Goal: Task Accomplishment & Management: Manage account settings

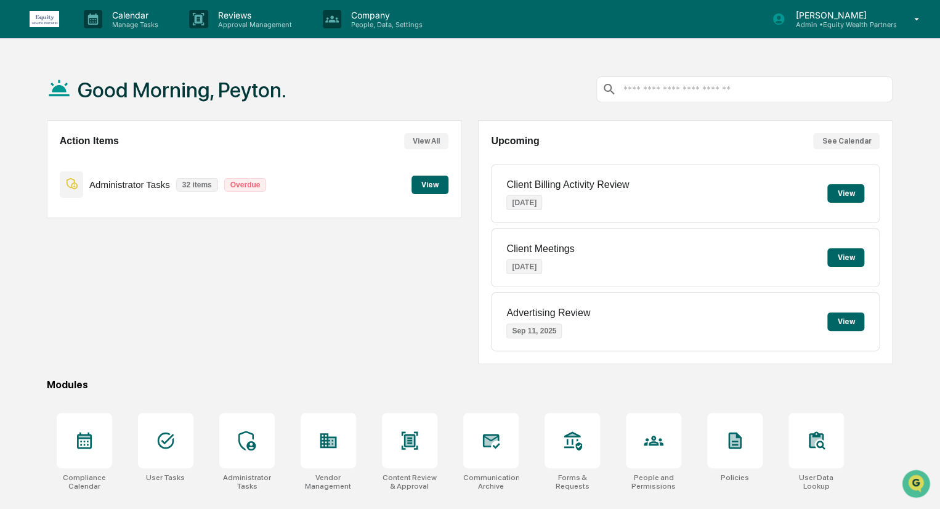
click at [441, 190] on button "View" at bounding box center [430, 185] width 37 height 18
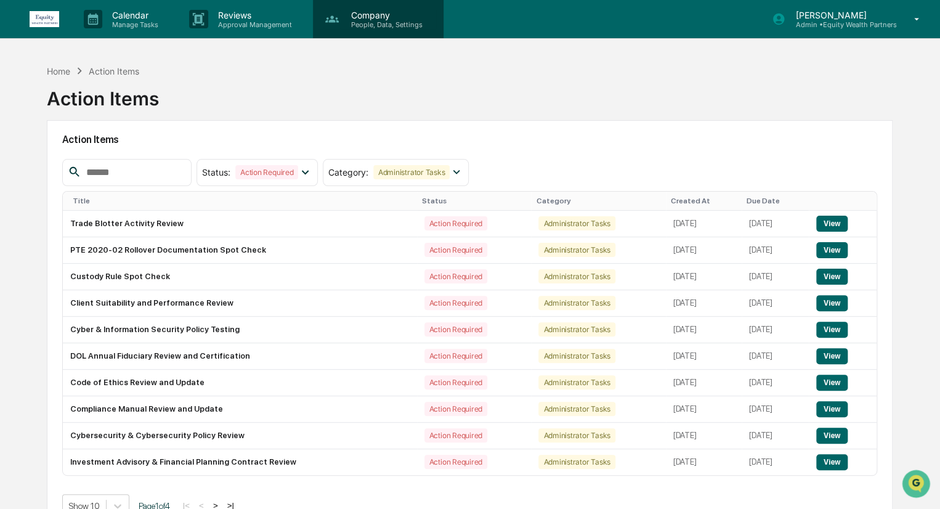
click at [374, 12] on p "Company" at bounding box center [384, 15] width 87 height 10
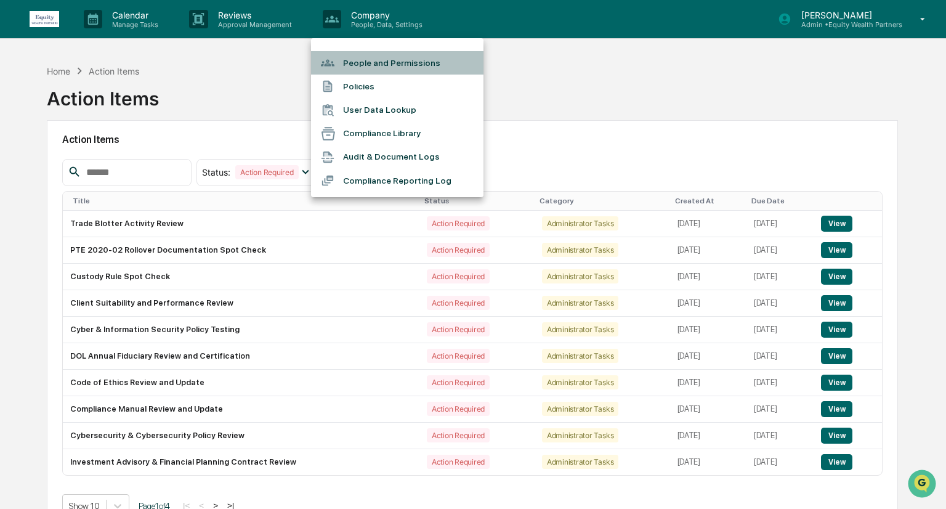
click at [368, 57] on li "People and Permissions" at bounding box center [397, 62] width 173 height 23
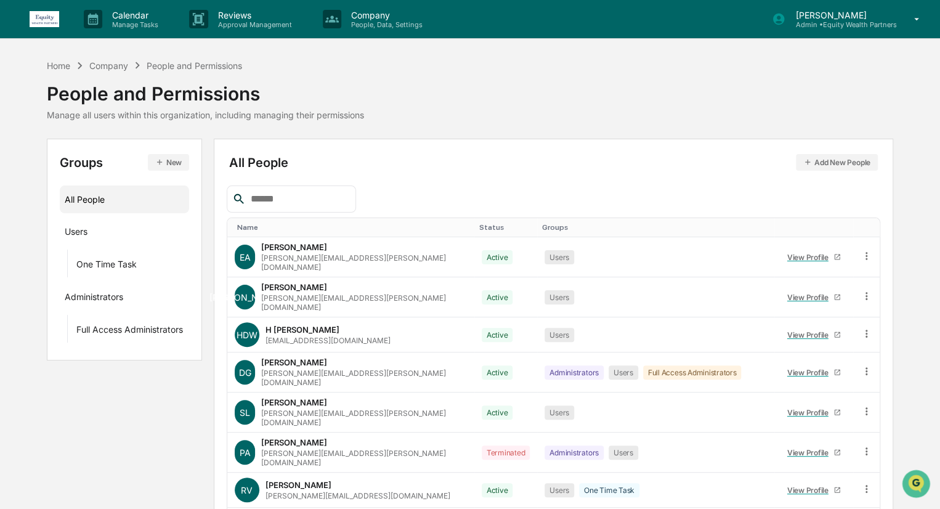
click at [44, 20] on img at bounding box center [45, 19] width 30 height 16
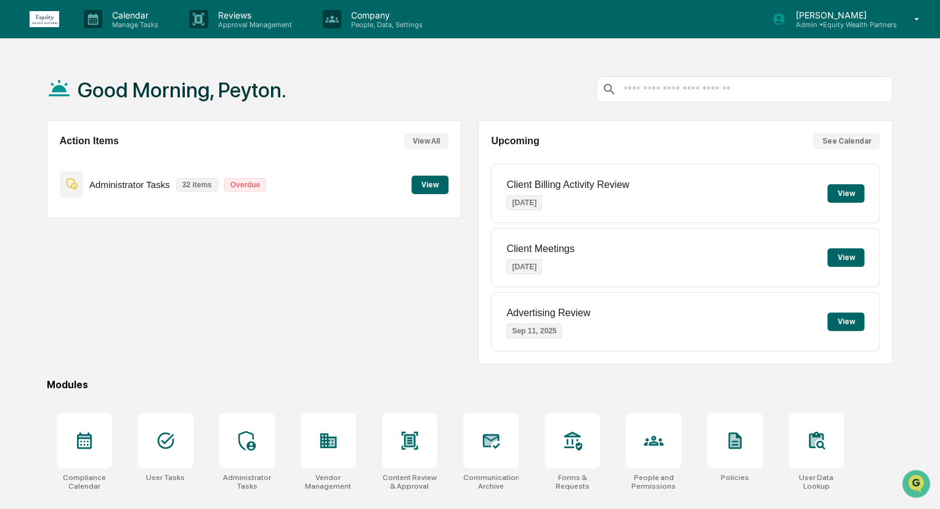
click at [426, 188] on button "View" at bounding box center [430, 185] width 37 height 18
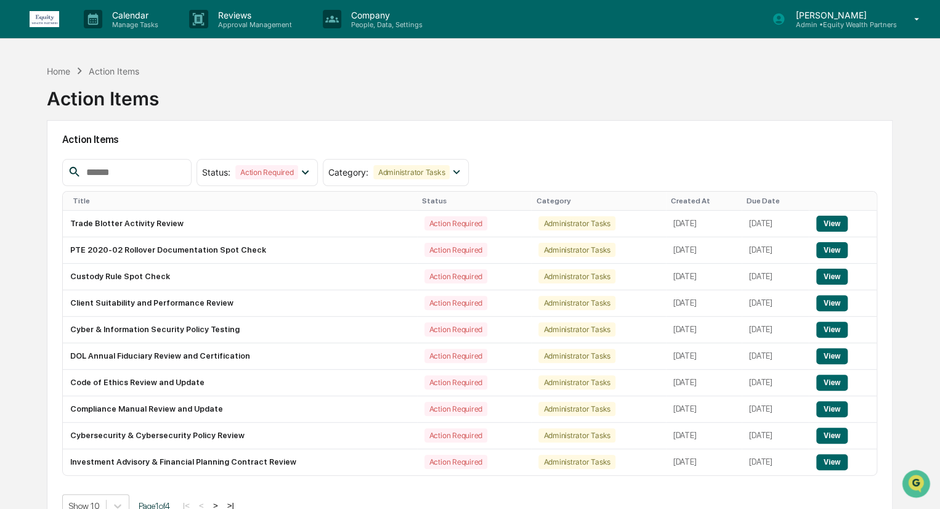
click at [124, 179] on div at bounding box center [126, 172] width 129 height 27
click at [124, 176] on input "text" at bounding box center [133, 173] width 105 height 16
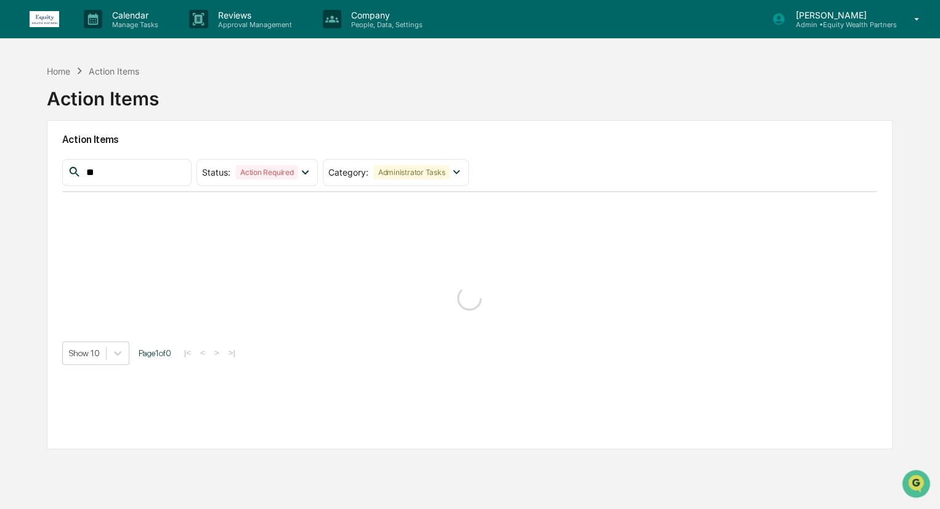
type input "*"
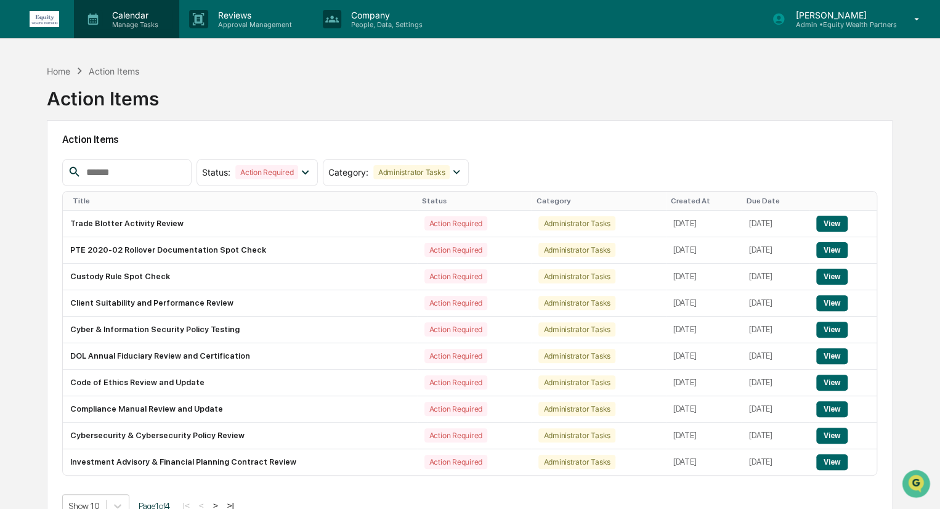
click at [126, 23] on p "Manage Tasks" at bounding box center [133, 24] width 62 height 9
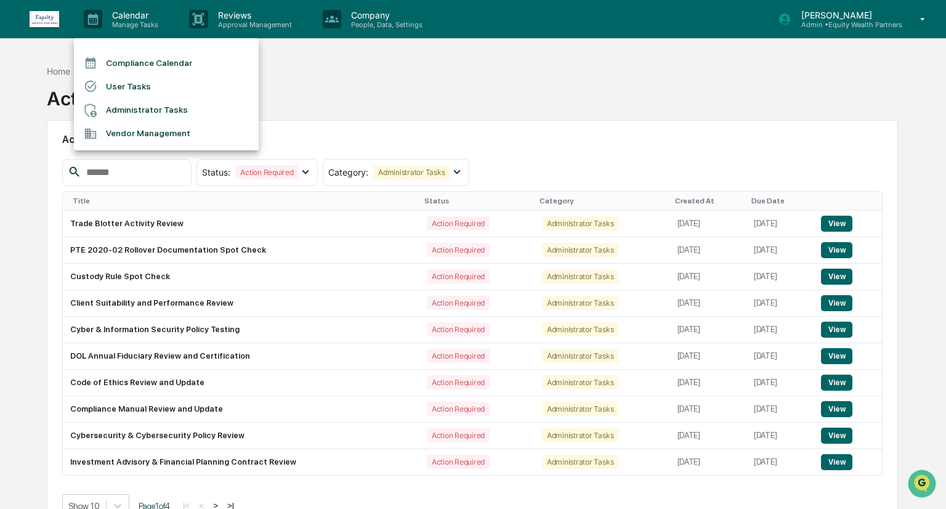
click at [158, 112] on li "Administrator Tasks" at bounding box center [166, 110] width 185 height 23
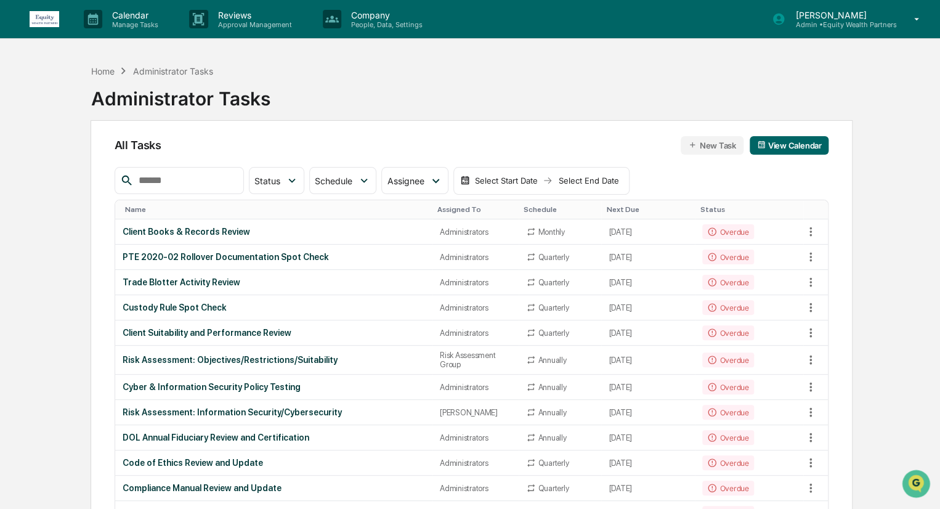
click at [187, 176] on input "text" at bounding box center [186, 181] width 105 height 16
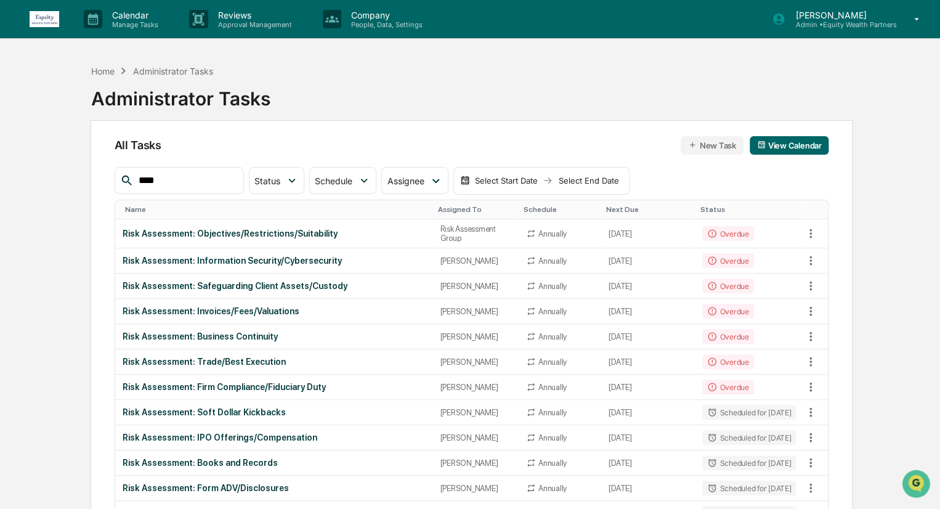
type input "****"
click at [49, 14] on img at bounding box center [45, 19] width 30 height 16
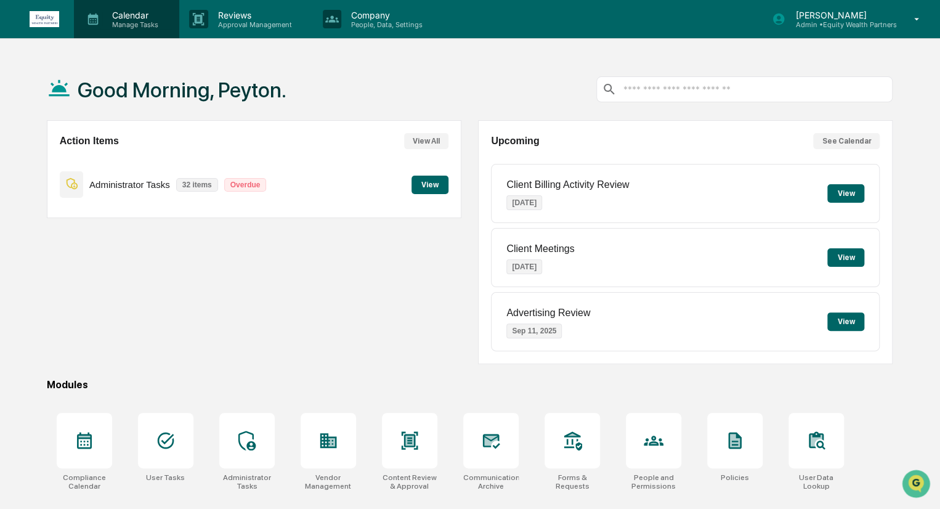
click at [157, 12] on p "Calendar" at bounding box center [133, 15] width 62 height 10
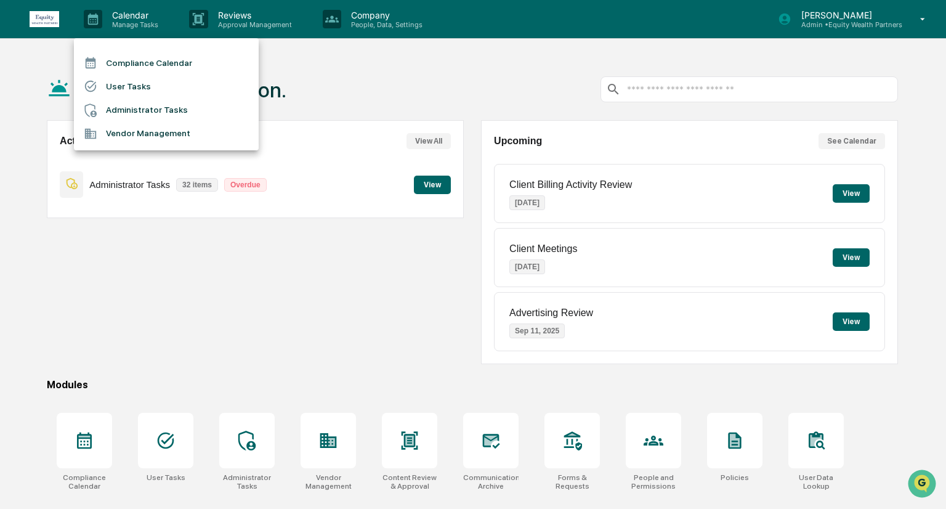
click at [120, 108] on li "Administrator Tasks" at bounding box center [166, 110] width 185 height 23
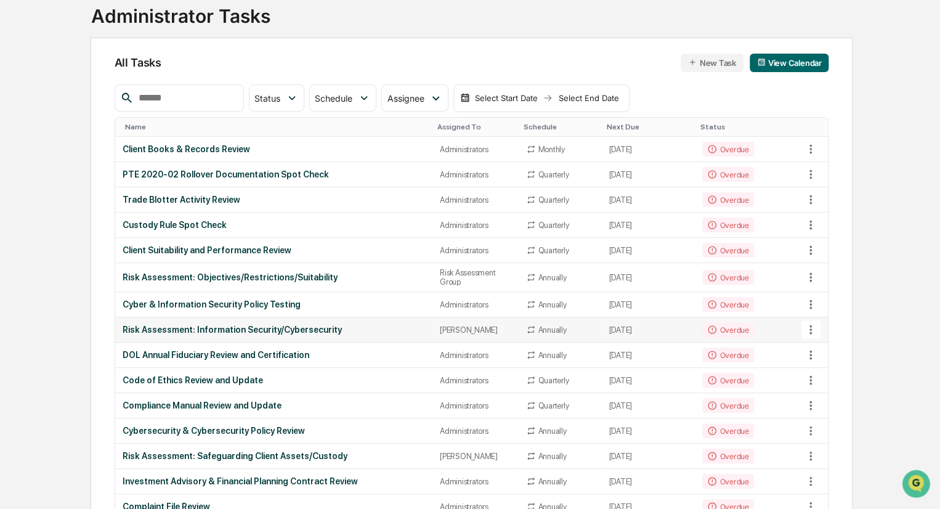
scroll to position [62, 0]
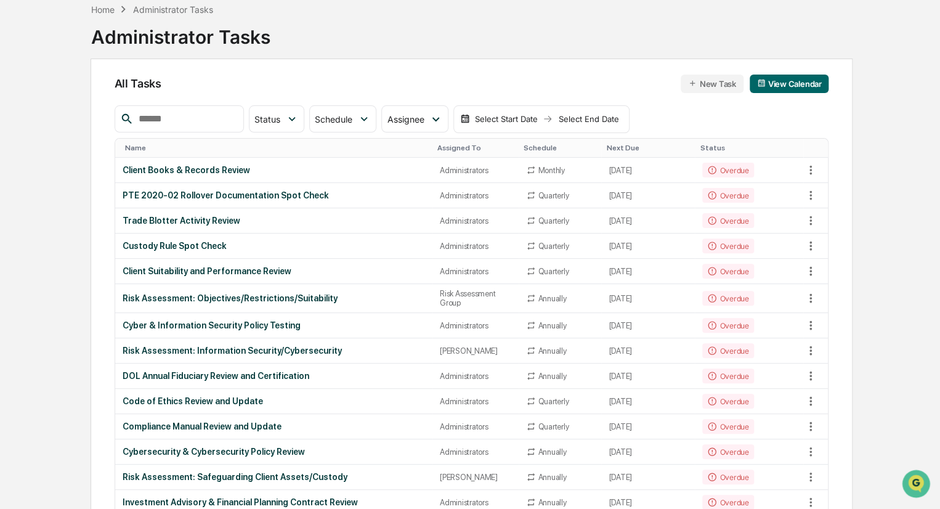
click at [223, 114] on input "text" at bounding box center [186, 119] width 105 height 16
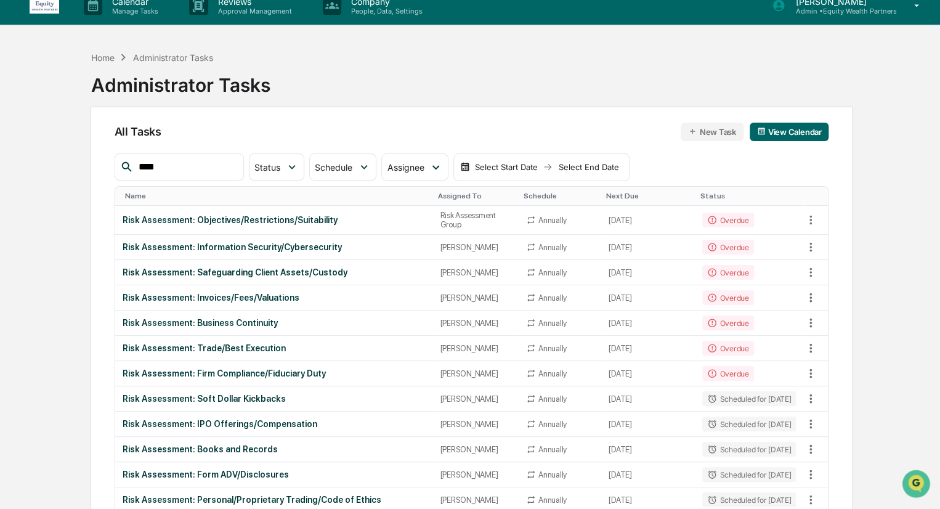
scroll to position [0, 0]
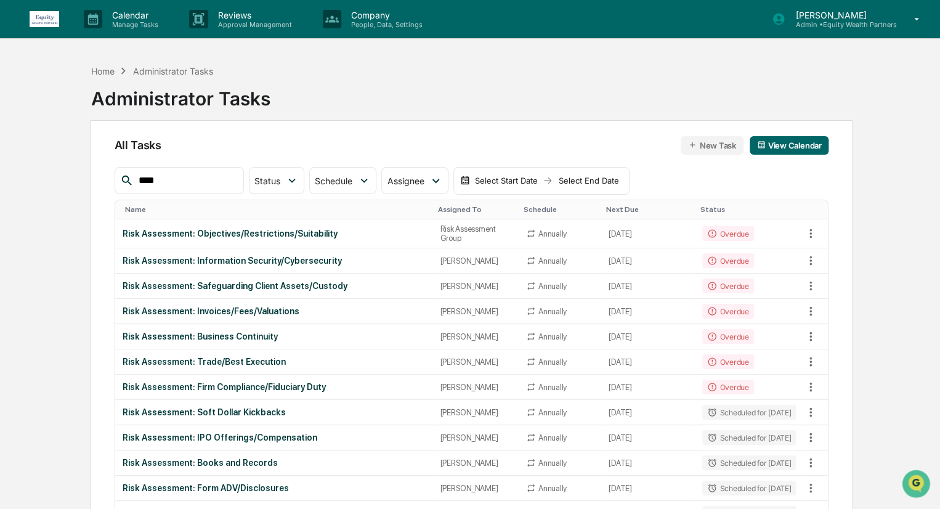
type input "****"
click at [37, 16] on img at bounding box center [45, 19] width 30 height 16
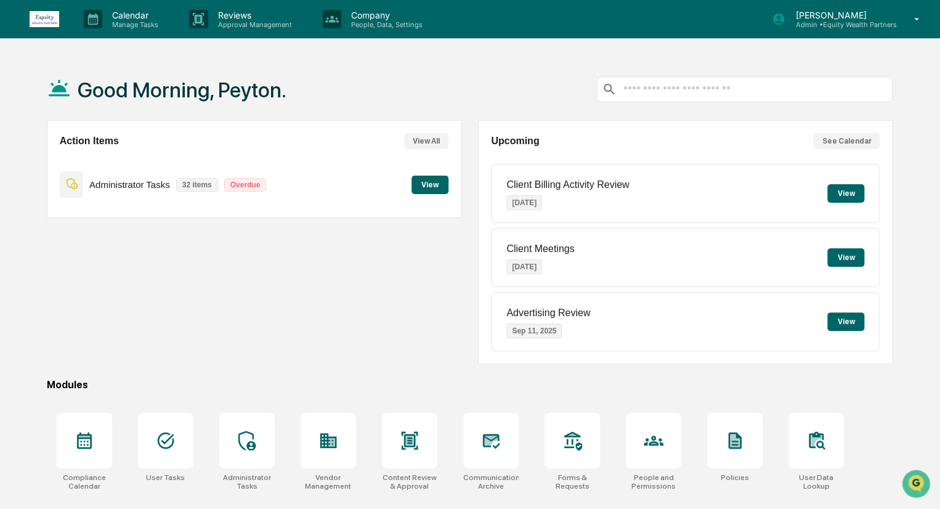
click at [436, 190] on button "View" at bounding box center [430, 185] width 37 height 18
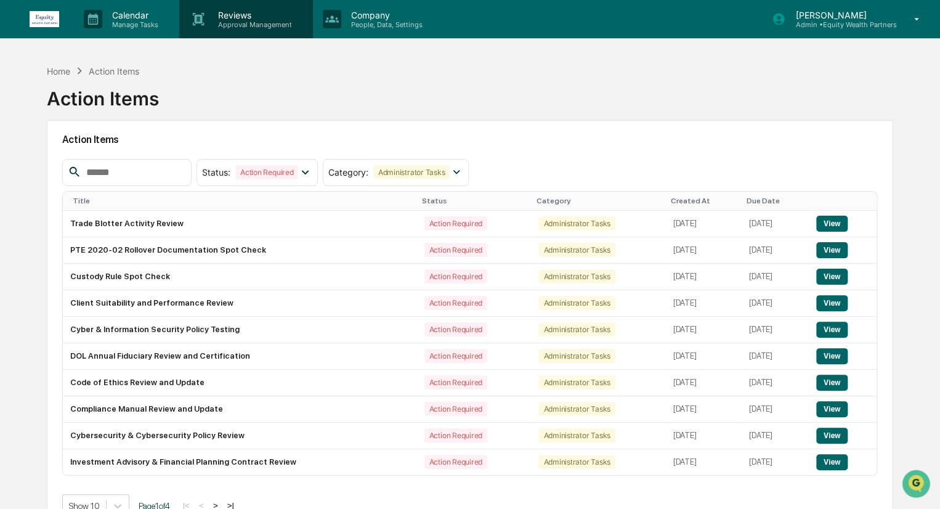
click at [255, 17] on p "Reviews" at bounding box center [253, 15] width 90 height 10
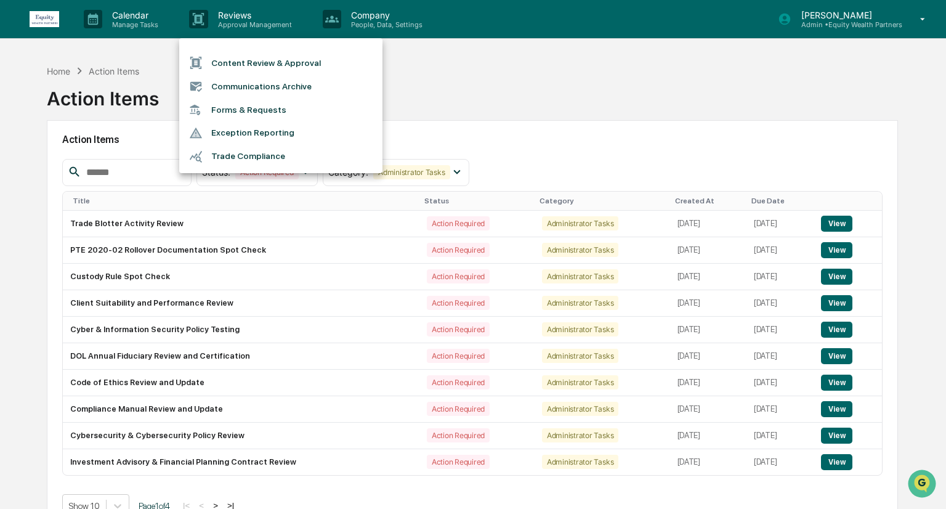
click at [280, 152] on li "Trade Compliance" at bounding box center [280, 156] width 203 height 23
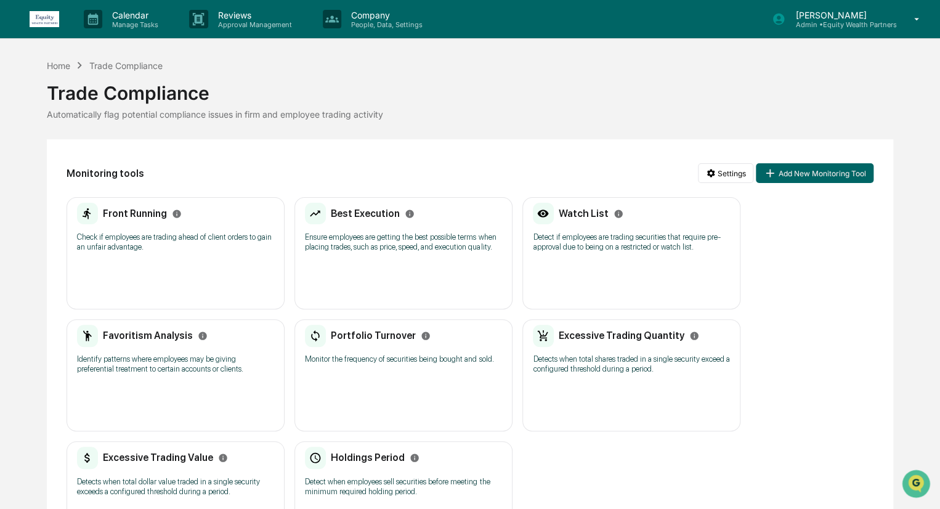
click at [207, 213] on div "Front Running" at bounding box center [175, 214] width 197 height 22
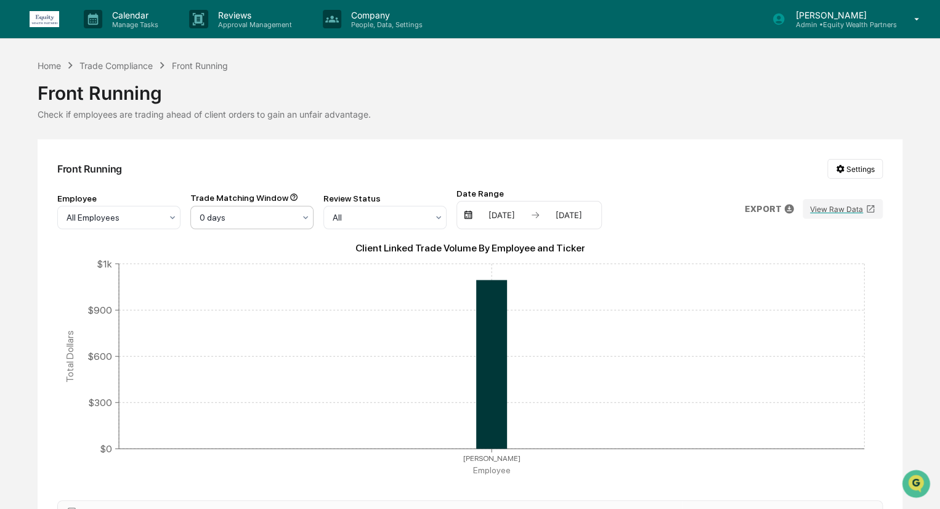
click at [276, 211] on div at bounding box center [247, 217] width 95 height 12
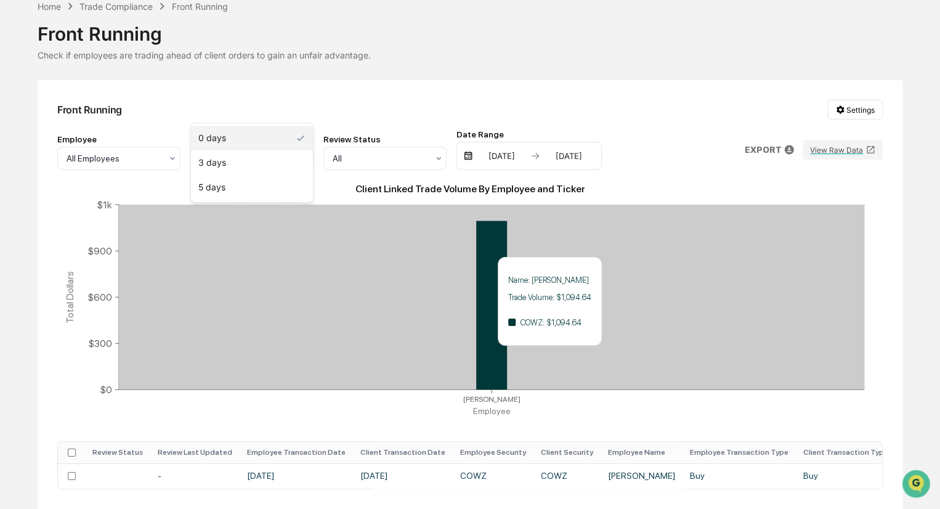
scroll to position [108, 0]
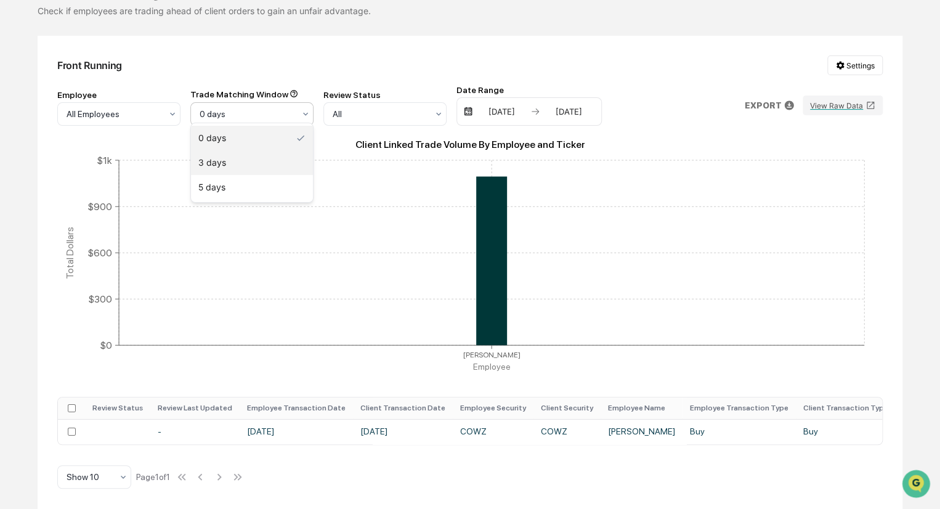
click at [279, 165] on div "3 days" at bounding box center [252, 162] width 122 height 25
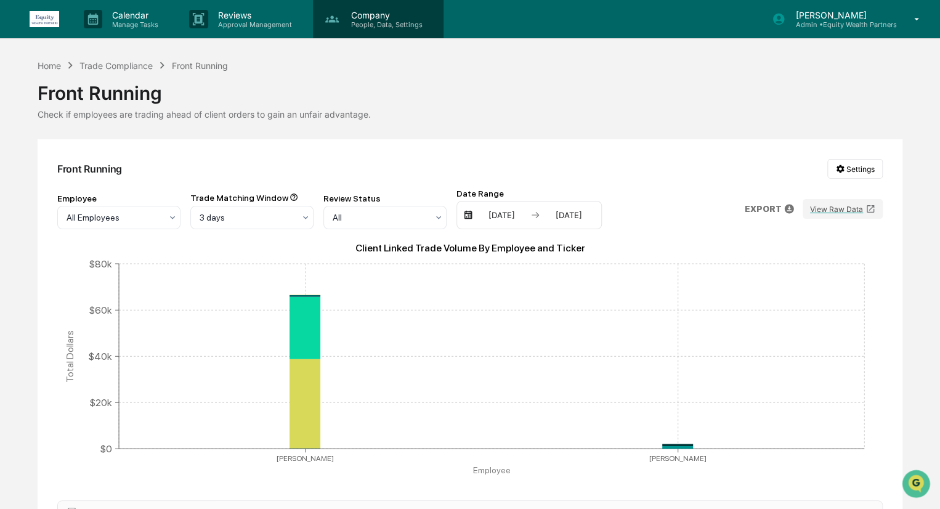
click at [383, 29] on div "Company People, Data, Settings" at bounding box center [378, 19] width 131 height 38
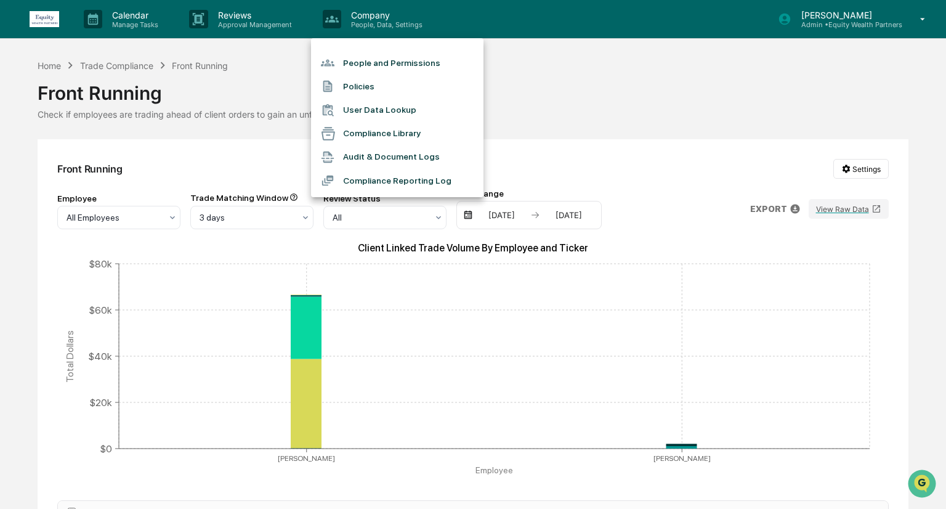
click at [388, 62] on li "People and Permissions" at bounding box center [397, 62] width 173 height 23
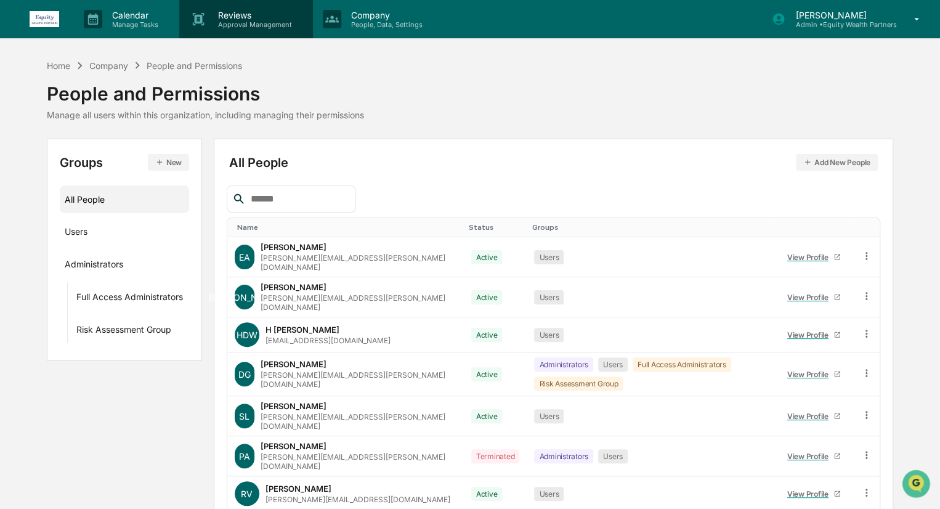
click at [208, 26] on p "Approval Management" at bounding box center [253, 24] width 90 height 9
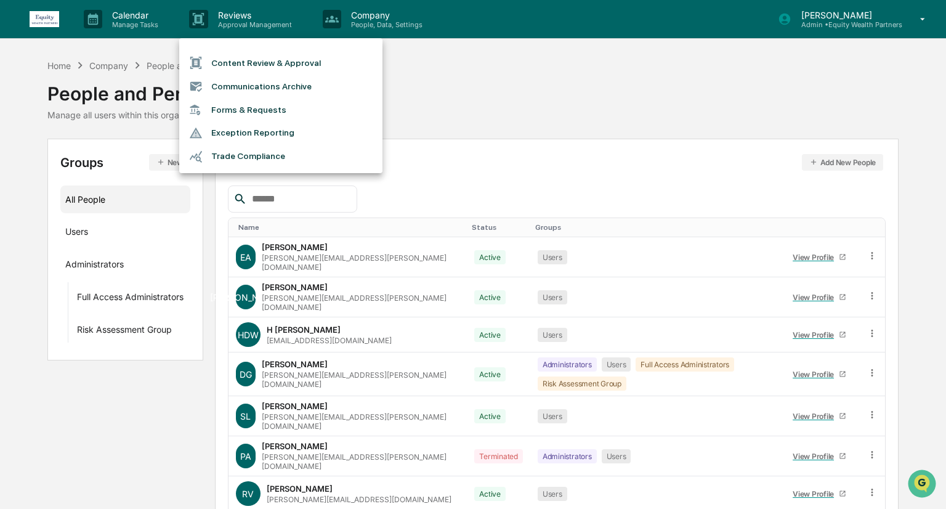
click at [212, 150] on li "Trade Compliance" at bounding box center [280, 156] width 203 height 23
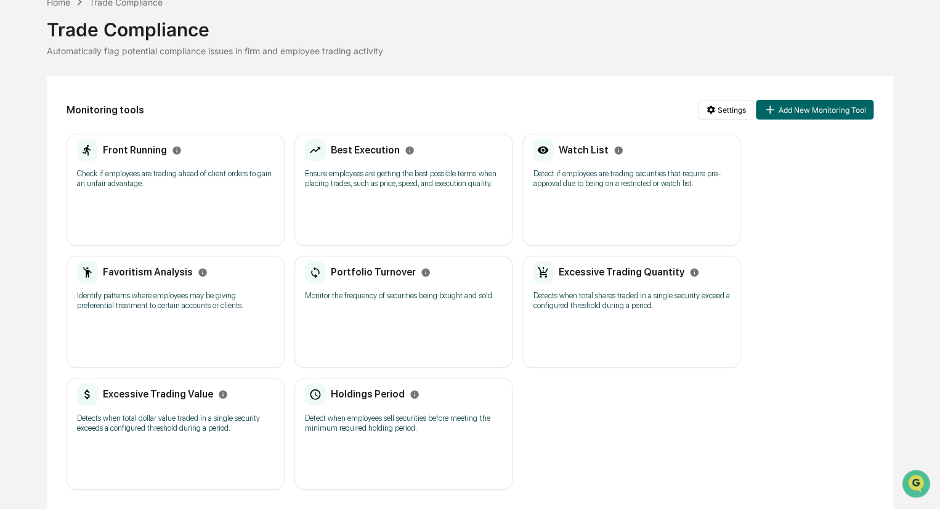
scroll to position [64, 0]
click at [163, 270] on h2 "Favoritism Analysis" at bounding box center [148, 272] width 90 height 12
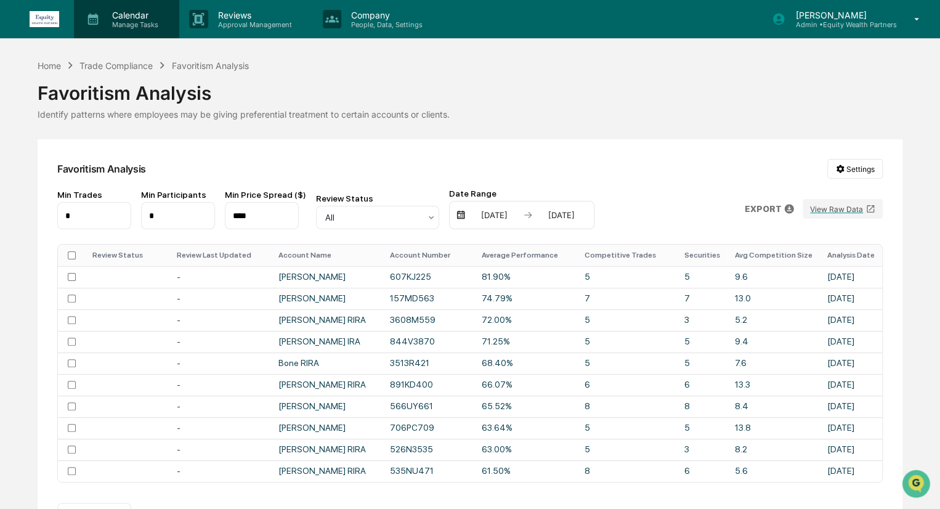
click at [126, 25] on p "Manage Tasks" at bounding box center [133, 24] width 62 height 9
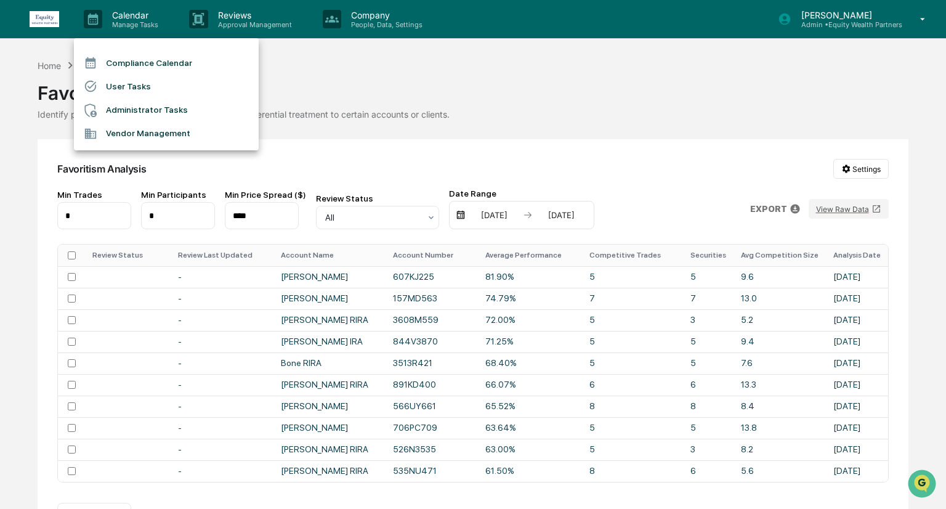
click at [52, 21] on div at bounding box center [473, 254] width 946 height 509
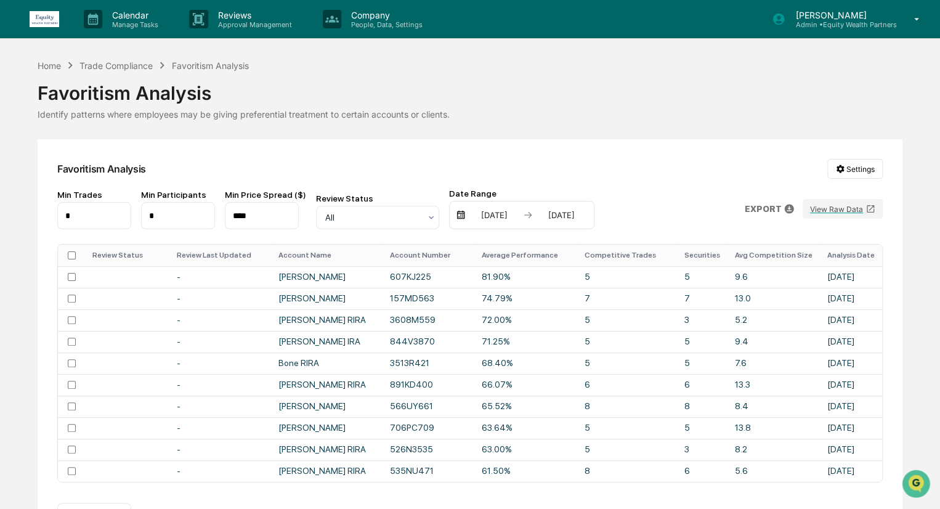
click at [51, 18] on img at bounding box center [45, 19] width 30 height 16
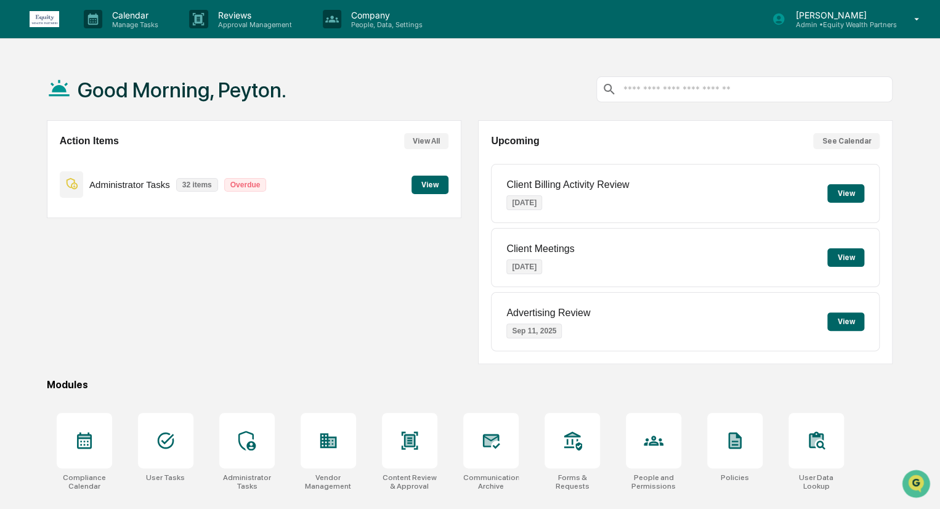
click at [428, 187] on button "View" at bounding box center [430, 185] width 37 height 18
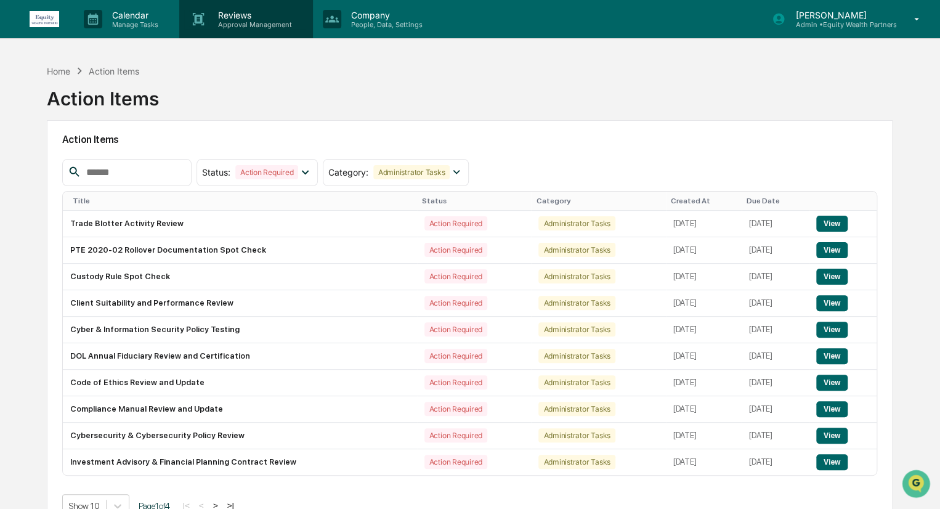
click at [256, 11] on p "Reviews" at bounding box center [253, 15] width 90 height 10
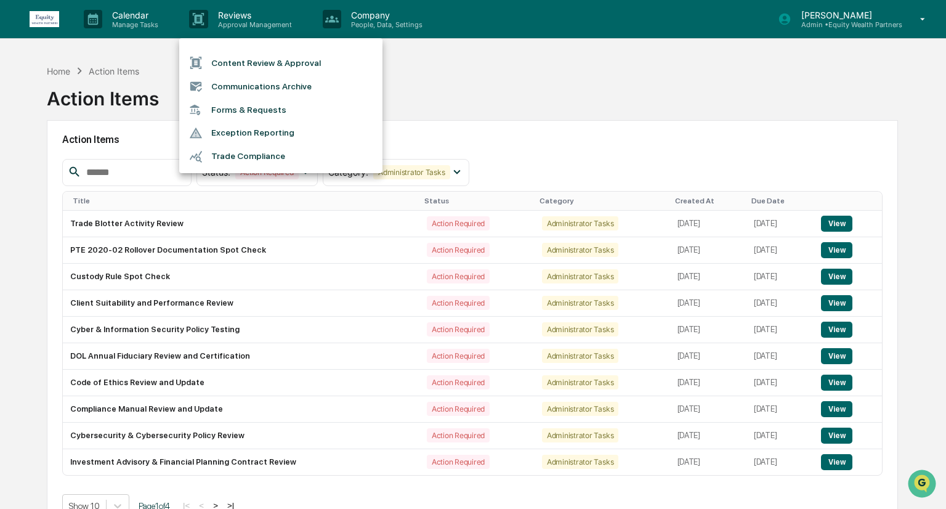
click at [276, 66] on li "Content Review & Approval" at bounding box center [280, 62] width 203 height 23
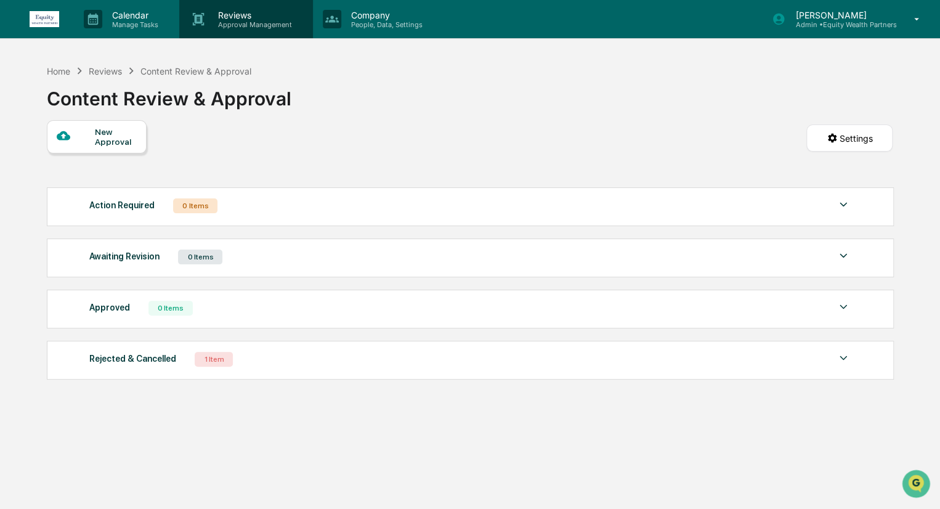
click at [251, 29] on div "Reviews Approval Management" at bounding box center [245, 19] width 133 height 38
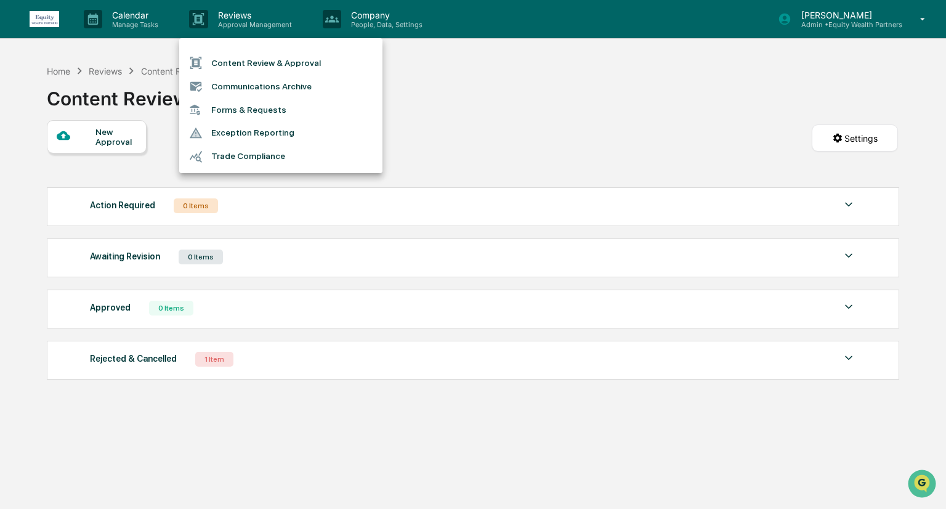
click at [256, 109] on li "Forms & Requests" at bounding box center [280, 110] width 203 height 23
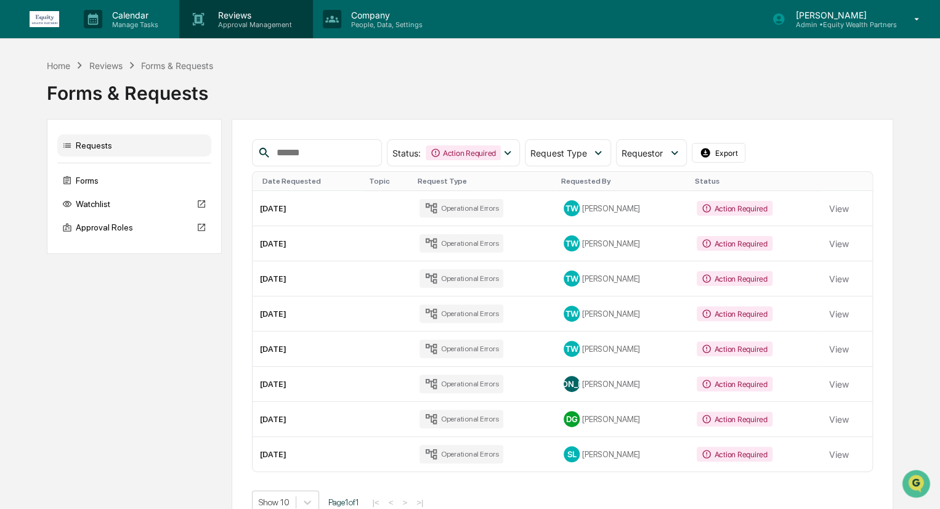
click at [270, 22] on p "Approval Management" at bounding box center [253, 24] width 90 height 9
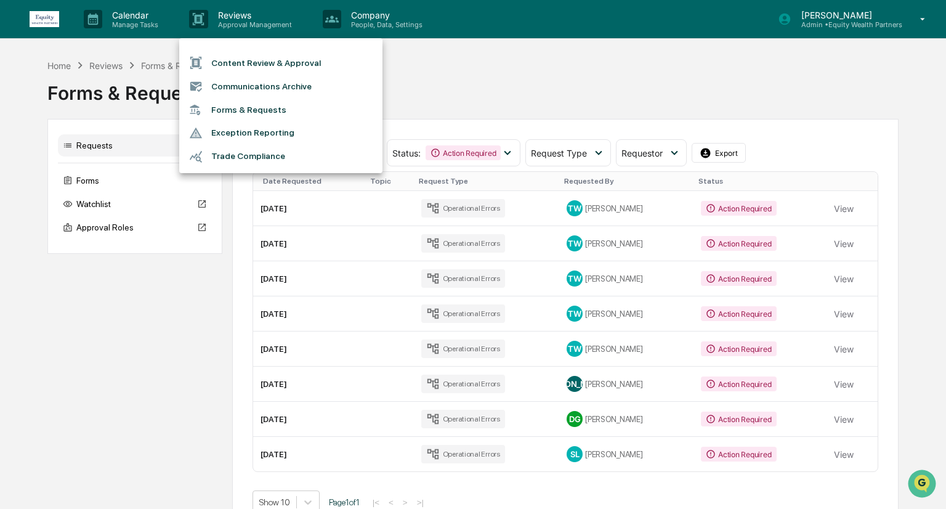
click at [246, 115] on li "Forms & Requests" at bounding box center [280, 110] width 203 height 23
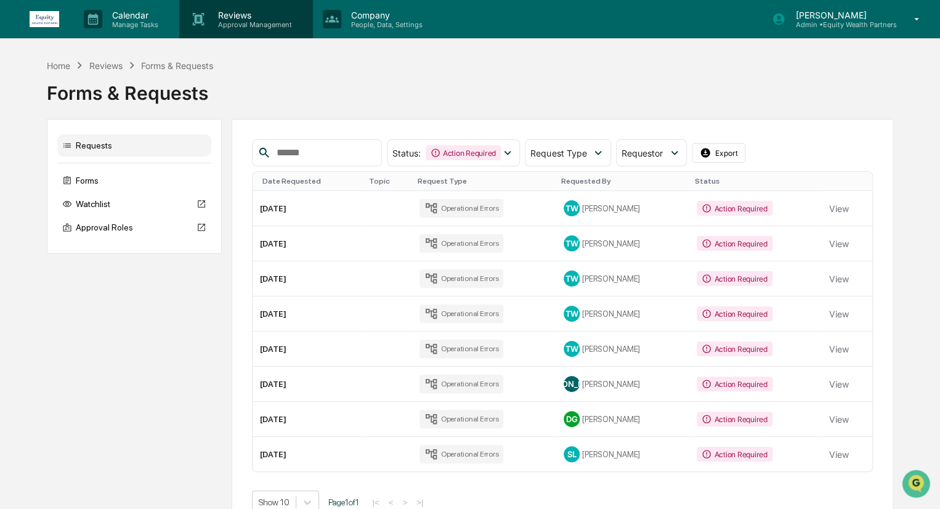
click at [248, 30] on div "Reviews Approval Management" at bounding box center [245, 19] width 133 height 38
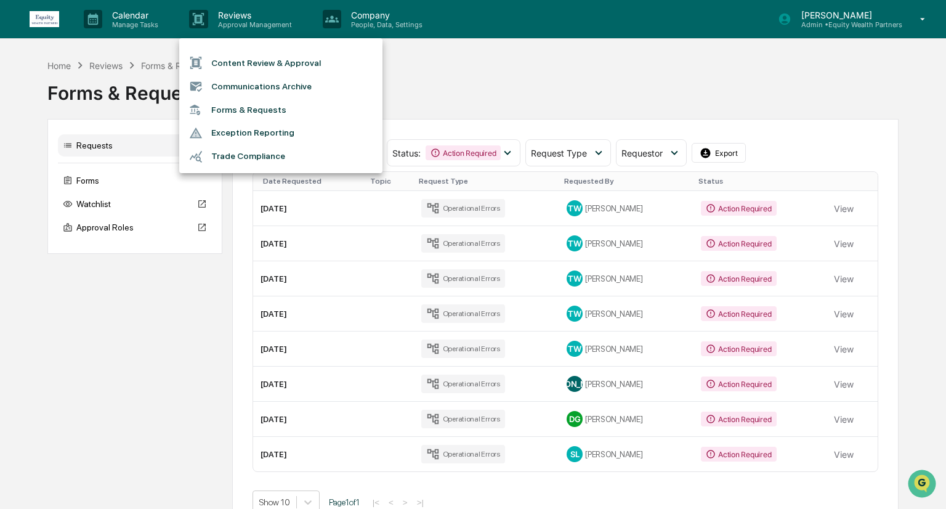
click at [271, 135] on li "Exception Reporting" at bounding box center [280, 132] width 203 height 23
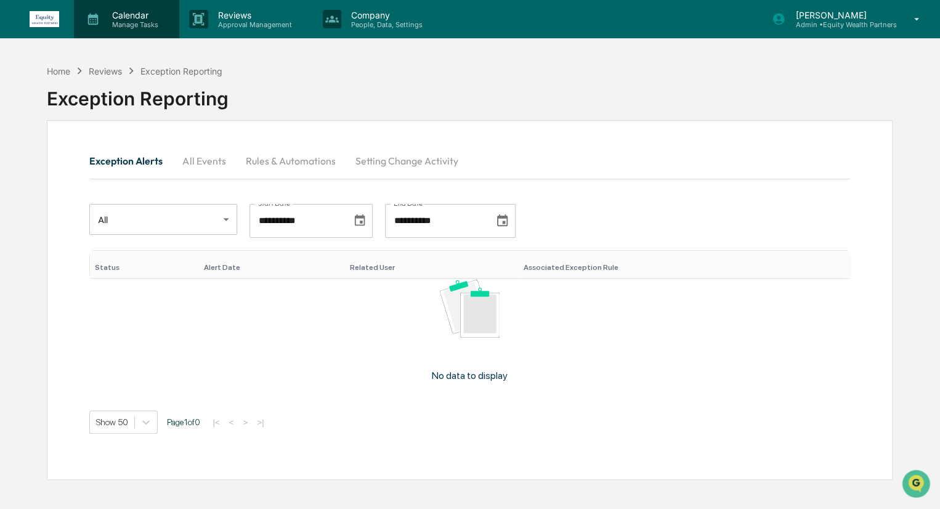
click at [123, 28] on div "Calendar Manage Tasks" at bounding box center [126, 19] width 105 height 38
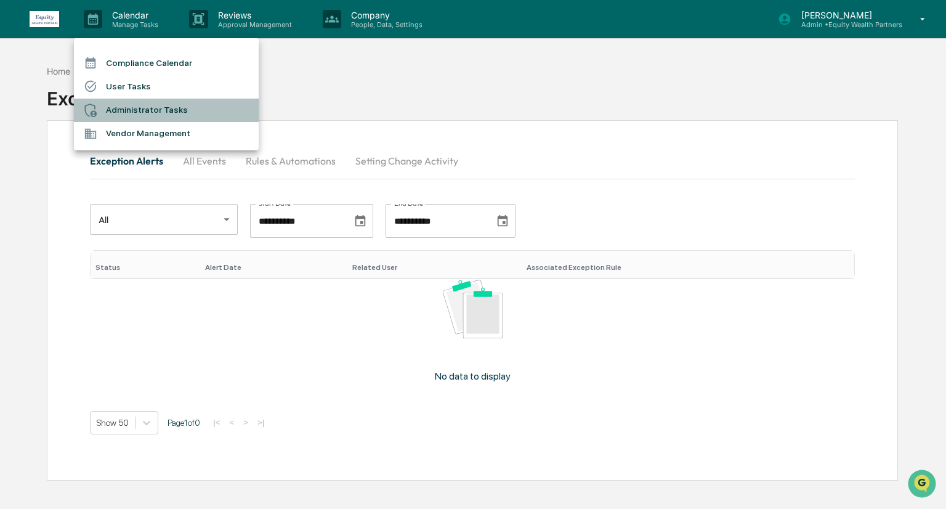
click at [148, 110] on li "Administrator Tasks" at bounding box center [166, 110] width 185 height 23
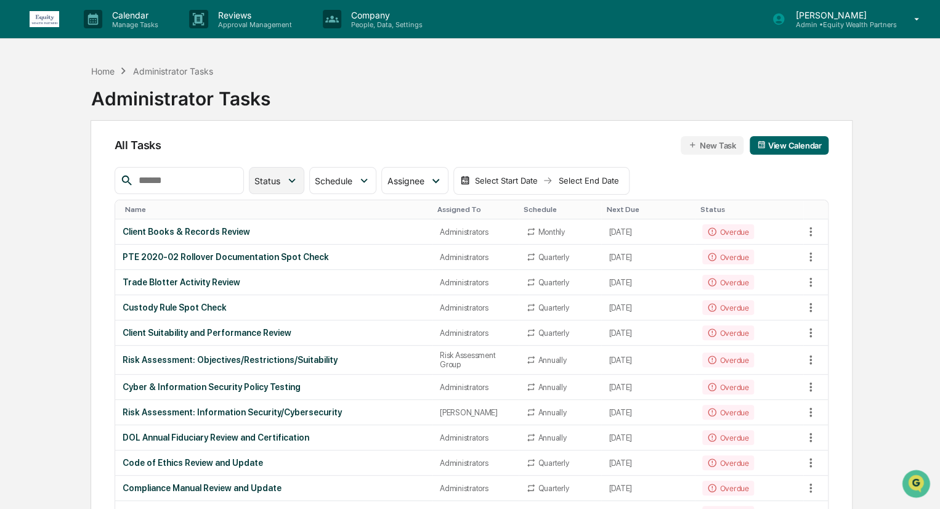
click at [299, 176] on icon at bounding box center [292, 181] width 14 height 14
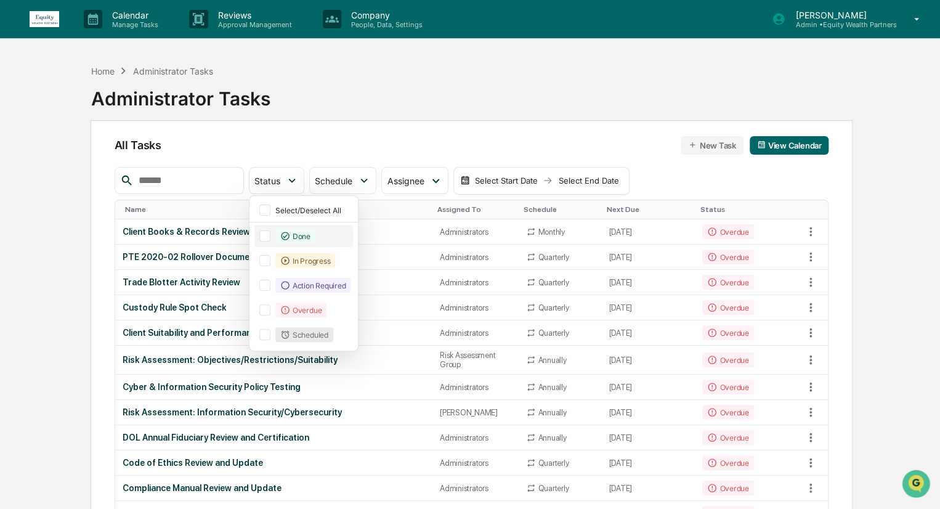
click at [311, 229] on div "Done" at bounding box center [295, 236] width 40 height 15
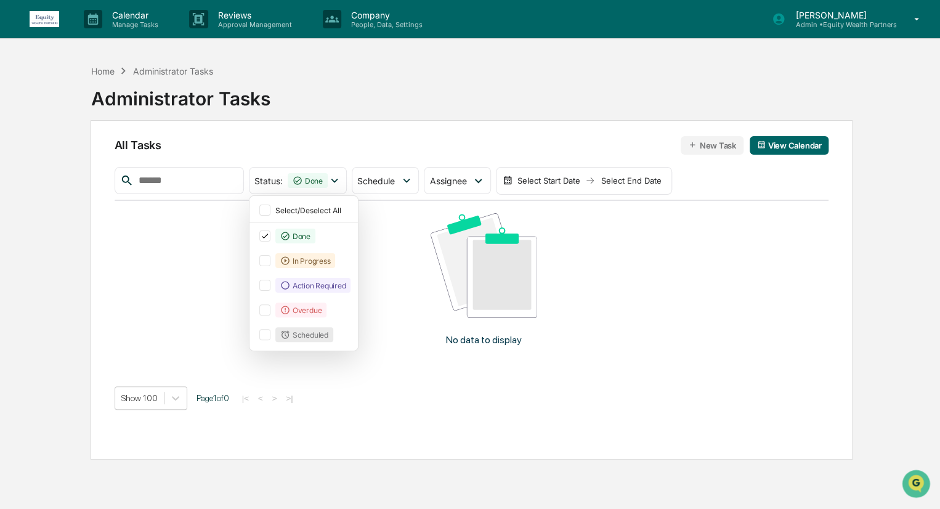
click at [261, 115] on div "Home Administrator Tasks Administrator Tasks" at bounding box center [180, 90] width 179 height 62
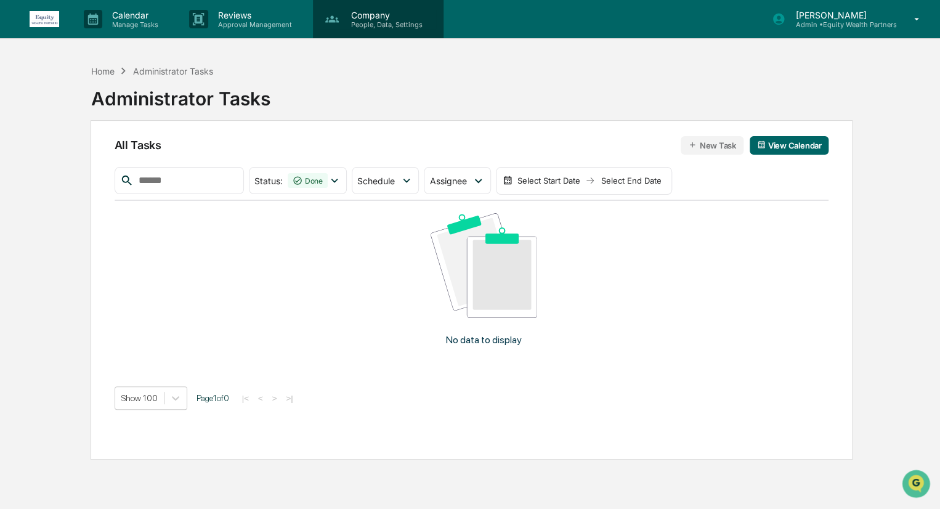
click at [372, 19] on p "Company" at bounding box center [384, 15] width 87 height 10
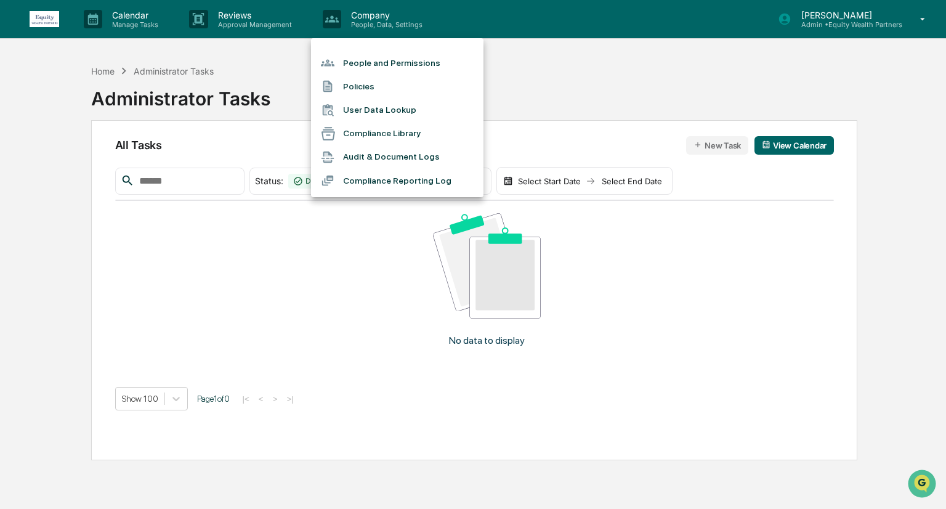
click at [261, 19] on div at bounding box center [473, 254] width 946 height 509
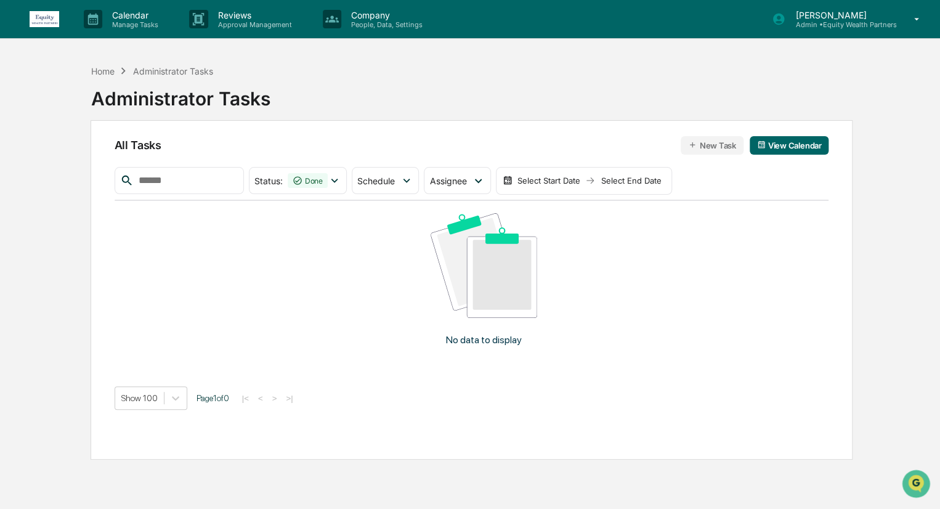
click at [261, 19] on p "Reviews" at bounding box center [253, 15] width 90 height 10
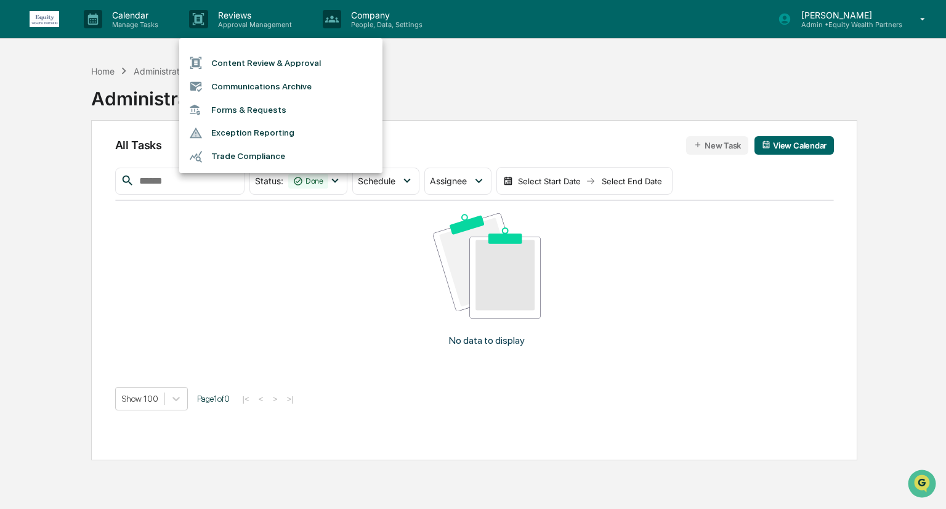
click at [461, 82] on div at bounding box center [473, 254] width 946 height 509
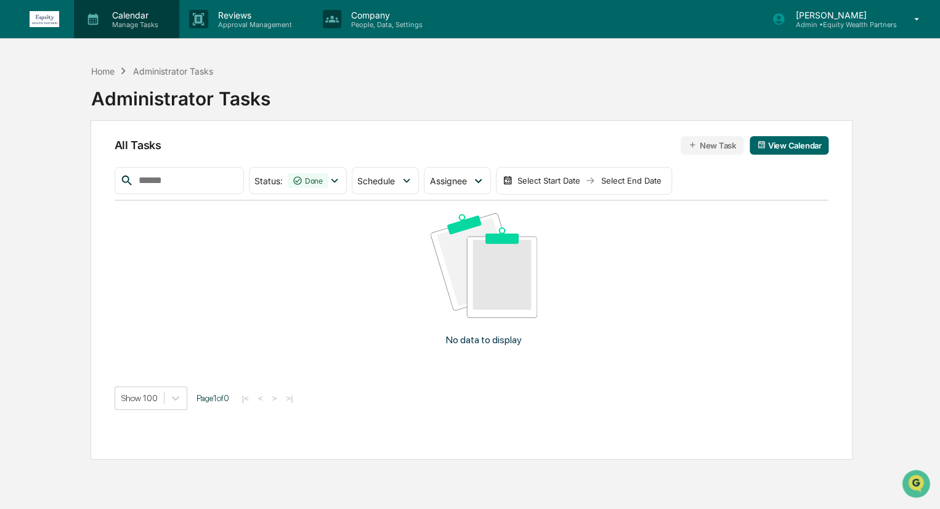
click at [128, 3] on div "Calendar Manage Tasks" at bounding box center [126, 19] width 105 height 38
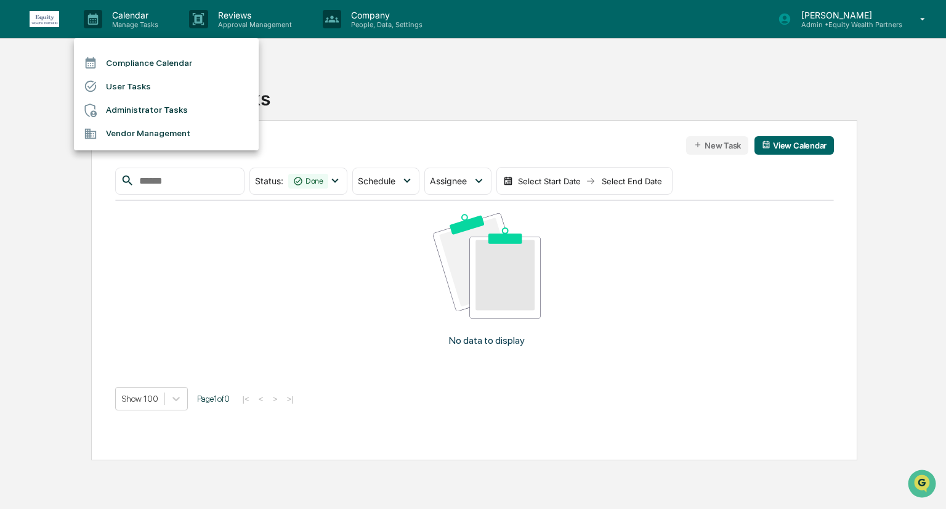
click at [140, 124] on li "Vendor Management" at bounding box center [166, 133] width 185 height 23
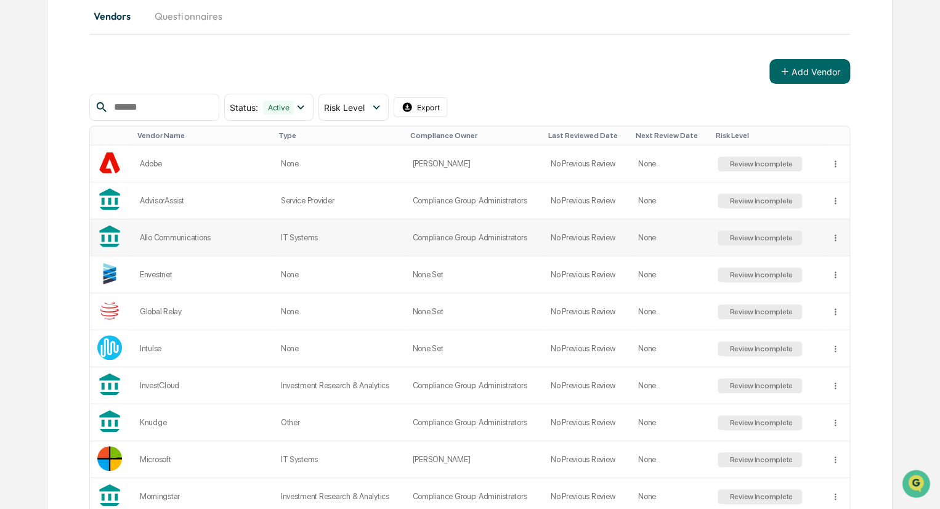
scroll to position [123, 0]
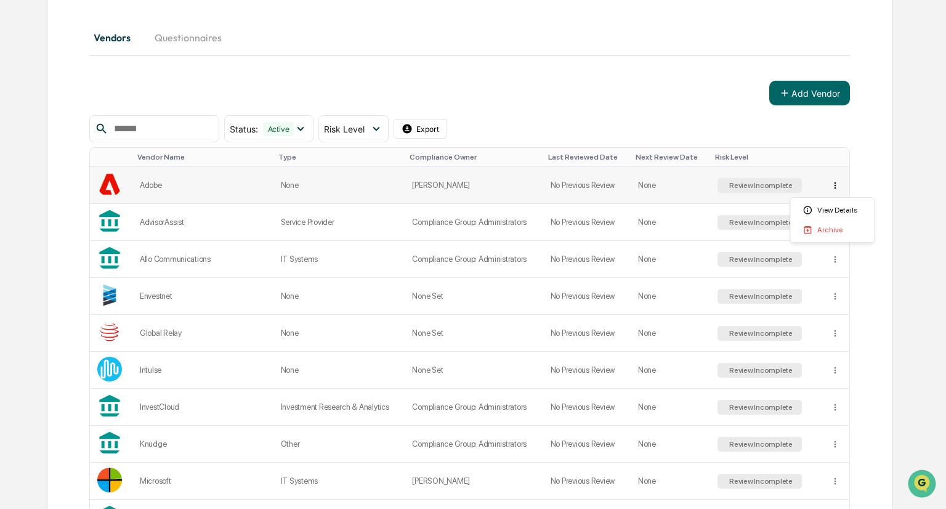
click at [829, 189] on html "Calendar Manage Tasks Reviews Approval Management Company People, Data, Setting…" at bounding box center [473, 131] width 946 height 509
click at [876, 179] on html "Calendar Manage Tasks Reviews Approval Management Company People, Data, Setting…" at bounding box center [473, 131] width 946 height 509
click at [661, 187] on td "None" at bounding box center [670, 185] width 79 height 37
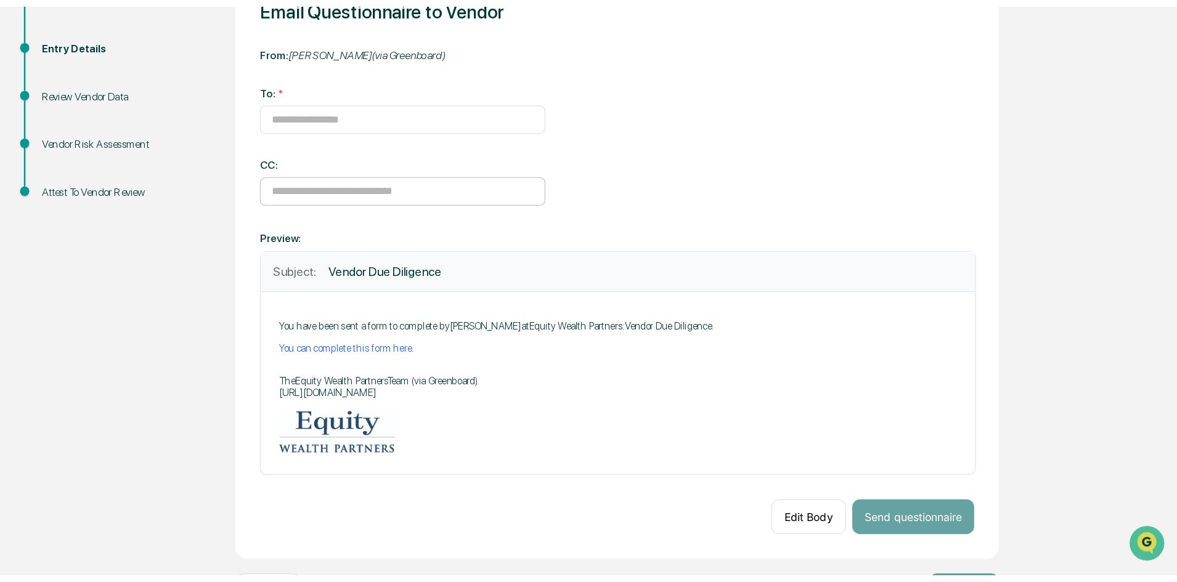
scroll to position [136, 0]
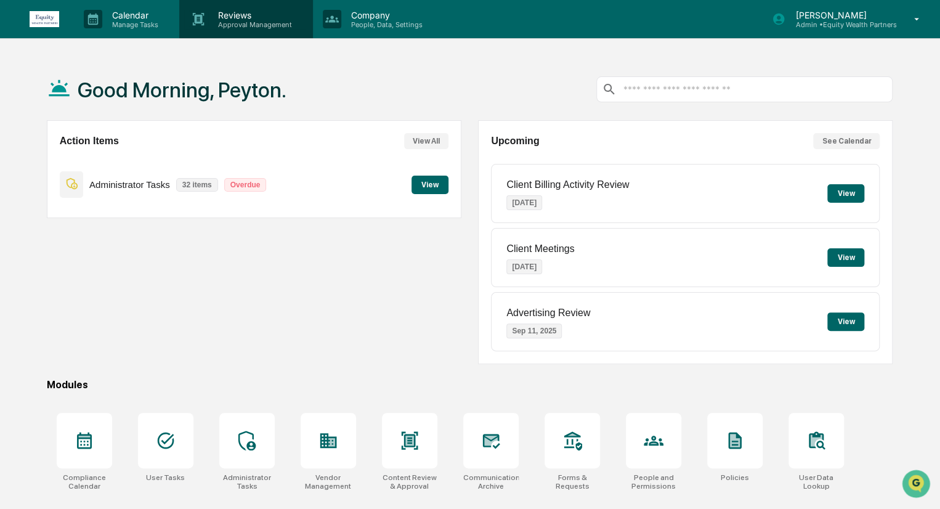
click at [247, 24] on p "Approval Management" at bounding box center [253, 24] width 90 height 9
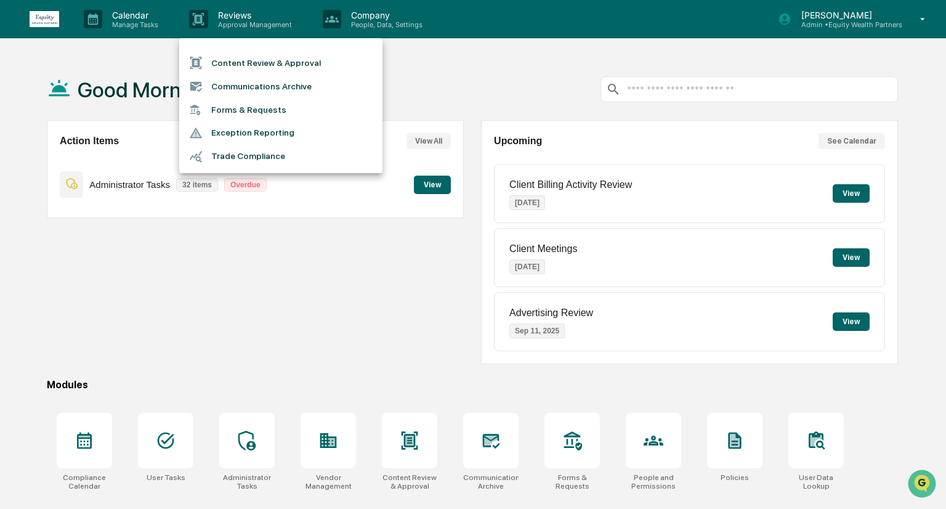
click at [314, 248] on div at bounding box center [473, 254] width 946 height 509
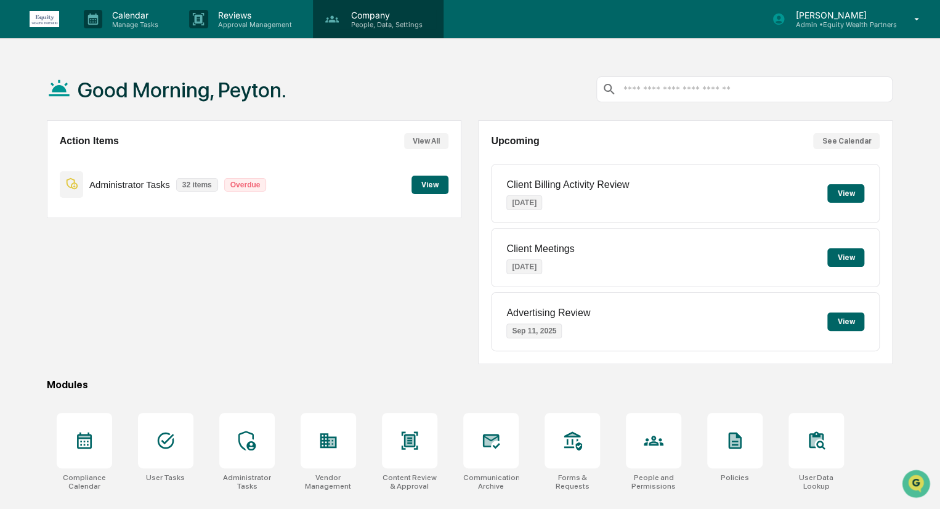
click at [330, 20] on icon at bounding box center [332, 18] width 14 height 7
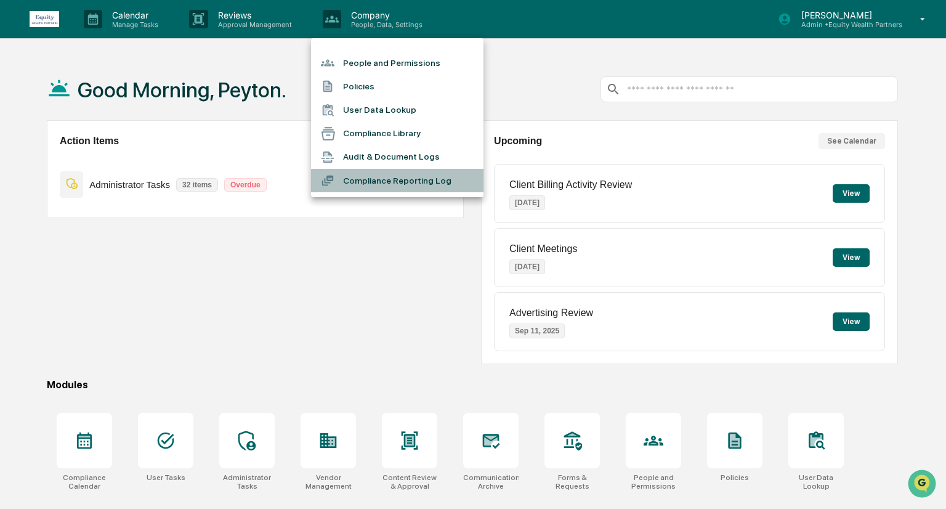
click at [397, 179] on li "Compliance Reporting Log" at bounding box center [397, 180] width 173 height 23
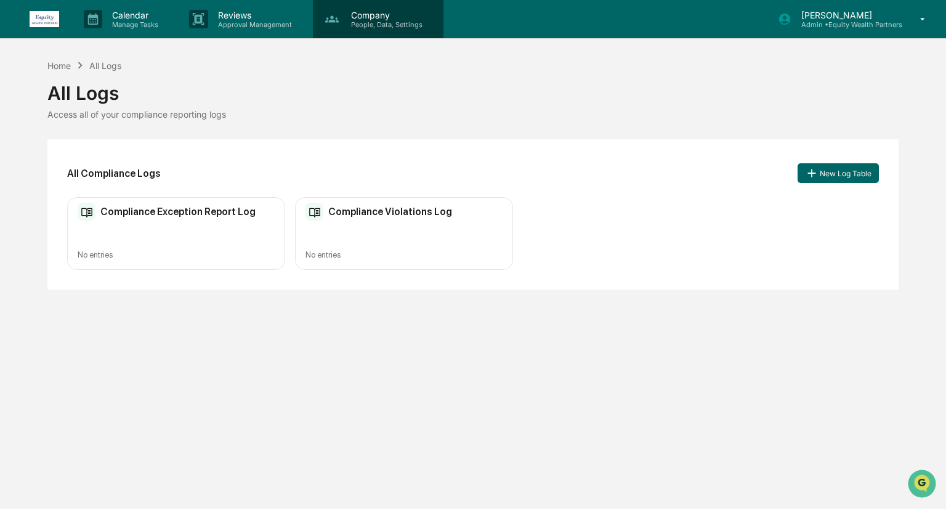
click at [365, 19] on p "Company" at bounding box center [384, 15] width 87 height 10
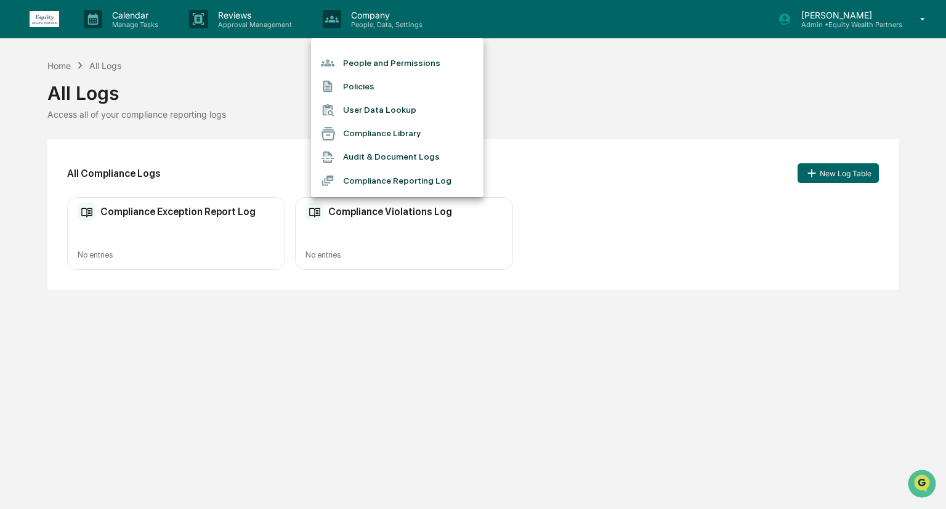
click at [118, 20] on div at bounding box center [473, 254] width 946 height 509
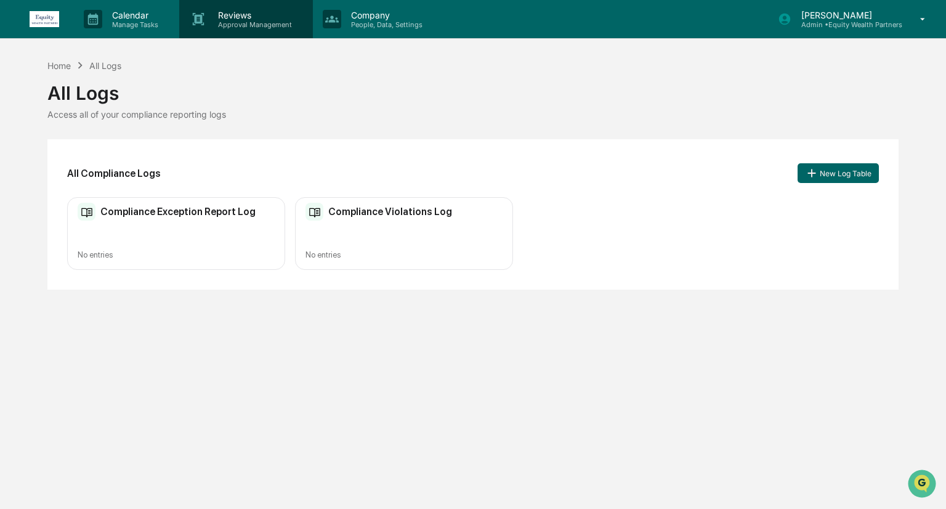
click at [213, 18] on p "Reviews" at bounding box center [253, 15] width 90 height 10
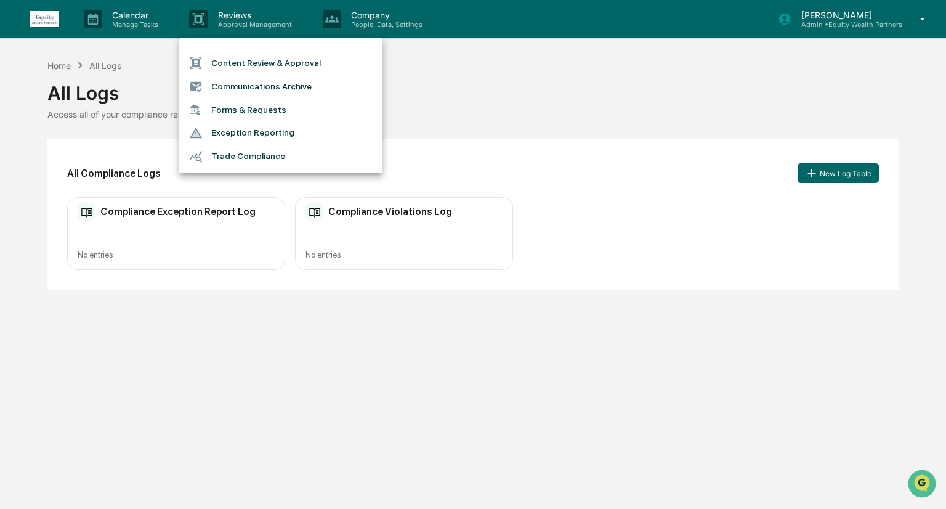
click at [262, 113] on li "Forms & Requests" at bounding box center [280, 110] width 203 height 23
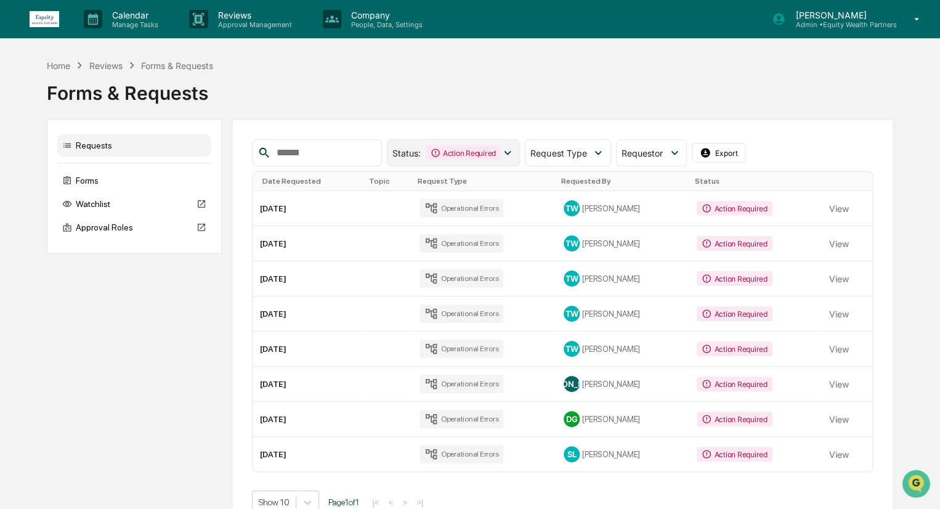
click at [501, 156] on div "Action Required" at bounding box center [463, 152] width 75 height 15
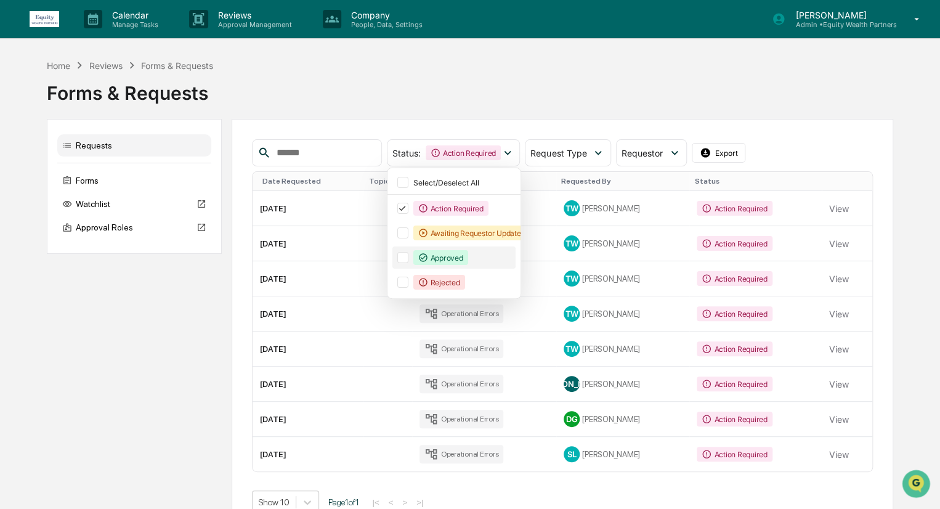
click at [409, 257] on div at bounding box center [402, 257] width 11 height 11
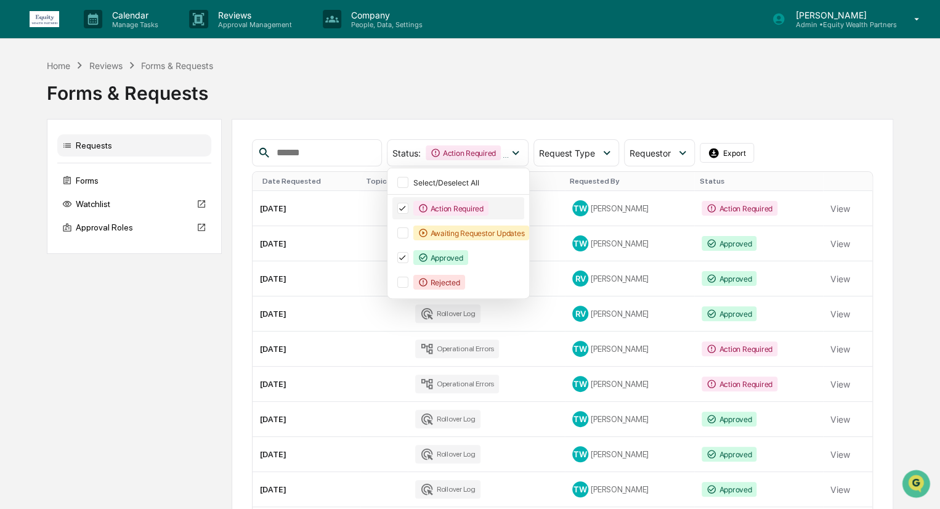
click at [409, 212] on div at bounding box center [402, 208] width 11 height 11
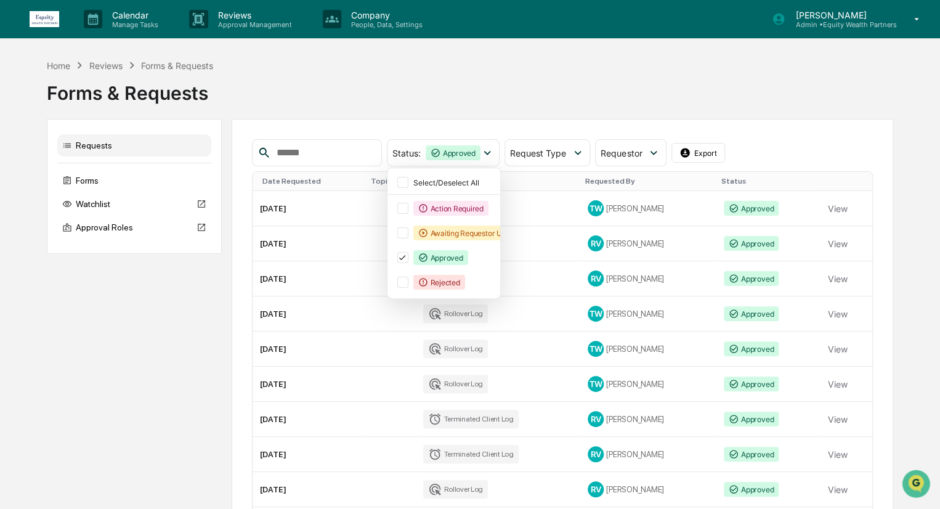
click at [216, 319] on div "Requests Forms Watchlist Approval Roles Status : Approved Select/Deselect All A…" at bounding box center [470, 362] width 846 height 486
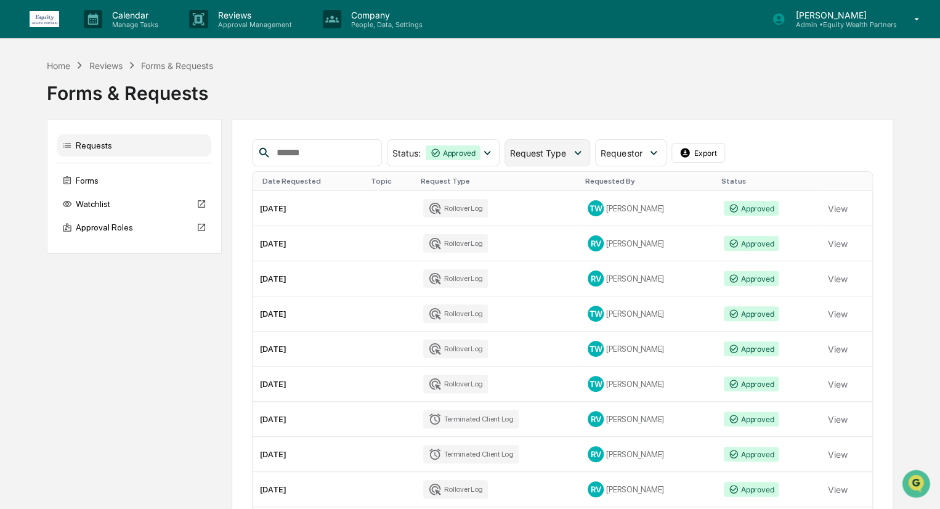
click at [553, 152] on span "Request Type" at bounding box center [538, 153] width 56 height 10
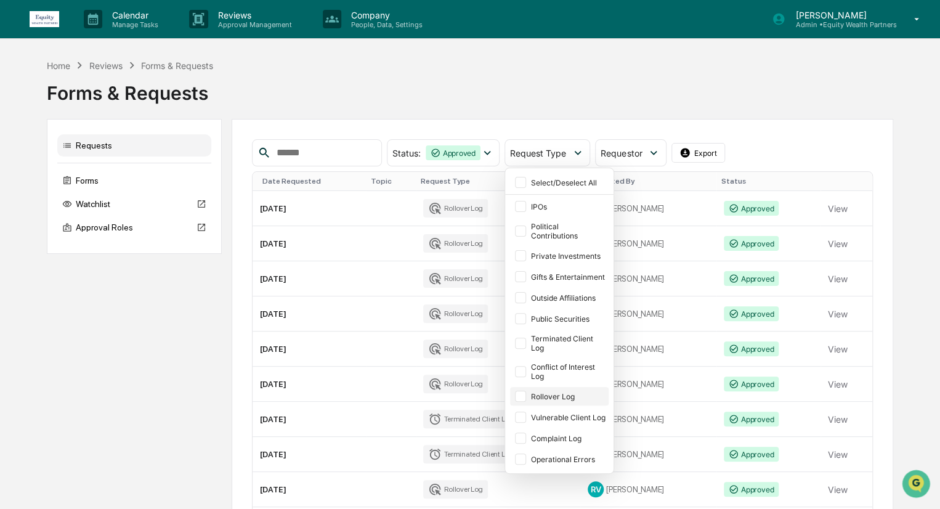
click at [546, 397] on div "Rollover Log" at bounding box center [559, 396] width 99 height 18
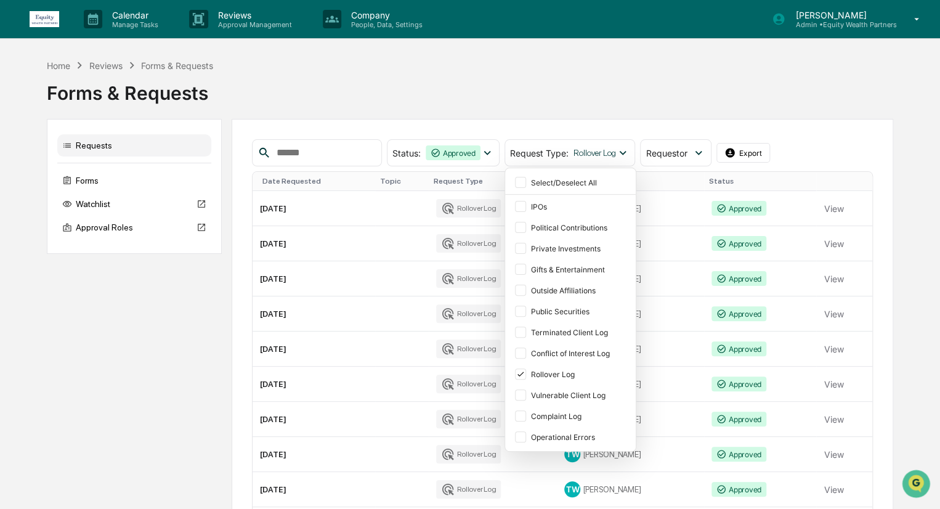
click at [224, 311] on div "Requests Forms Watchlist Approval Roles Status : Approved Select/Deselect All A…" at bounding box center [470, 362] width 846 height 486
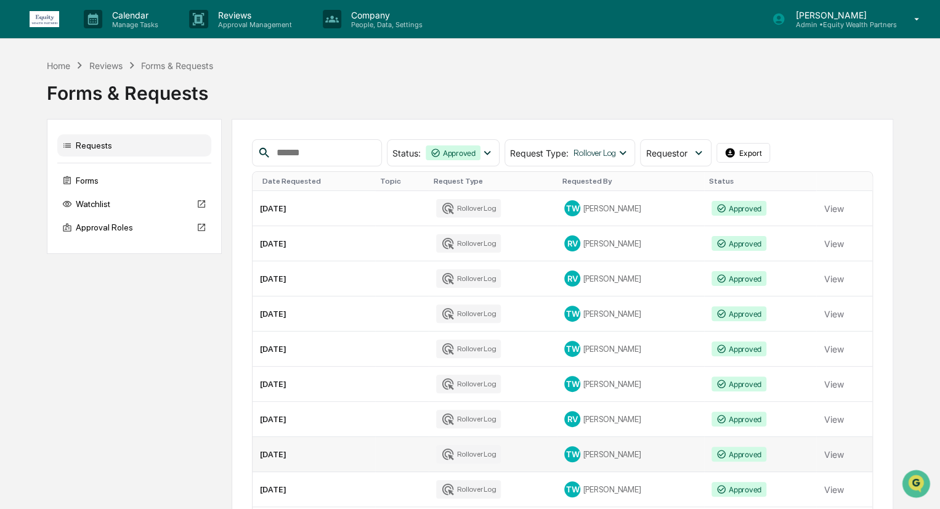
scroll to position [94, 0]
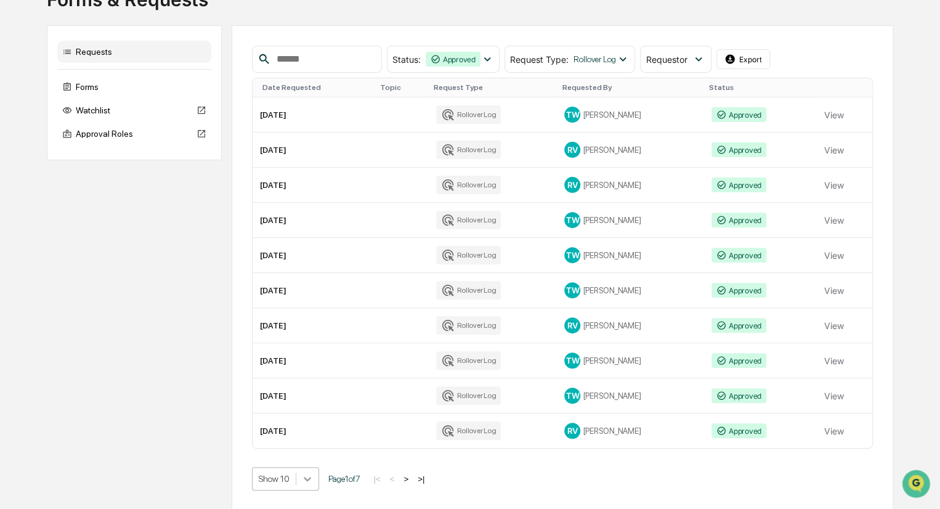
click at [311, 476] on body "Calendar Manage Tasks Reviews Approval Management Company People, Data, Setting…" at bounding box center [470, 208] width 940 height 604
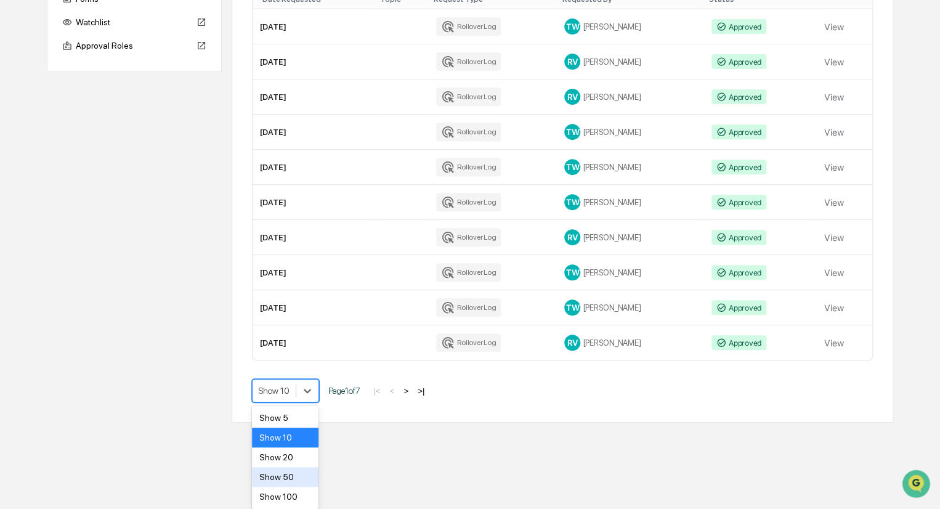
click at [304, 423] on body "Calendar Manage Tasks Reviews Approval Management Company People, Data, Setting…" at bounding box center [470, 120] width 940 height 604
click at [285, 498] on div "Show 100" at bounding box center [285, 497] width 67 height 20
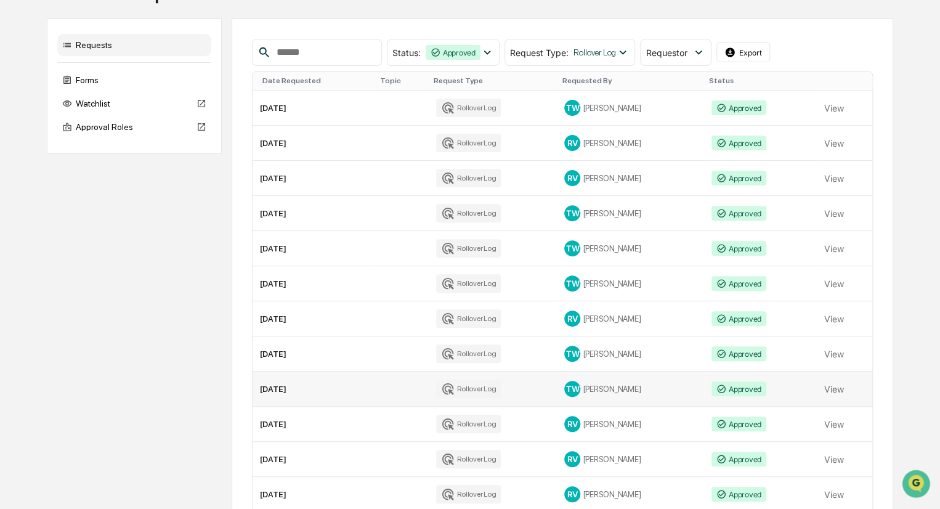
scroll to position [0, 0]
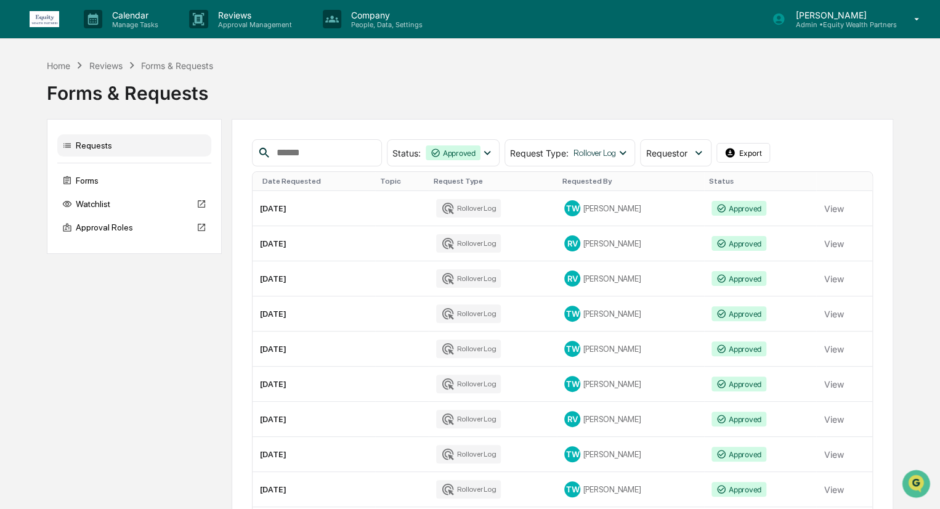
drag, startPoint x: 839, startPoint y: 206, endPoint x: 899, endPoint y: 296, distance: 108.0
drag, startPoint x: 825, startPoint y: 208, endPoint x: 887, endPoint y: 222, distance: 64.0
click at [826, 208] on button "View" at bounding box center [834, 208] width 20 height 25
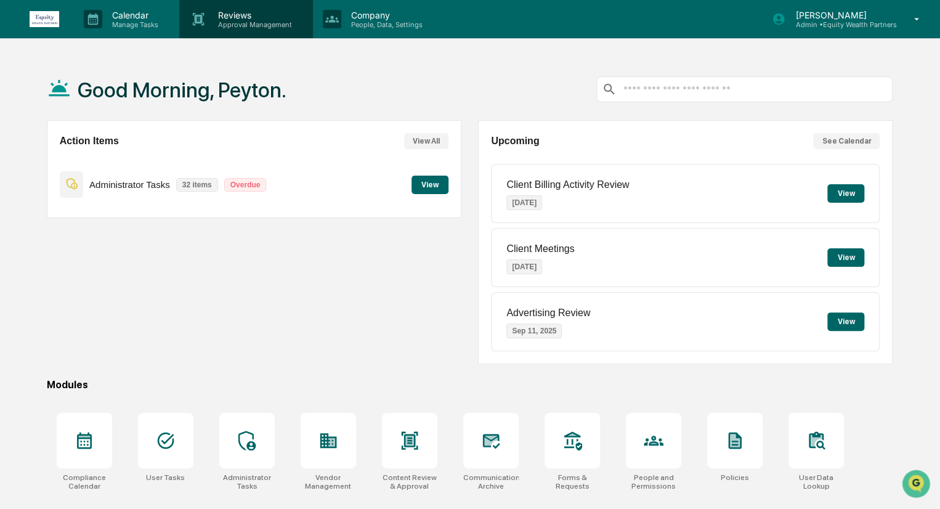
click at [219, 14] on p "Reviews" at bounding box center [253, 15] width 90 height 10
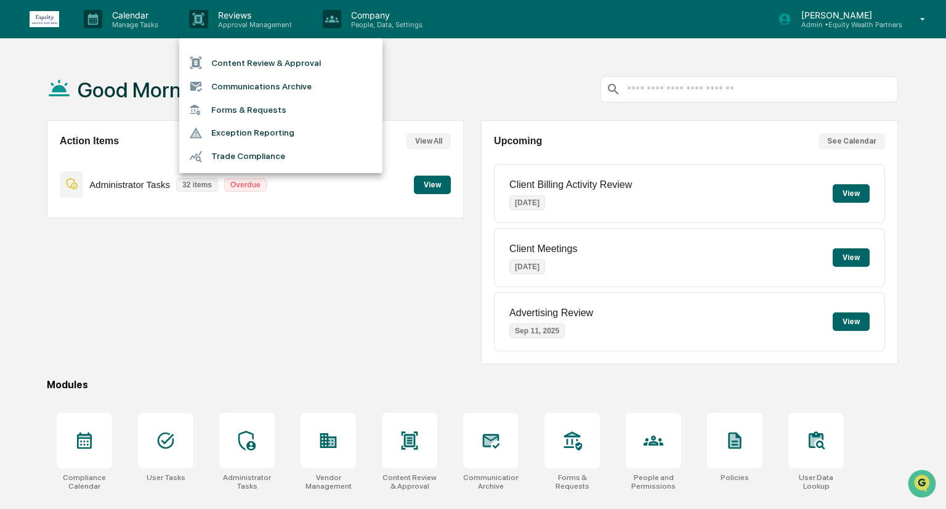
click at [263, 112] on li "Forms & Requests" at bounding box center [280, 110] width 203 height 23
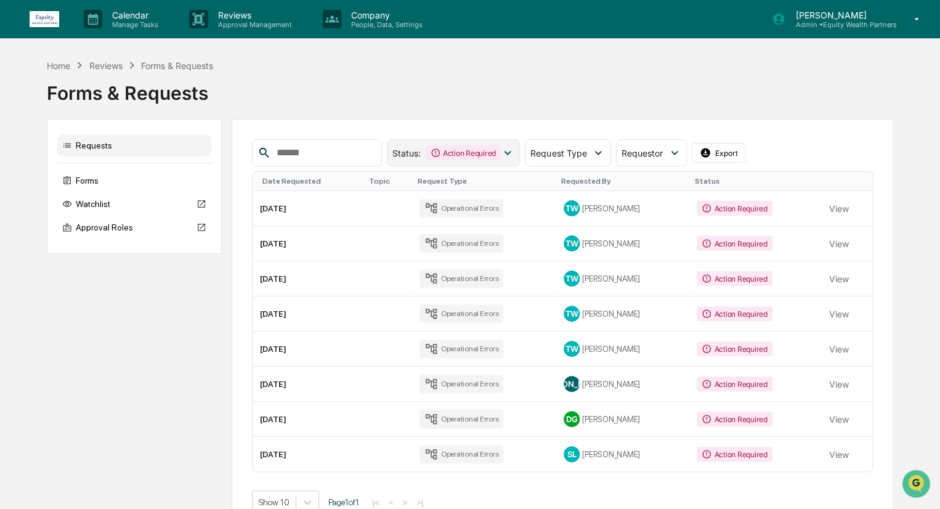
click at [501, 150] on div "Action Required" at bounding box center [463, 152] width 75 height 15
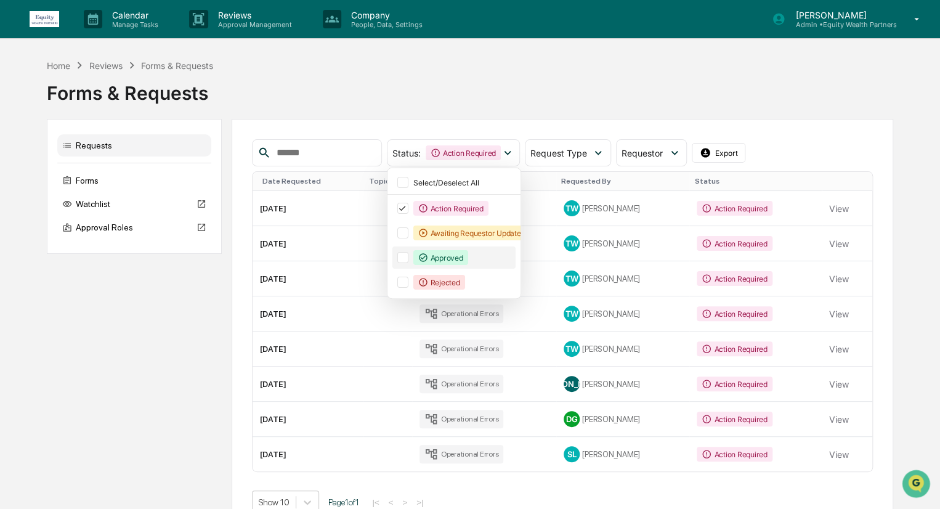
click at [409, 258] on div at bounding box center [402, 257] width 11 height 11
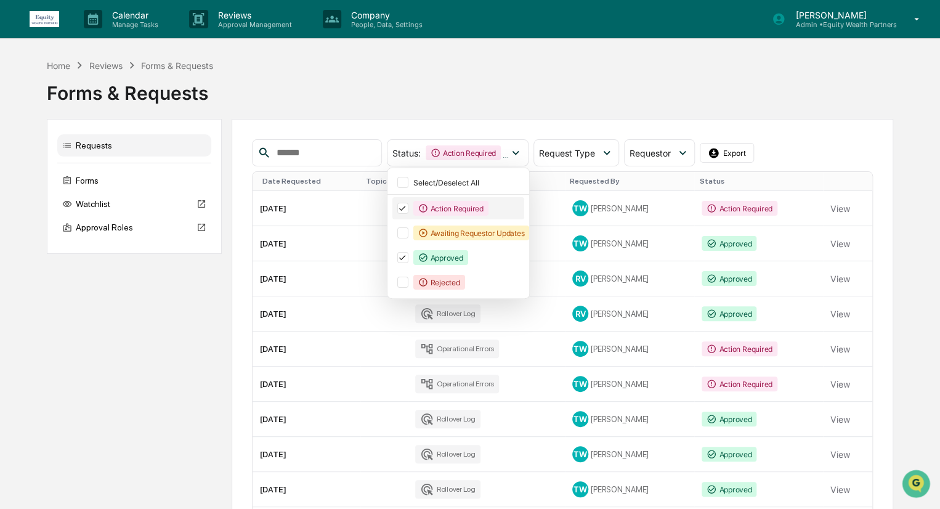
click at [409, 208] on icon at bounding box center [403, 208] width 14 height 9
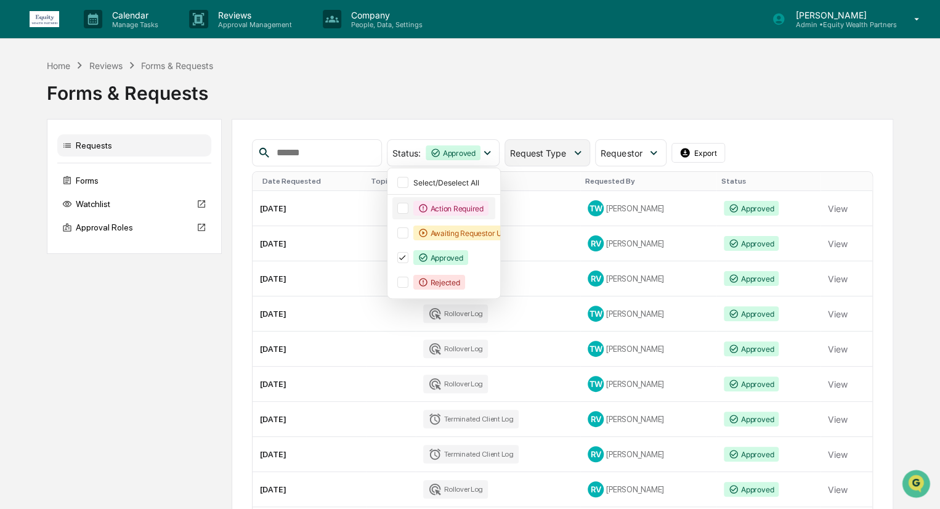
click at [565, 153] on span "Request Type" at bounding box center [538, 153] width 56 height 10
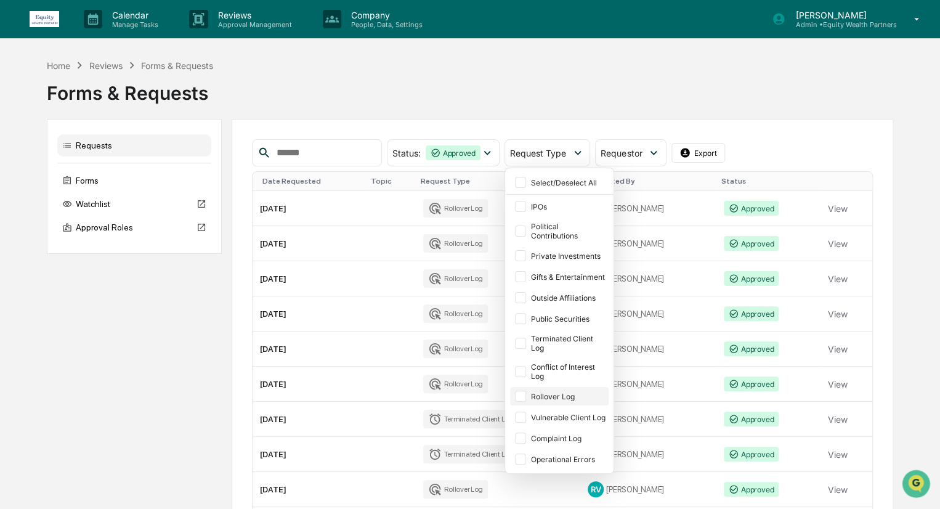
click at [526, 393] on div at bounding box center [520, 396] width 11 height 11
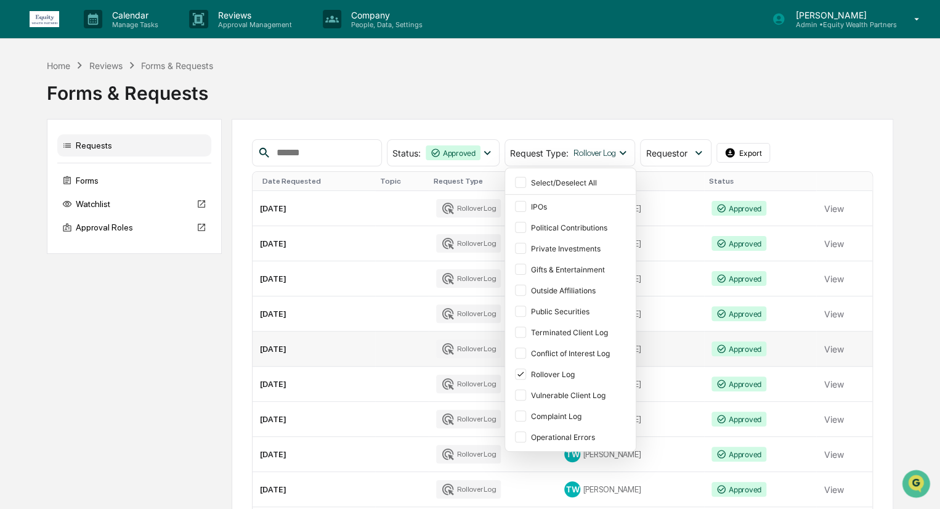
click at [260, 348] on td "[DATE]" at bounding box center [314, 349] width 123 height 35
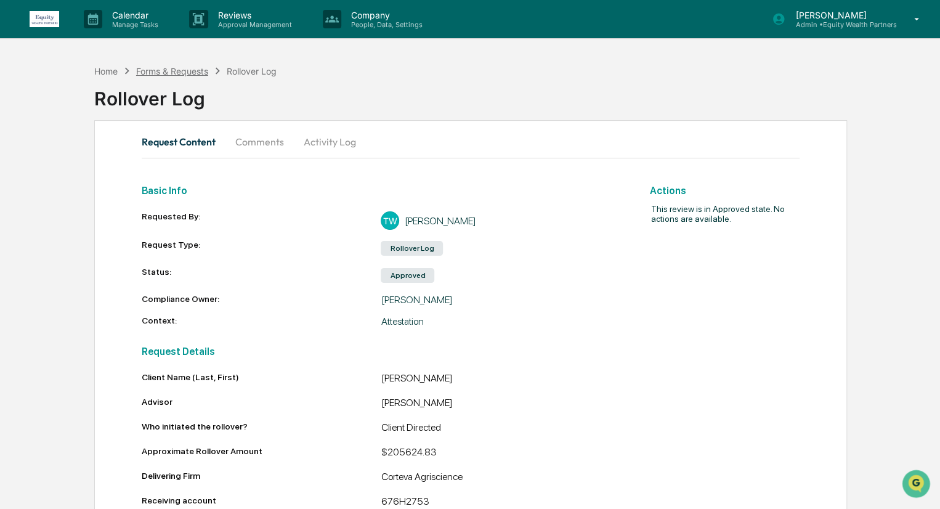
click at [191, 71] on div "Forms & Requests" at bounding box center [172, 71] width 72 height 10
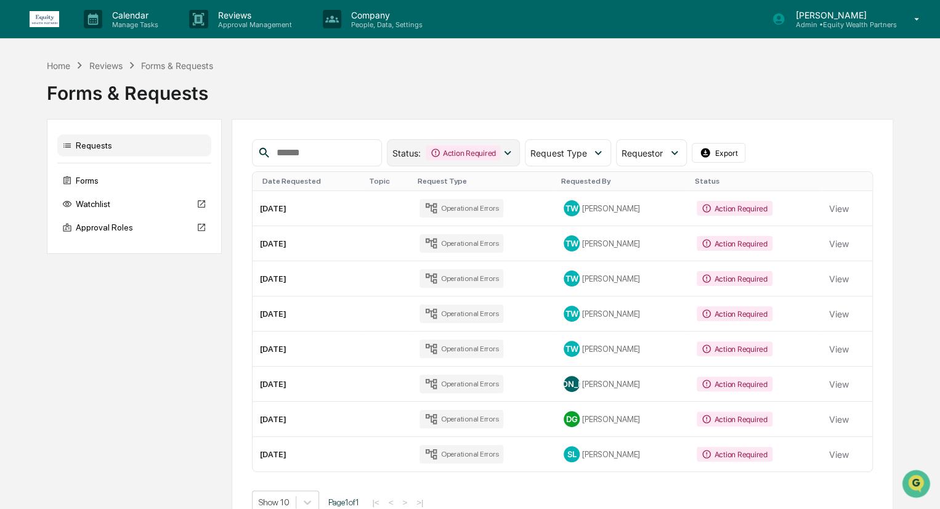
click at [521, 156] on div "Status : Action Required" at bounding box center [454, 152] width 134 height 27
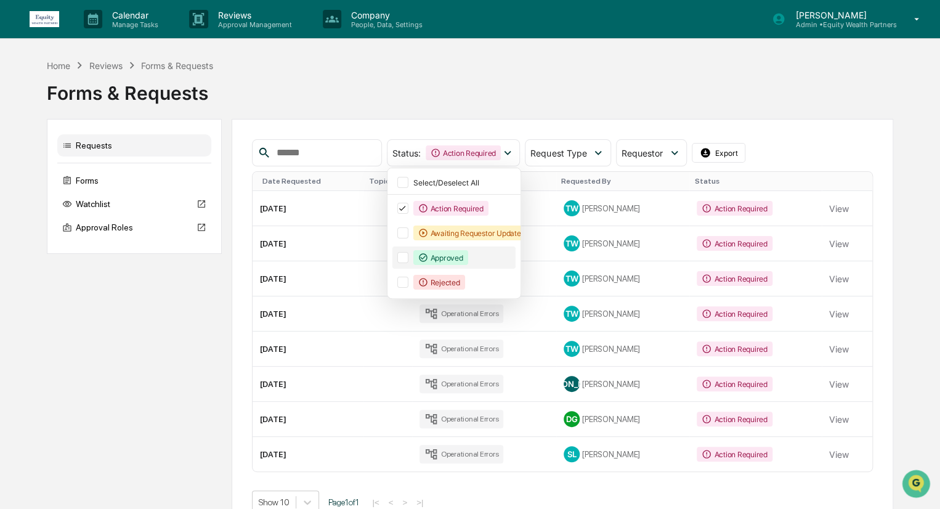
click at [417, 256] on div "Approved" at bounding box center [455, 257] width 124 height 22
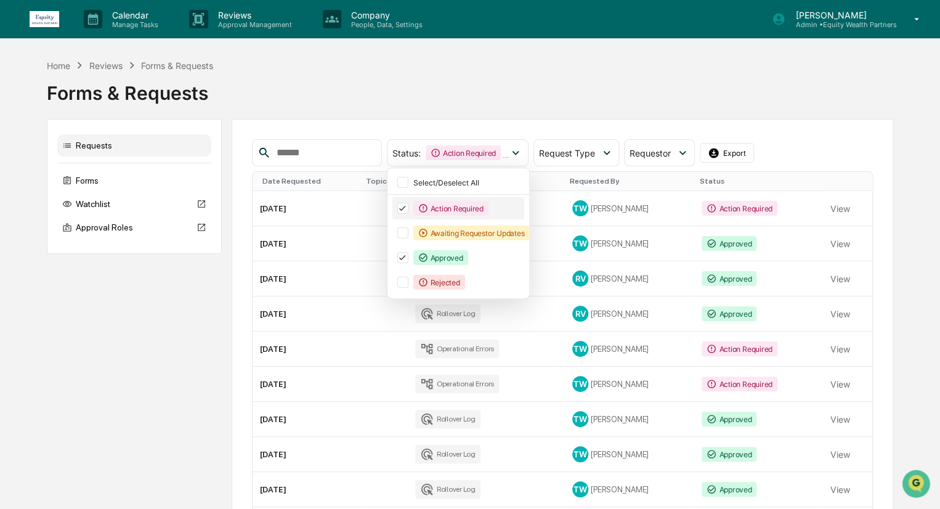
click at [409, 206] on icon at bounding box center [403, 208] width 14 height 9
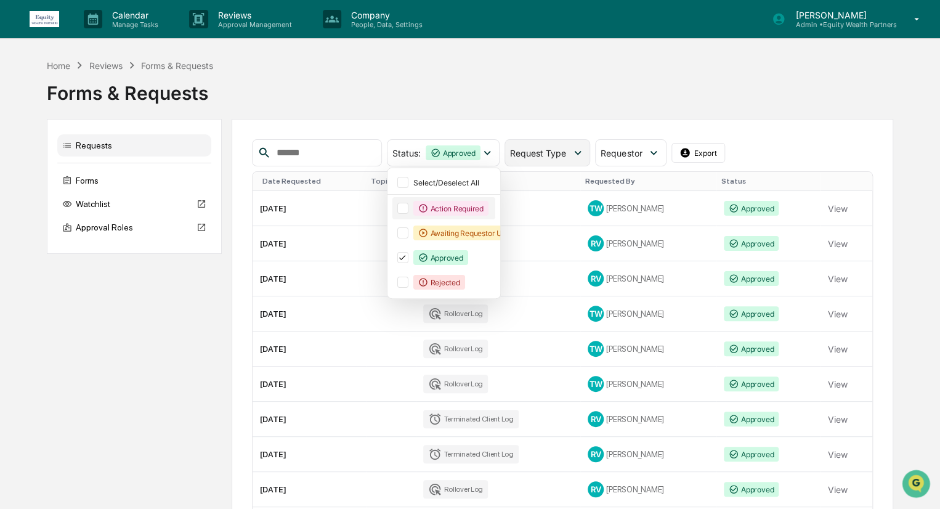
click at [585, 155] on icon at bounding box center [578, 153] width 14 height 14
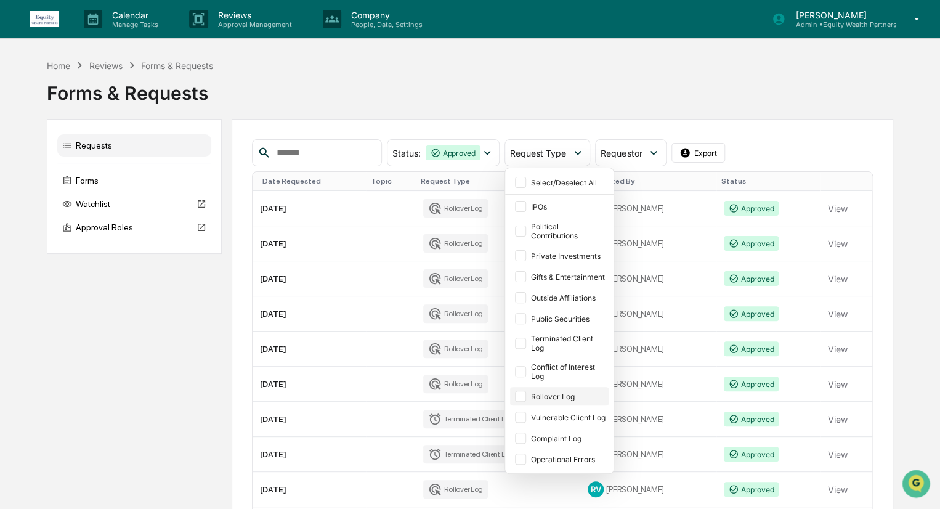
click at [526, 391] on div at bounding box center [520, 396] width 11 height 11
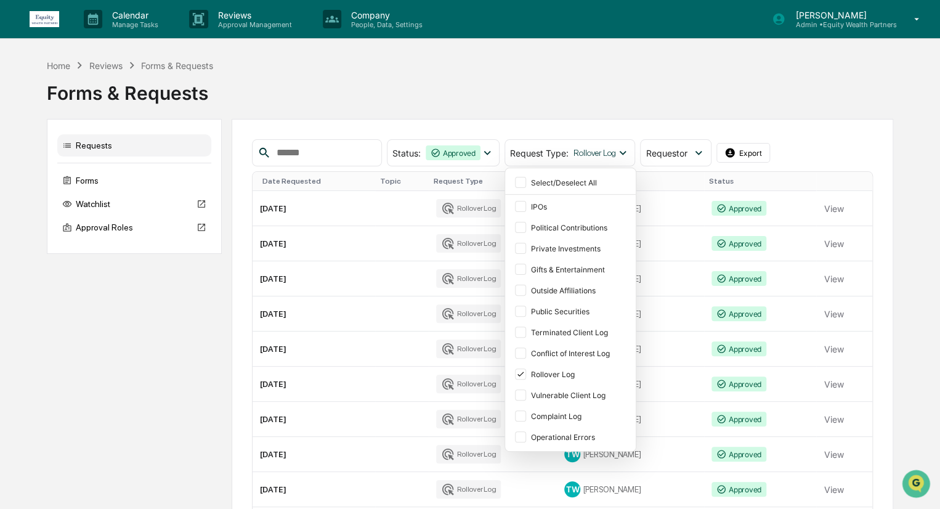
click at [638, 104] on div "Forms & Requests" at bounding box center [470, 88] width 846 height 32
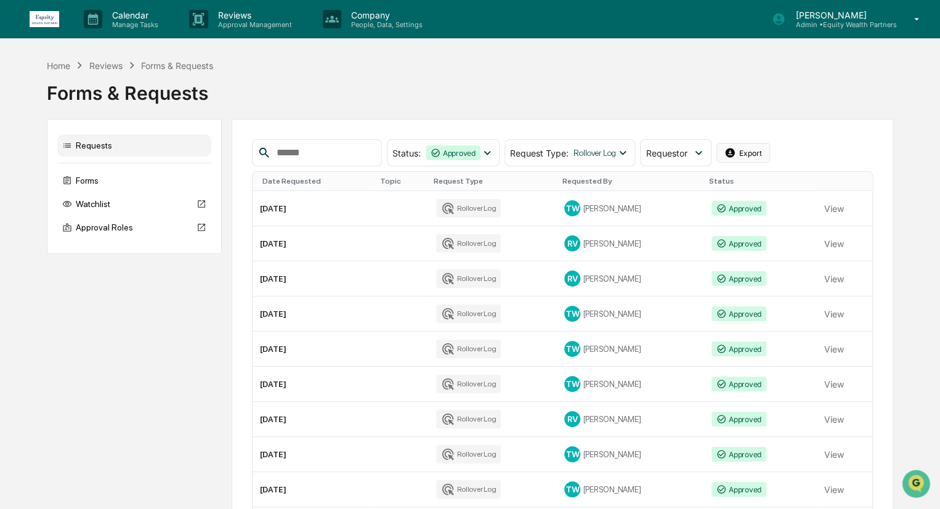
click at [762, 151] on button "Export" at bounding box center [744, 153] width 54 height 20
drag, startPoint x: 830, startPoint y: 211, endPoint x: 842, endPoint y: 99, distance: 113.4
click at [842, 99] on div "Forms & Requests" at bounding box center [470, 88] width 846 height 32
drag, startPoint x: 399, startPoint y: 201, endPoint x: 490, endPoint y: 71, distance: 159.3
click at [490, 71] on div "Home Reviews Forms & Requests Forms & Requests" at bounding box center [470, 84] width 846 height 51
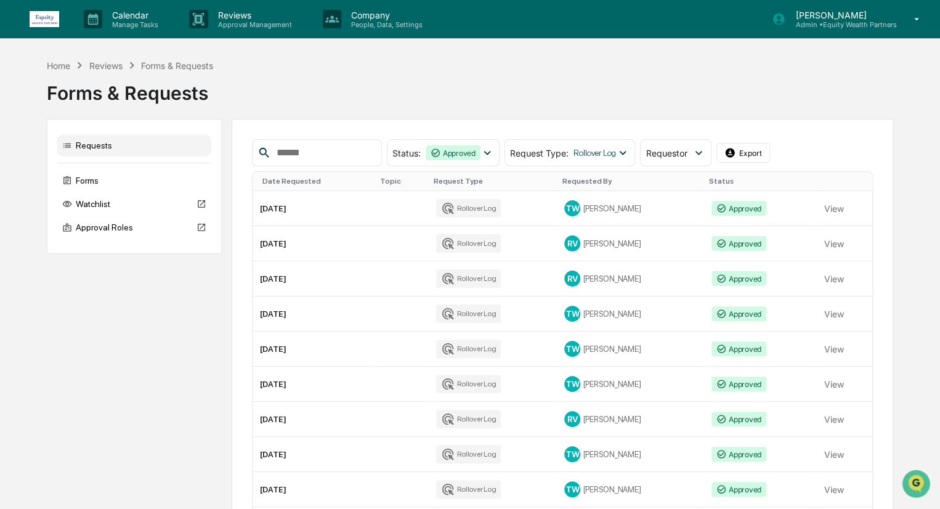
drag, startPoint x: 733, startPoint y: 207, endPoint x: 751, endPoint y: 106, distance: 102.6
click at [751, 106] on div "Forms & Requests" at bounding box center [470, 90] width 846 height 37
drag, startPoint x: 824, startPoint y: 208, endPoint x: 657, endPoint y: 94, distance: 202.3
click at [657, 94] on div "Forms & Requests" at bounding box center [470, 88] width 846 height 32
drag, startPoint x: 328, startPoint y: 210, endPoint x: 195, endPoint y: 365, distance: 204.1
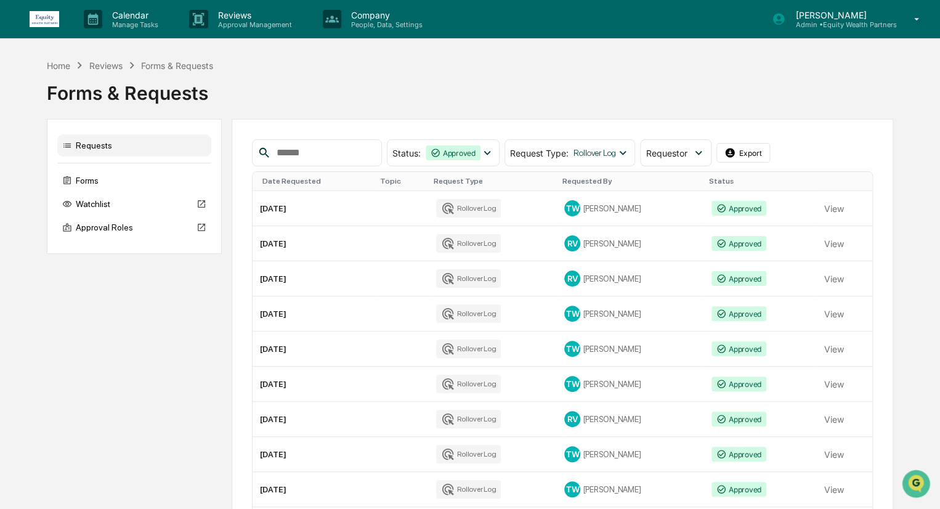
click at [195, 365] on div "Requests Forms Watchlist Approval Roles Status : Approved Select/Deselect All A…" at bounding box center [470, 362] width 846 height 486
click at [830, 208] on button "View" at bounding box center [834, 208] width 20 height 25
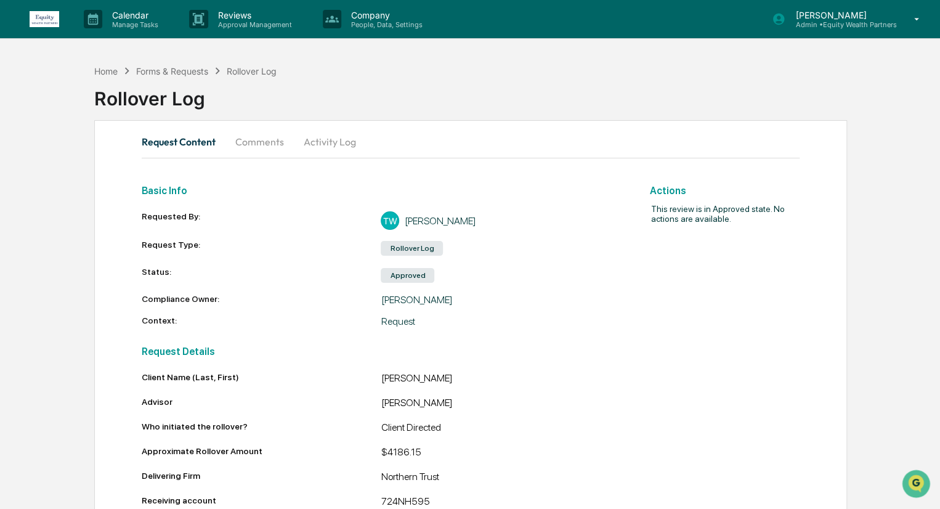
click at [254, 70] on div "Rollover Log" at bounding box center [252, 71] width 50 height 10
click at [187, 70] on div "Forms & Requests" at bounding box center [172, 71] width 72 height 10
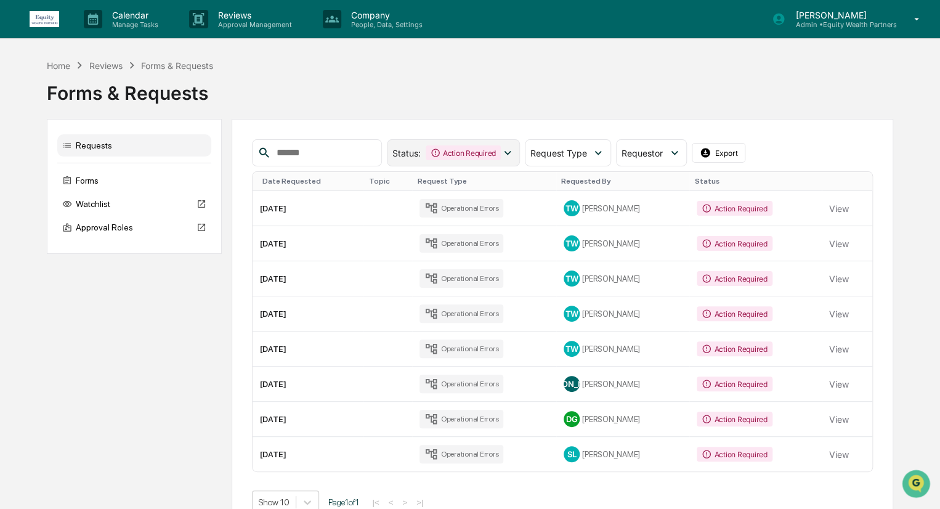
click at [501, 153] on div "Action Required" at bounding box center [463, 152] width 75 height 15
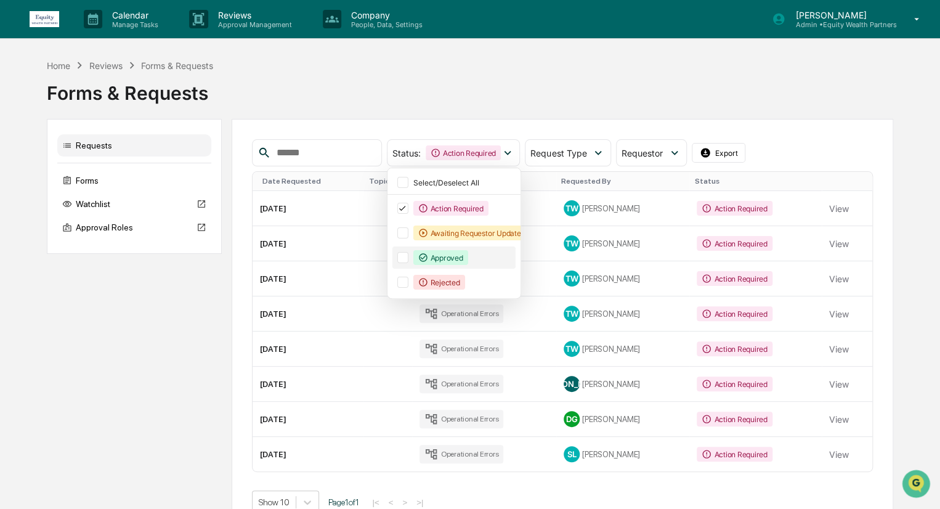
click at [409, 255] on div at bounding box center [402, 257] width 11 height 11
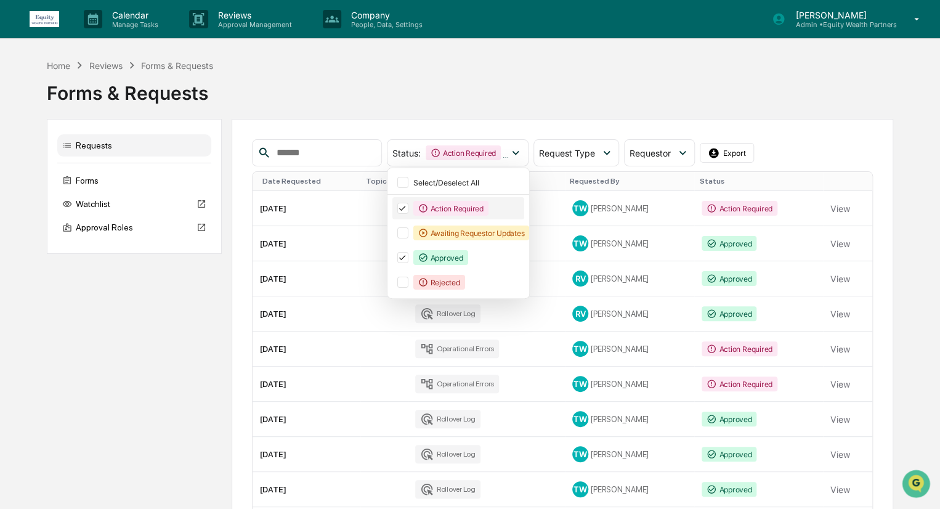
click at [409, 209] on icon at bounding box center [403, 208] width 14 height 9
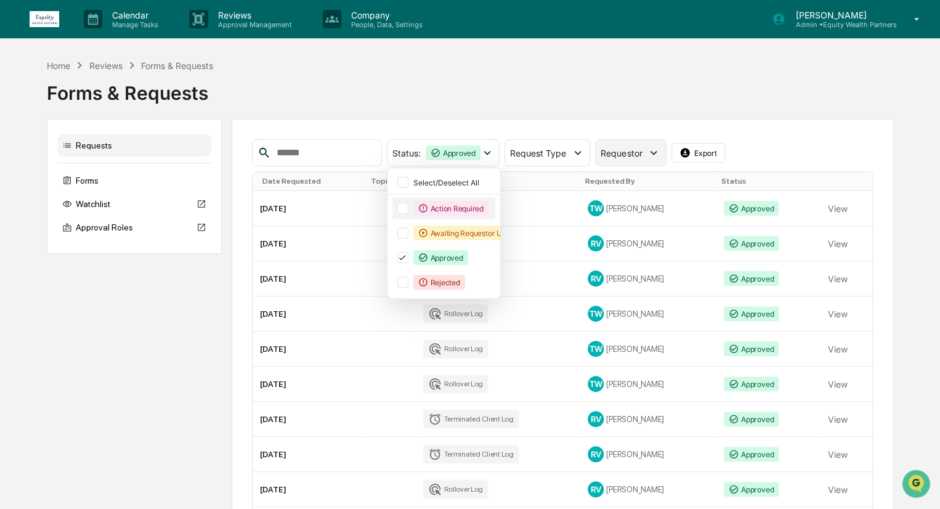
click at [661, 158] on icon at bounding box center [654, 153] width 14 height 14
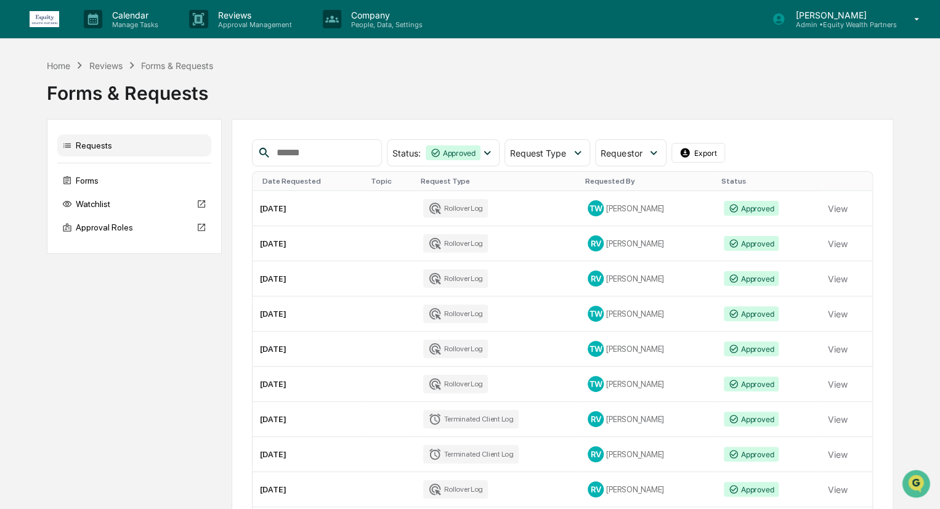
click at [744, 105] on div "Forms & Requests" at bounding box center [470, 90] width 846 height 37
click at [566, 150] on span "Request Type" at bounding box center [538, 153] width 56 height 10
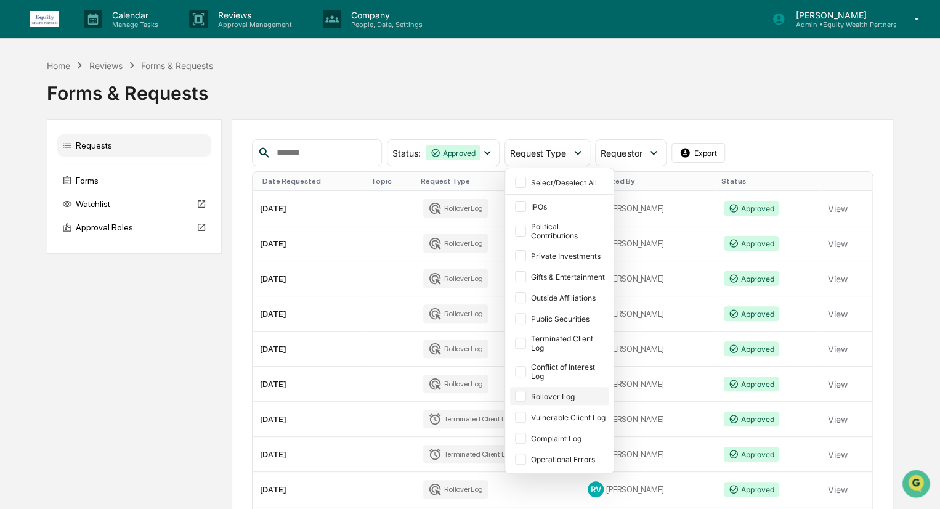
click at [526, 392] on div at bounding box center [520, 396] width 11 height 11
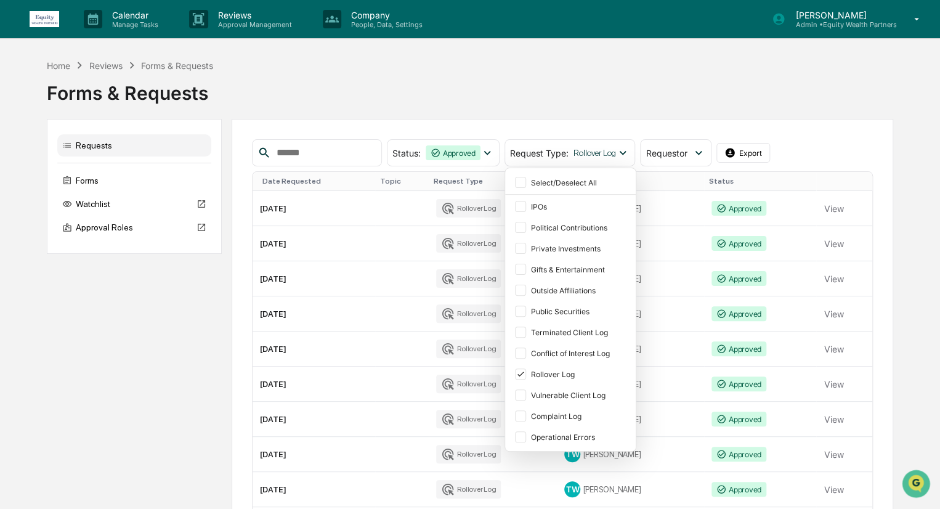
click at [520, 116] on div "Home Reviews Forms & Requests Forms & Requests Requests Forms Watchlist Approva…" at bounding box center [470, 332] width 846 height 546
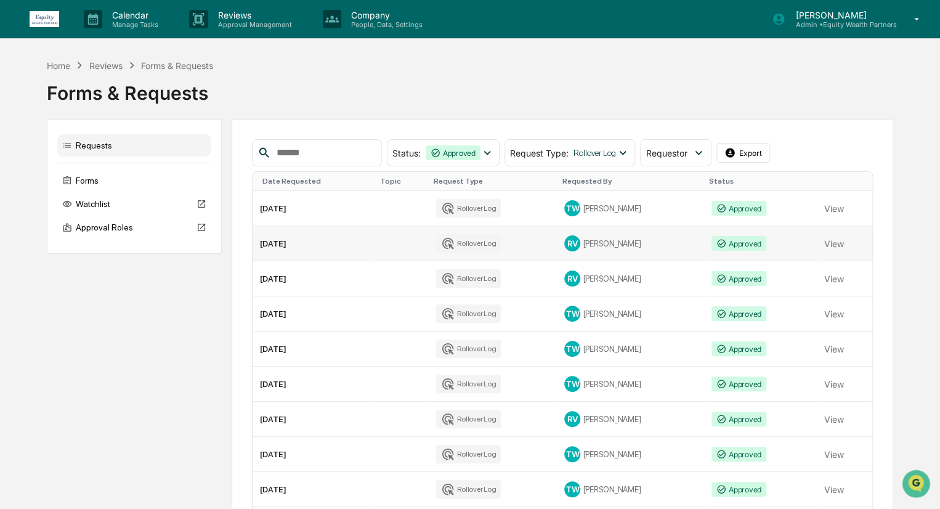
click at [776, 243] on td "Approved" at bounding box center [760, 243] width 113 height 35
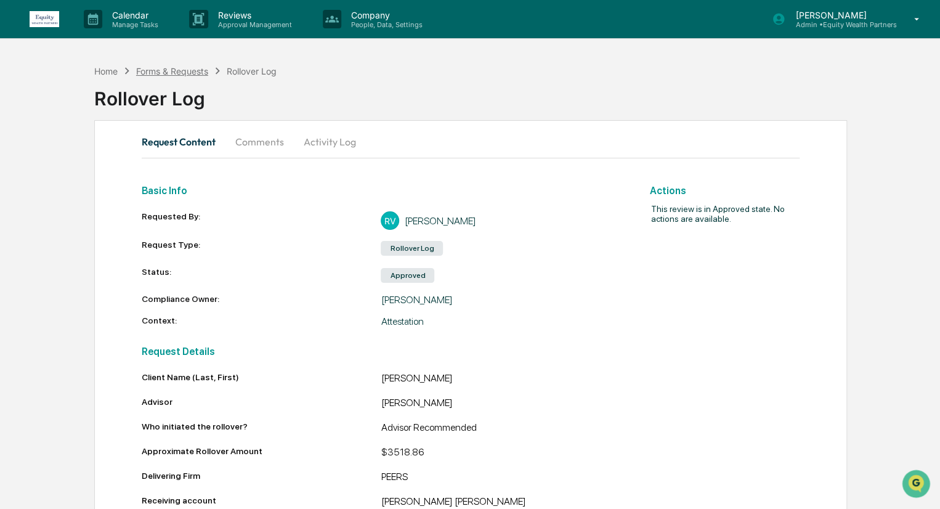
click at [179, 71] on div "Forms & Requests" at bounding box center [172, 71] width 72 height 10
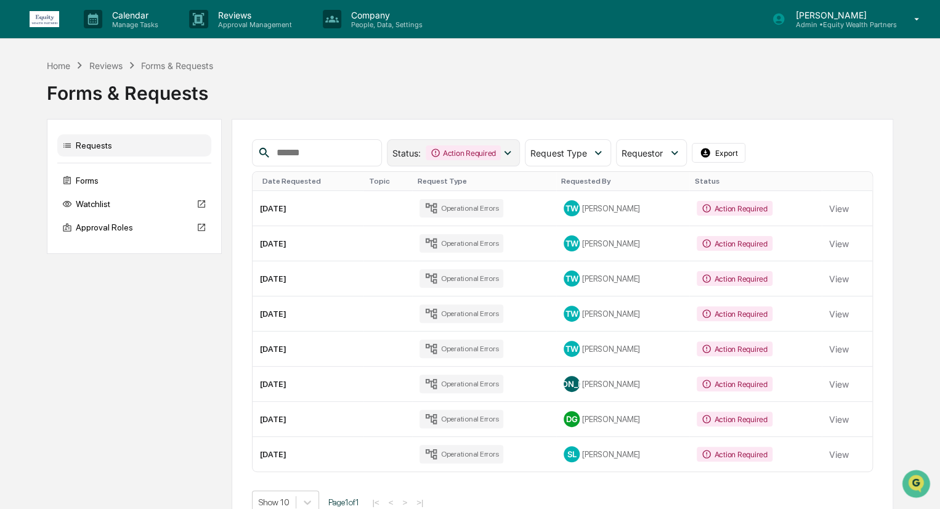
click at [501, 148] on div "Action Required" at bounding box center [463, 152] width 75 height 15
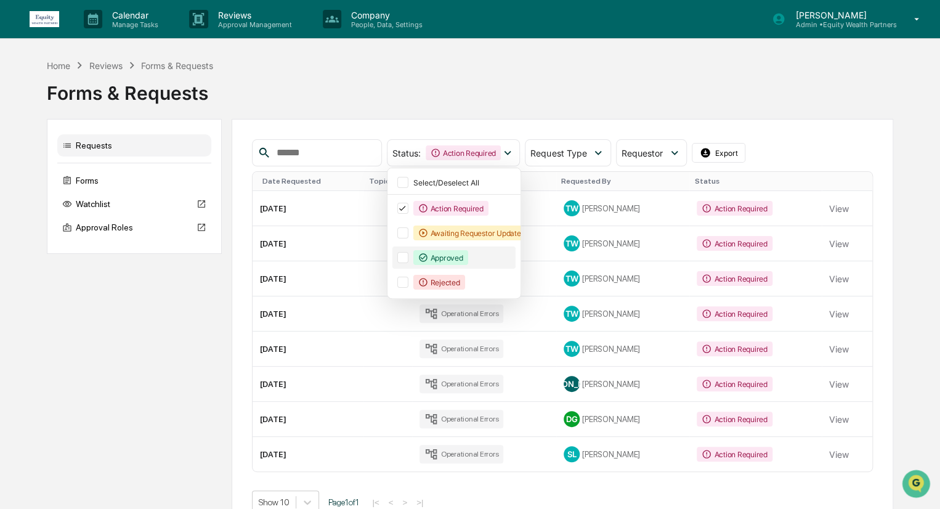
click at [409, 252] on div at bounding box center [402, 257] width 11 height 11
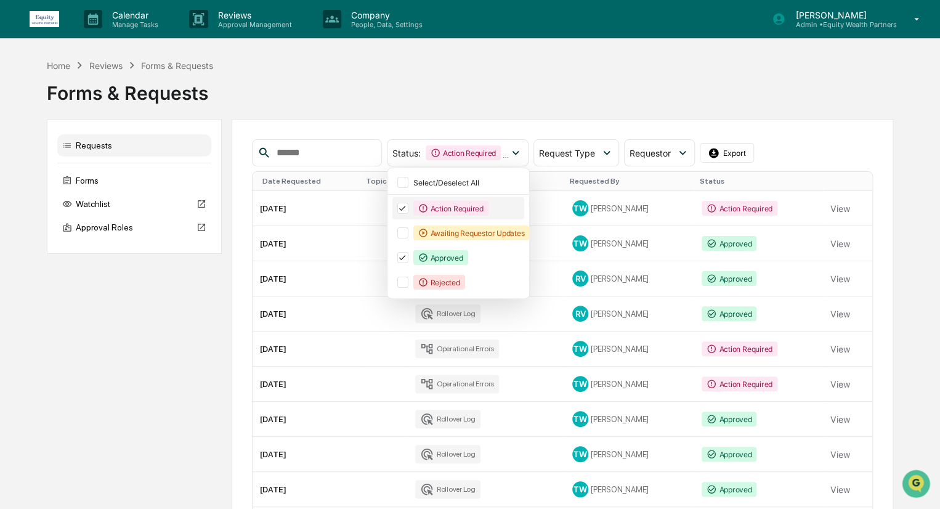
click at [409, 207] on icon at bounding box center [403, 208] width 14 height 9
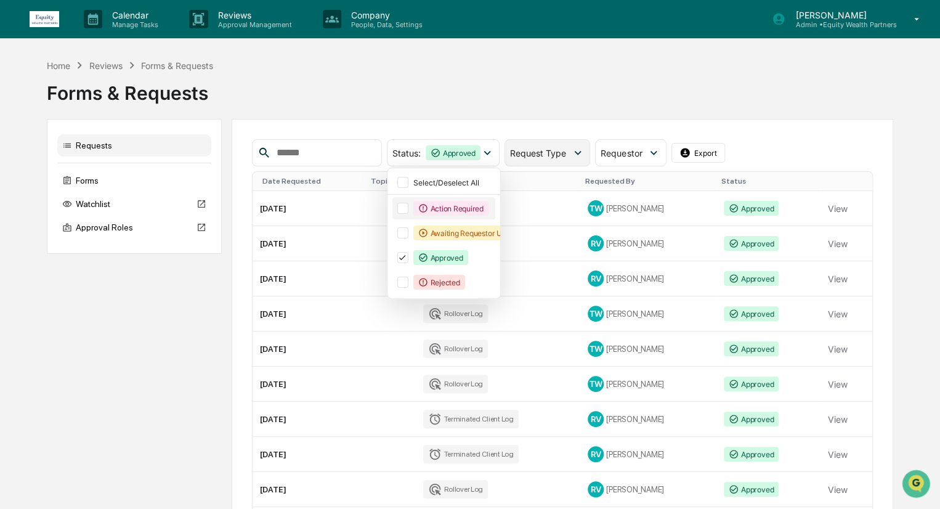
click at [566, 156] on span "Request Type" at bounding box center [538, 153] width 56 height 10
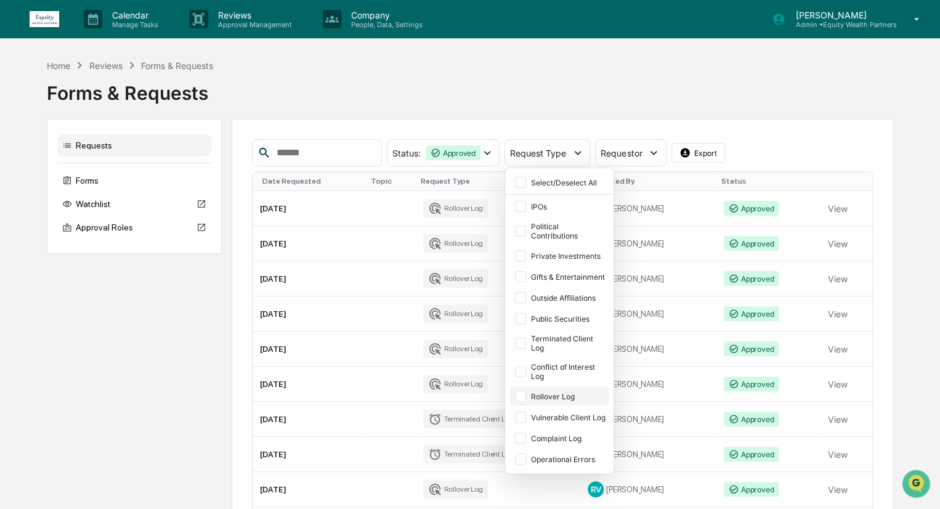
click at [545, 400] on div "Rollover Log" at bounding box center [559, 396] width 99 height 18
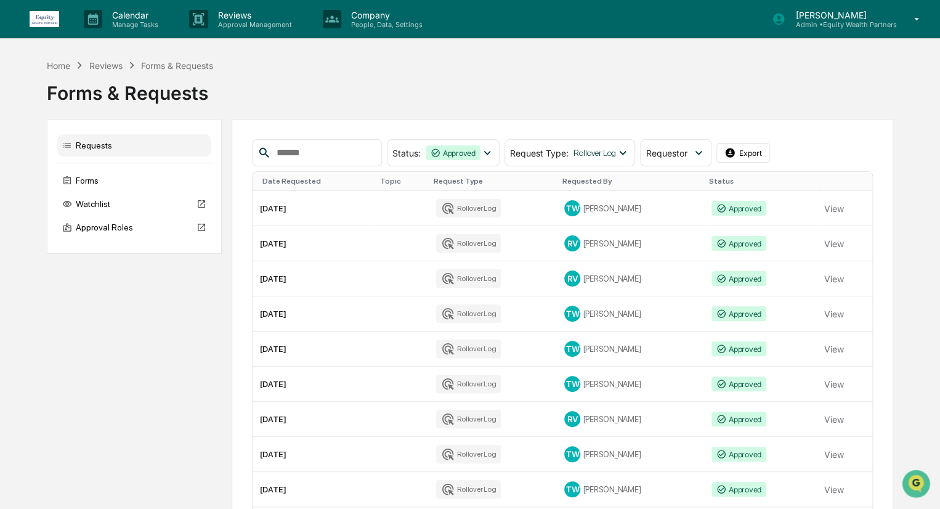
click at [651, 92] on div "Forms & Requests" at bounding box center [470, 88] width 846 height 32
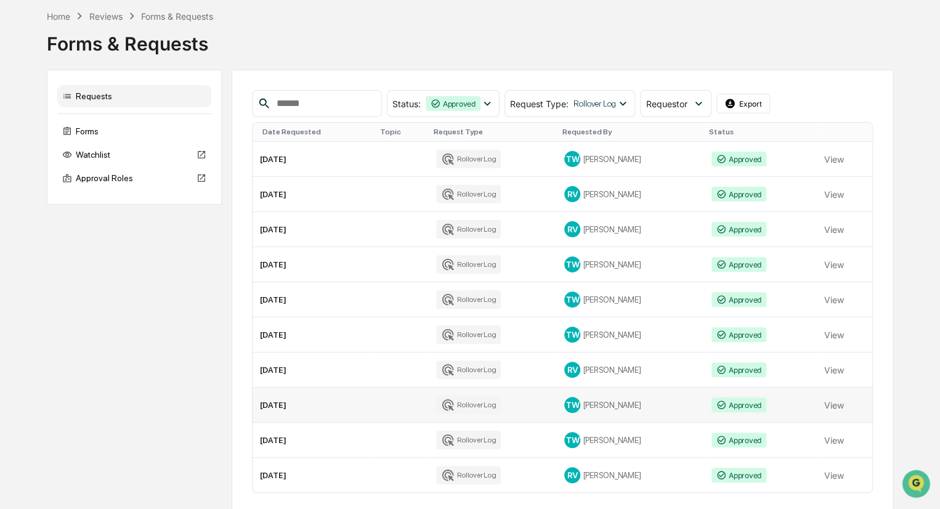
scroll to position [94, 0]
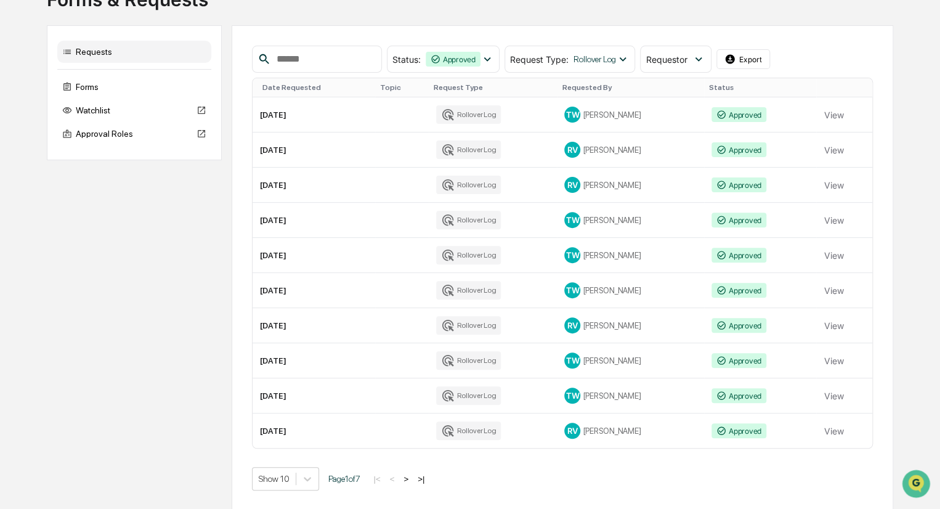
drag, startPoint x: 434, startPoint y: 193, endPoint x: 905, endPoint y: 153, distance: 472.4
click at [905, 153] on div "Home Reviews Forms & Requests Forms & Requests Requests Forms Watchlist Approva…" at bounding box center [470, 238] width 940 height 546
click at [832, 186] on button "View" at bounding box center [834, 185] width 20 height 25
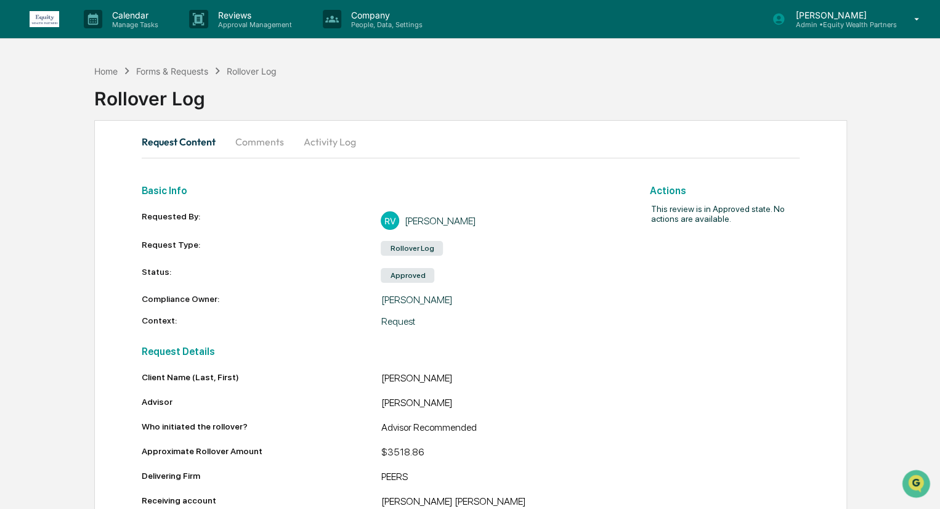
click at [262, 67] on div "Rollover Log" at bounding box center [252, 71] width 50 height 10
click at [185, 70] on div "Forms & Requests" at bounding box center [172, 71] width 72 height 10
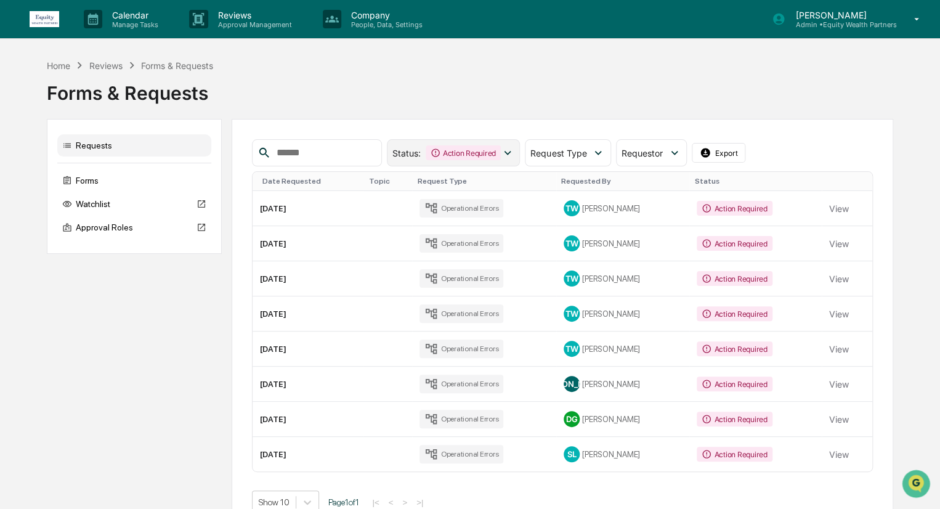
click at [503, 142] on div "Status : Action Required" at bounding box center [454, 152] width 134 height 27
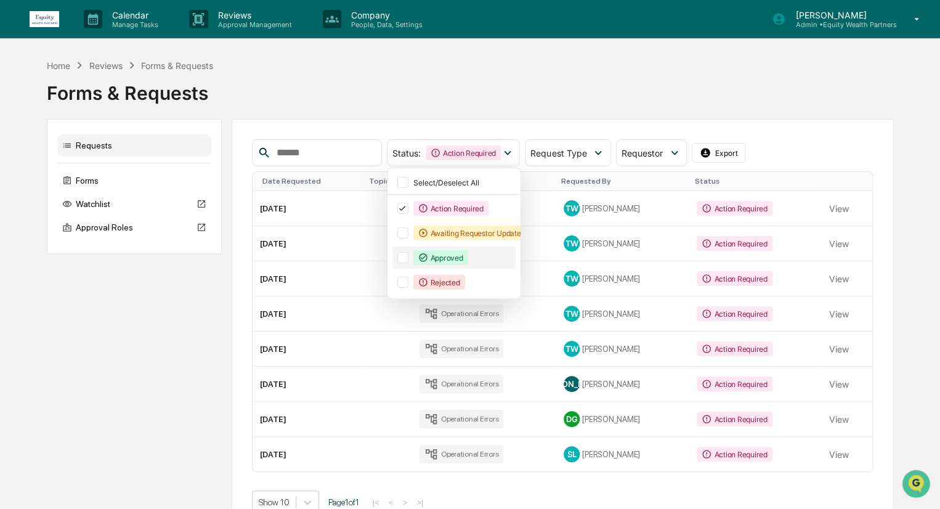
click at [417, 256] on div "Approved" at bounding box center [455, 257] width 124 height 22
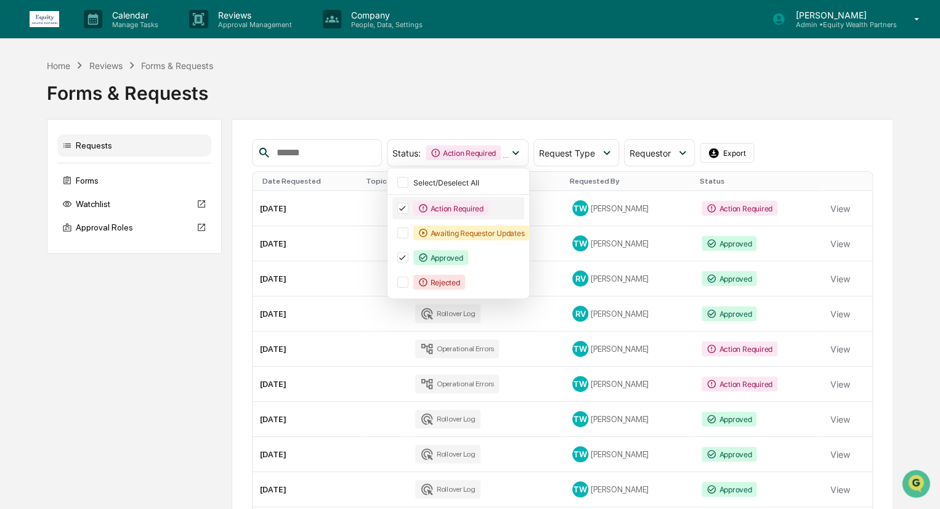
click at [409, 206] on icon at bounding box center [403, 208] width 14 height 9
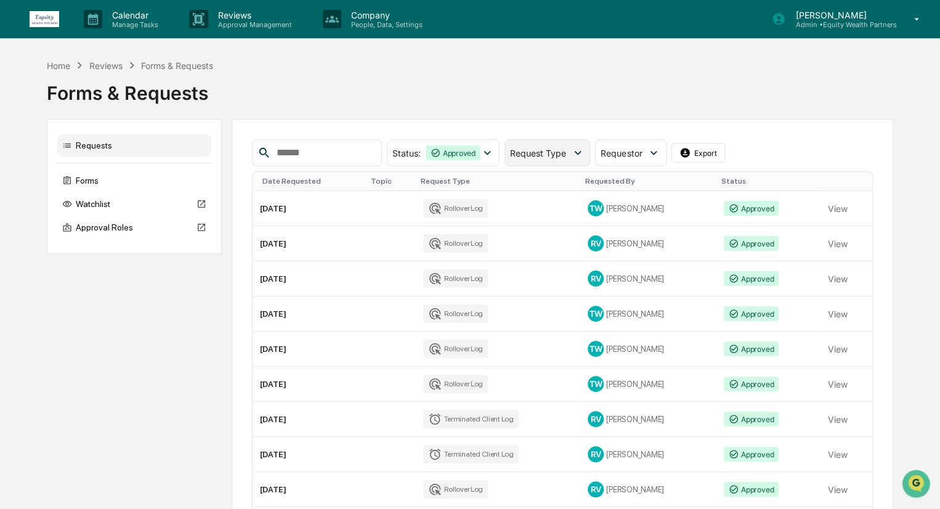
click at [582, 144] on div "Request Type" at bounding box center [548, 152] width 86 height 27
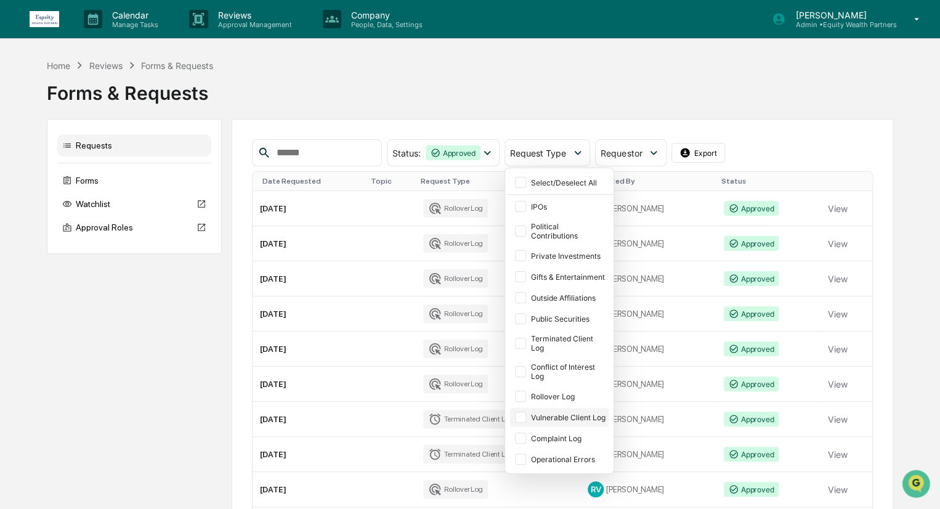
click at [526, 397] on div at bounding box center [520, 396] width 11 height 11
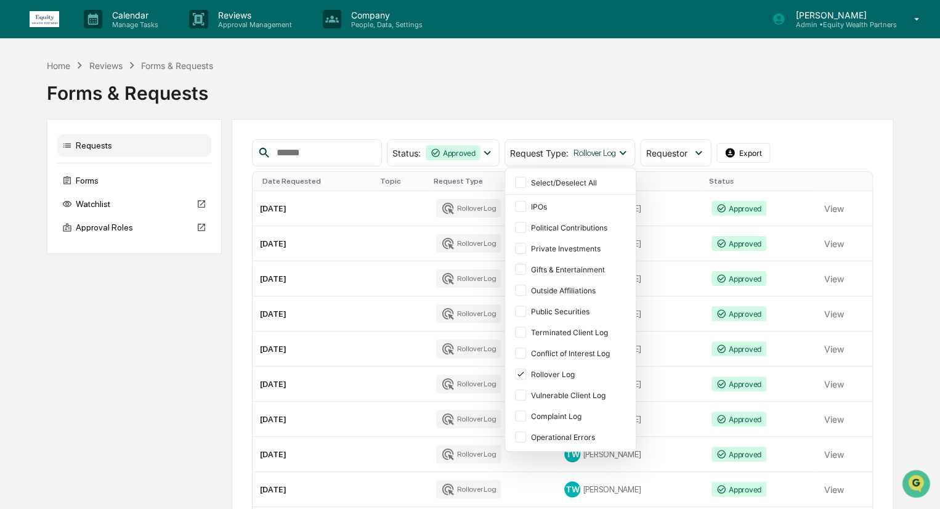
click at [234, 309] on div "Status : Approved Select/Deselect All Action Required Awaiting Requestor Update…" at bounding box center [562, 362] width 661 height 486
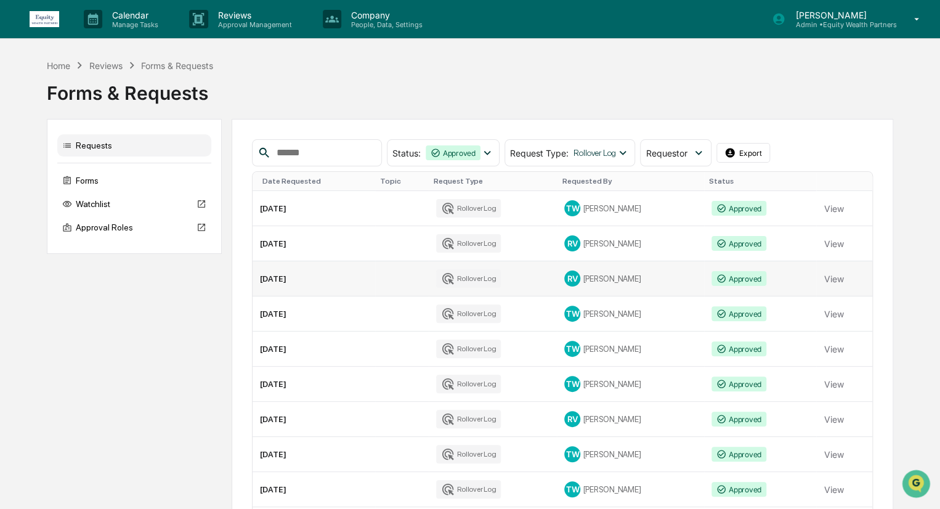
click at [520, 275] on td "Rollover Log" at bounding box center [493, 278] width 128 height 35
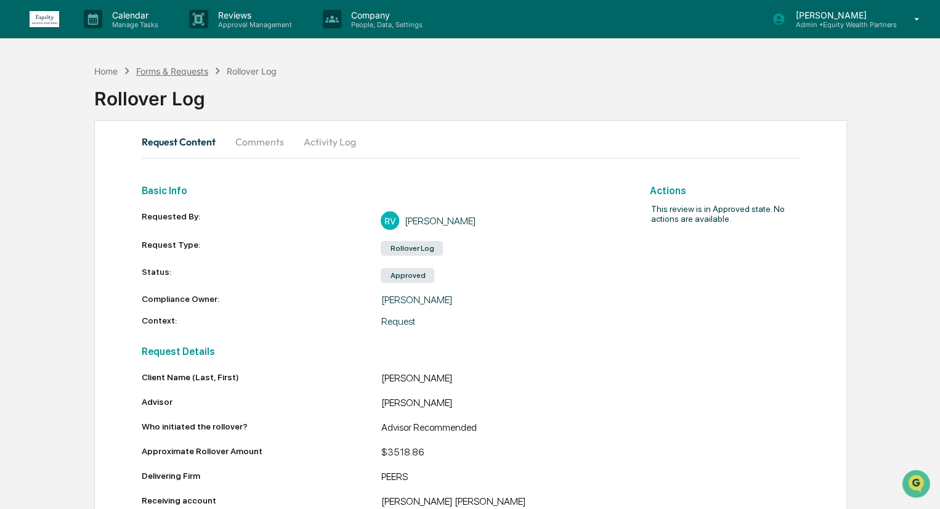
click at [148, 69] on div "Forms & Requests" at bounding box center [172, 71] width 72 height 10
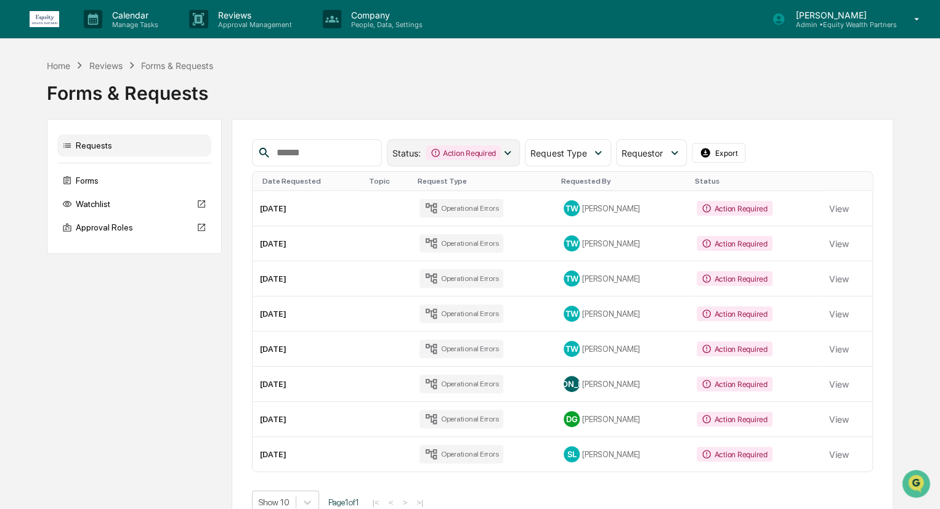
click at [478, 150] on div "Action Required" at bounding box center [463, 152] width 75 height 15
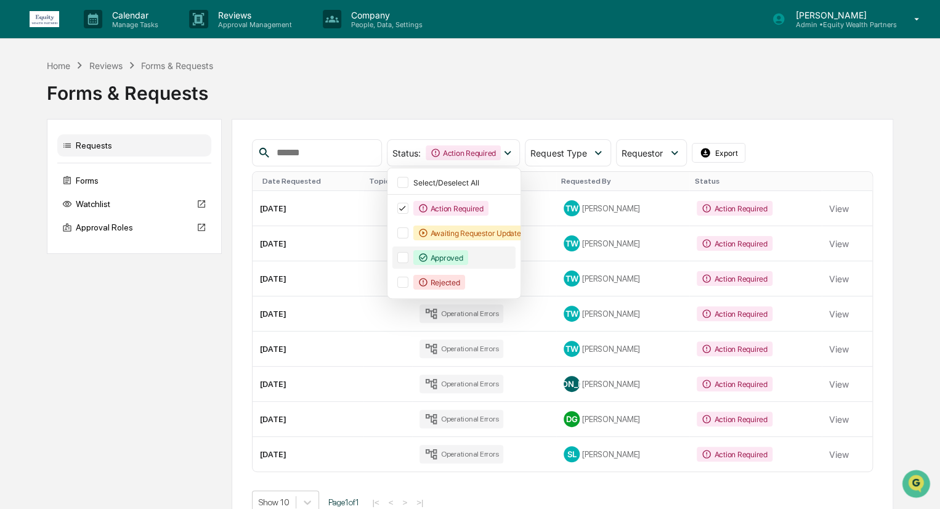
click at [409, 254] on div at bounding box center [402, 257] width 11 height 11
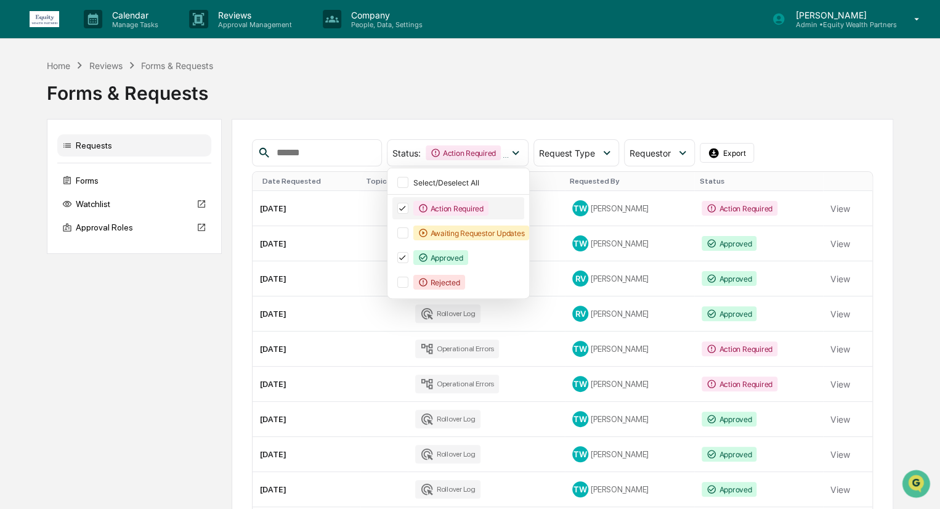
click at [417, 201] on div "Action Required" at bounding box center [459, 208] width 132 height 22
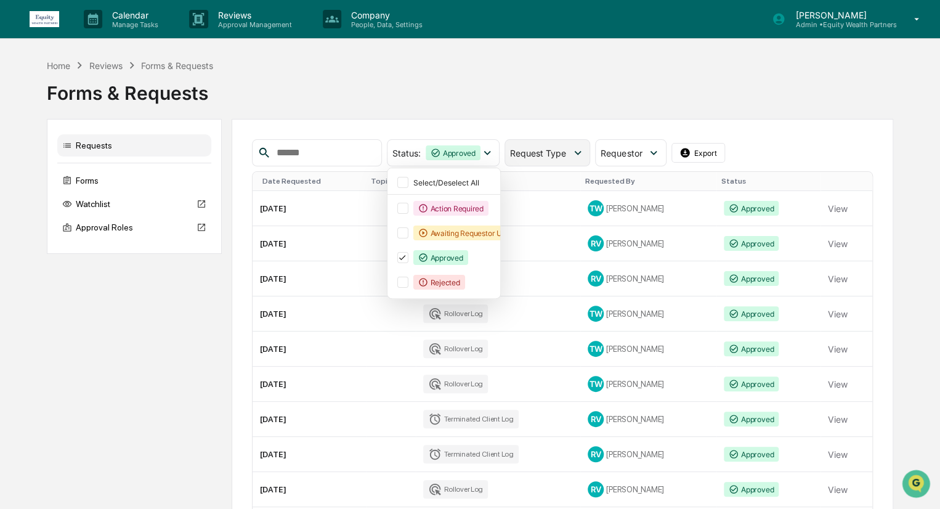
click at [555, 156] on span "Request Type" at bounding box center [538, 153] width 56 height 10
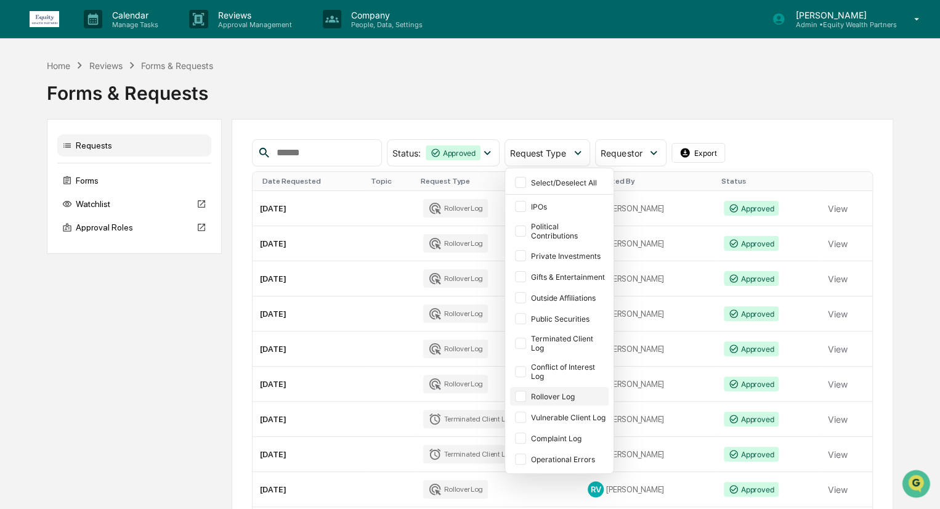
click at [526, 393] on div at bounding box center [520, 396] width 11 height 11
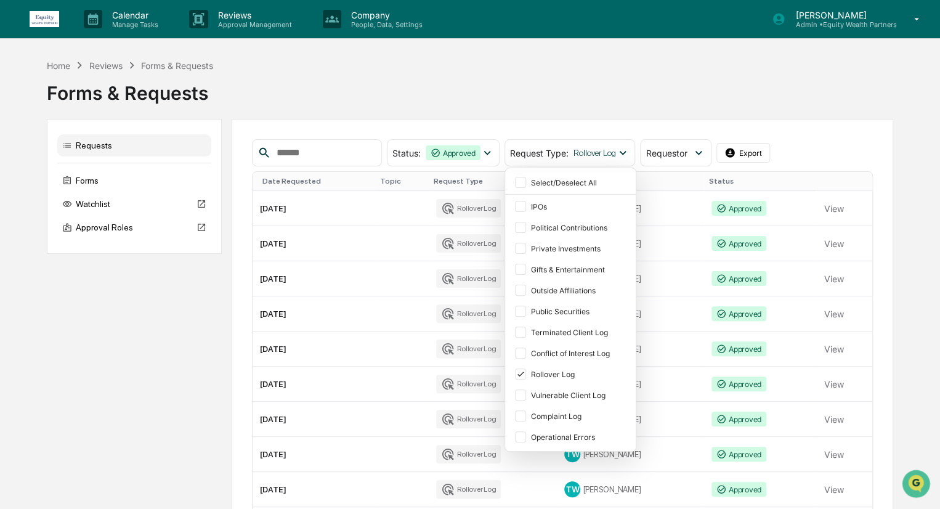
click at [229, 250] on div "Requests Forms Watchlist Approval Roles Status : Approved Select/Deselect All A…" at bounding box center [470, 362] width 846 height 486
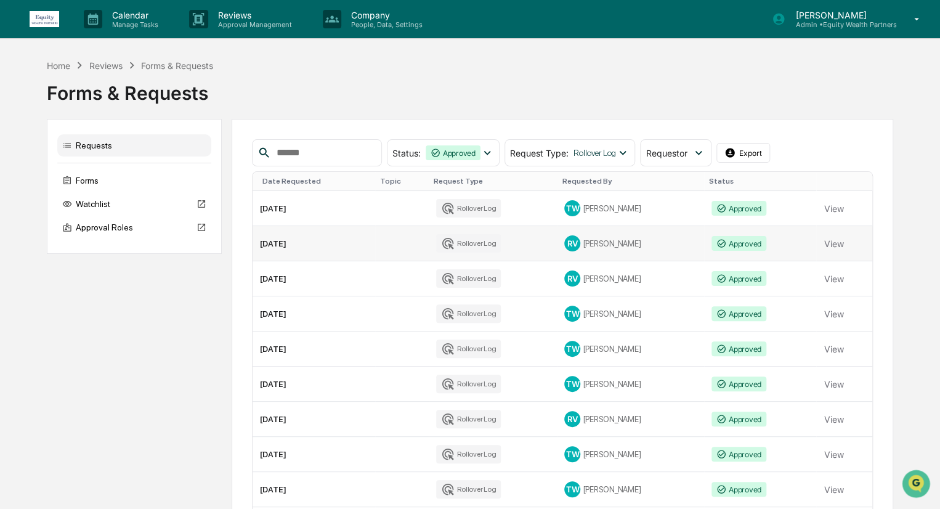
click at [338, 235] on td "[DATE]" at bounding box center [314, 243] width 123 height 35
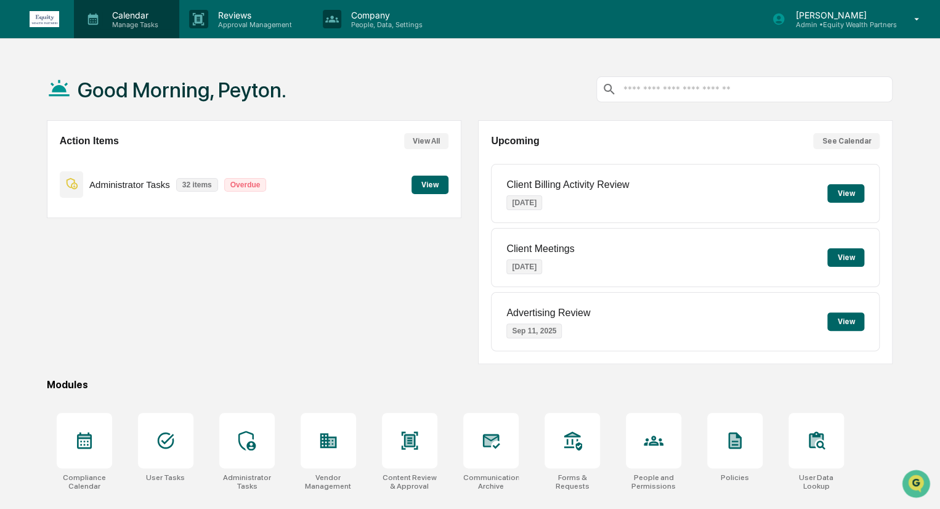
click at [140, 21] on p "Manage Tasks" at bounding box center [133, 24] width 62 height 9
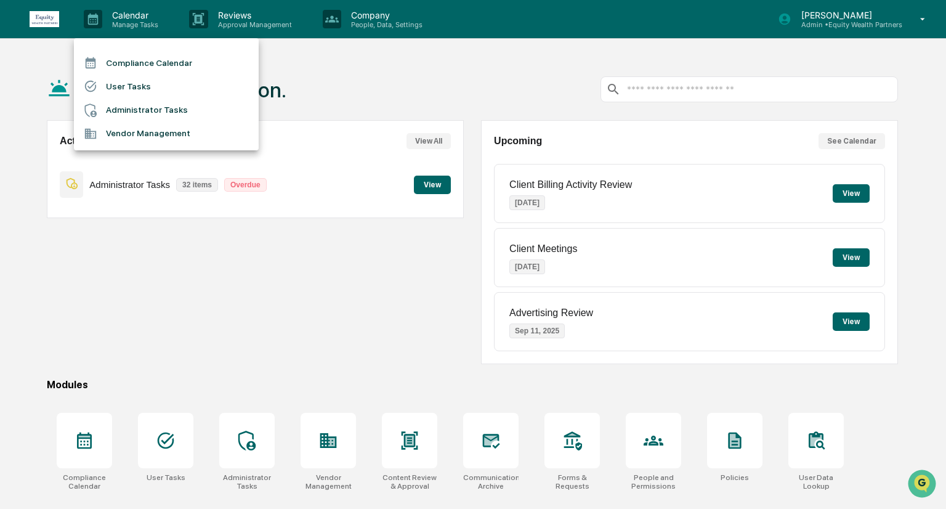
click at [219, 34] on div at bounding box center [473, 254] width 946 height 509
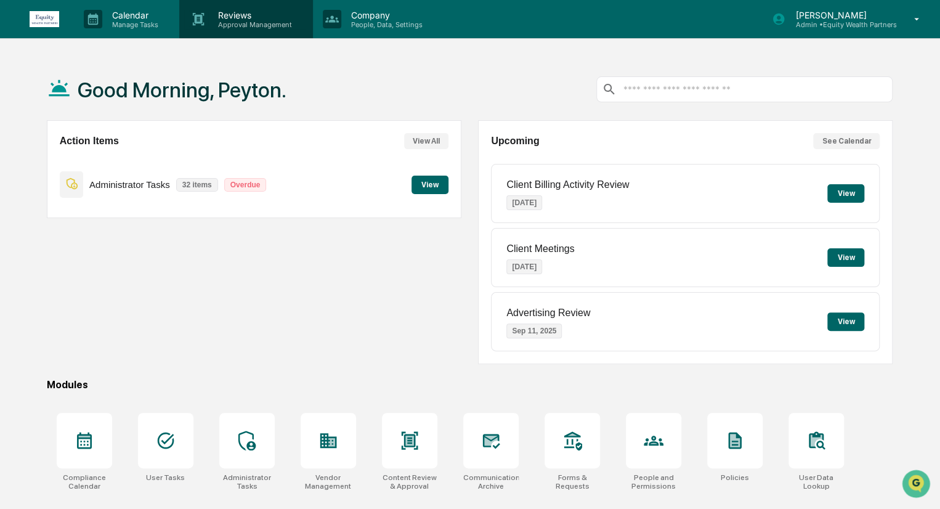
click at [254, 18] on p "Reviews" at bounding box center [253, 15] width 90 height 10
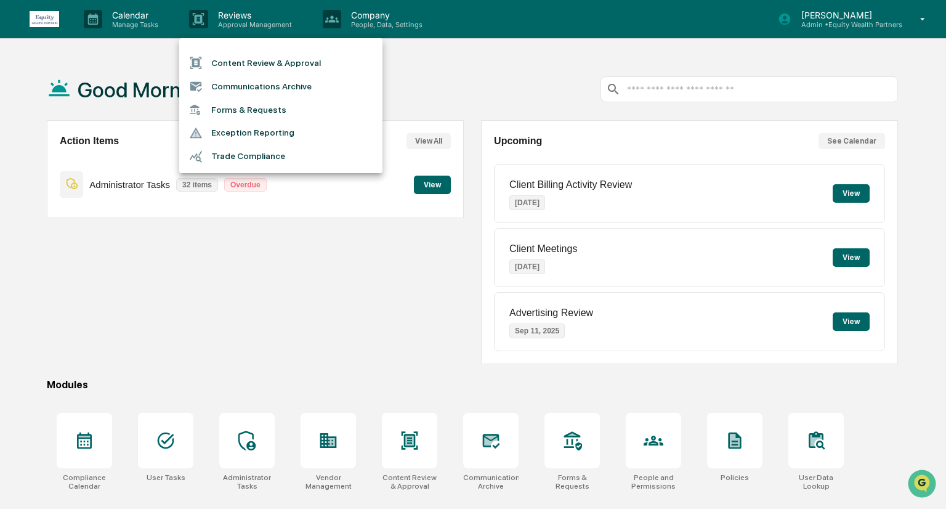
click at [253, 115] on li "Forms & Requests" at bounding box center [280, 110] width 203 height 23
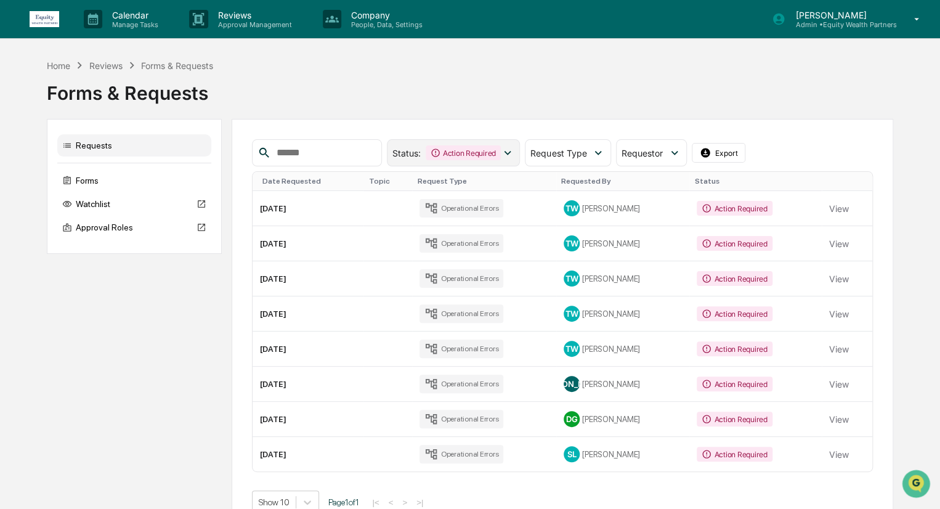
click at [514, 161] on div "Status : Action Required" at bounding box center [454, 152] width 134 height 27
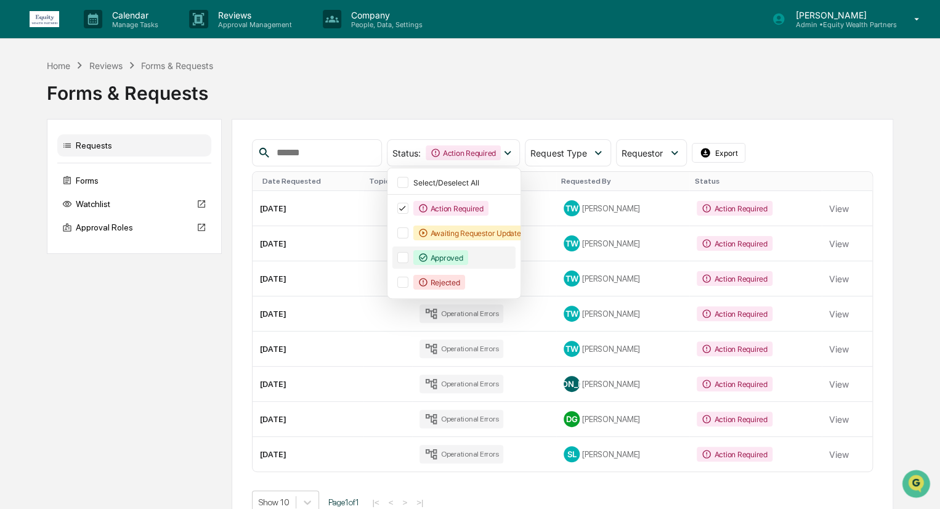
drag, startPoint x: 426, startPoint y: 253, endPoint x: 425, endPoint y: 246, distance: 7.5
click at [409, 254] on div at bounding box center [402, 257] width 11 height 11
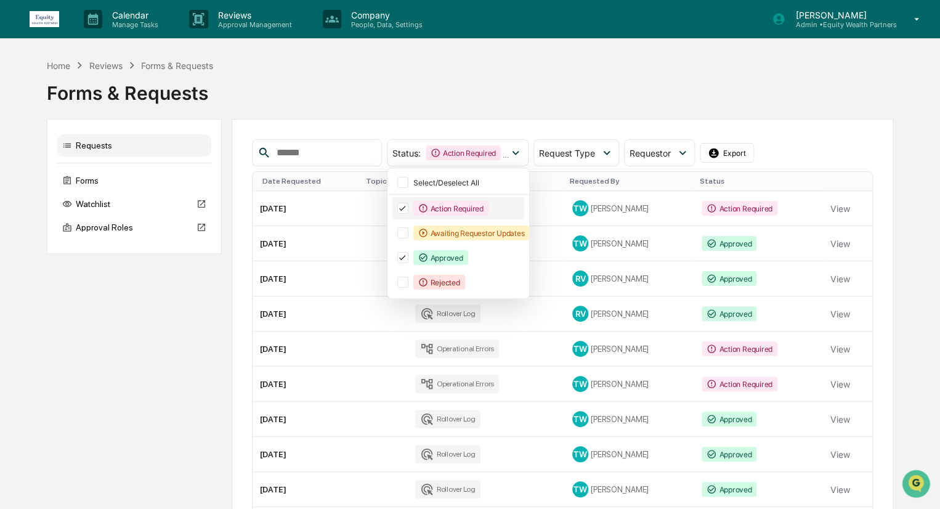
click at [409, 206] on icon at bounding box center [403, 208] width 14 height 9
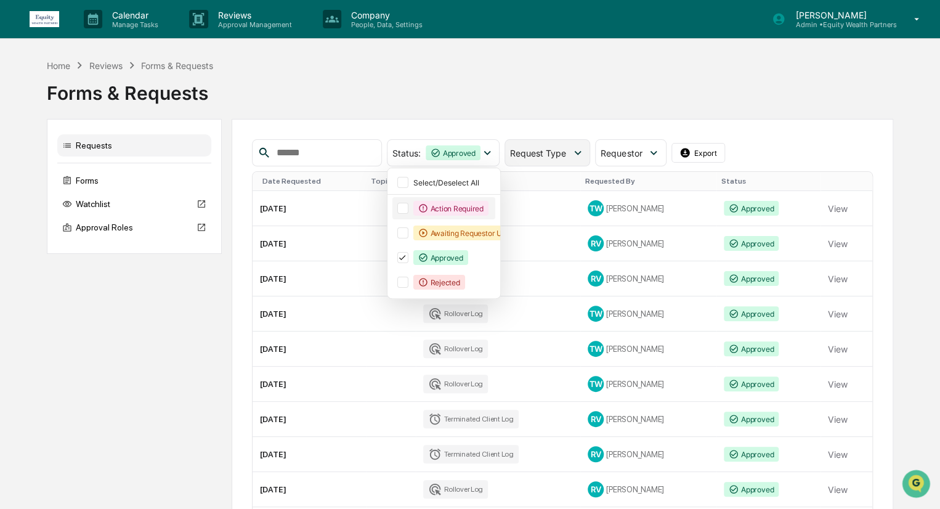
click at [580, 164] on div "Request Type" at bounding box center [548, 152] width 86 height 27
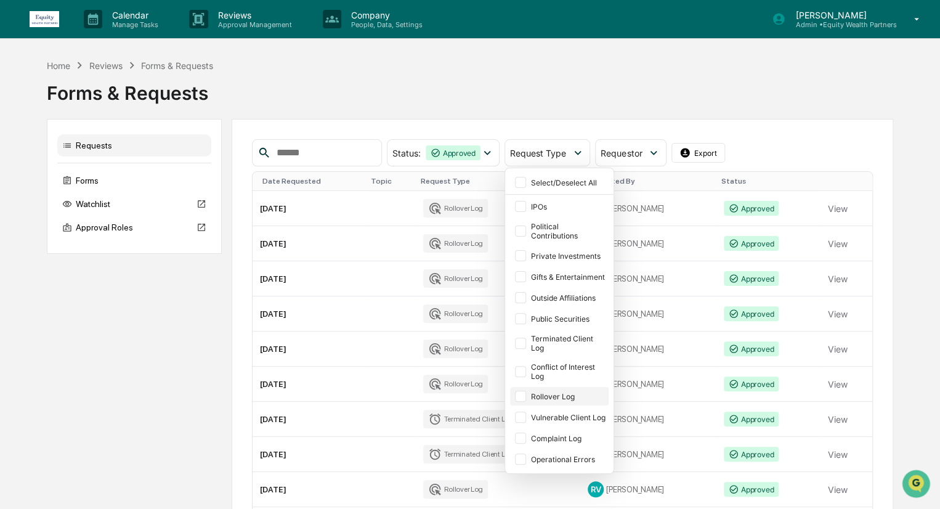
click at [526, 395] on div at bounding box center [520, 396] width 11 height 11
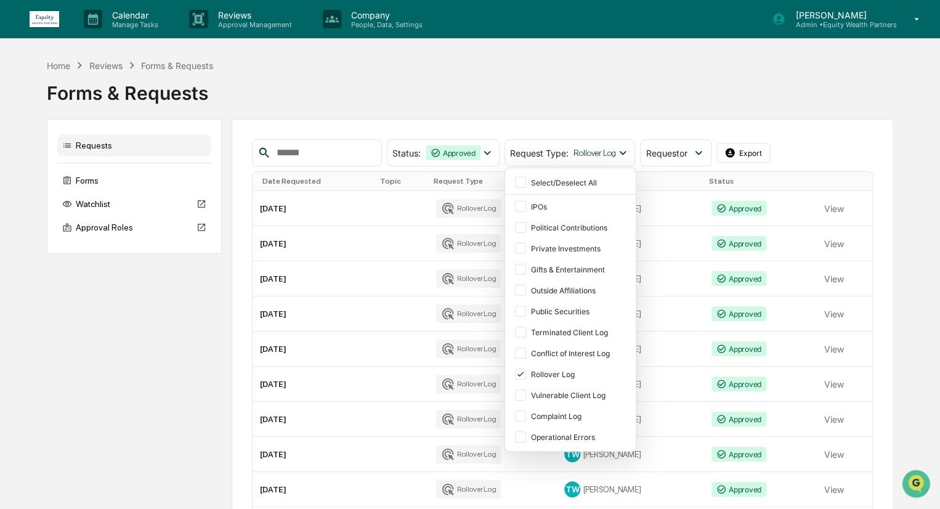
click at [818, 121] on div "Status : Approved Select/Deselect All Action Required Awaiting Requestor Update…" at bounding box center [562, 362] width 661 height 486
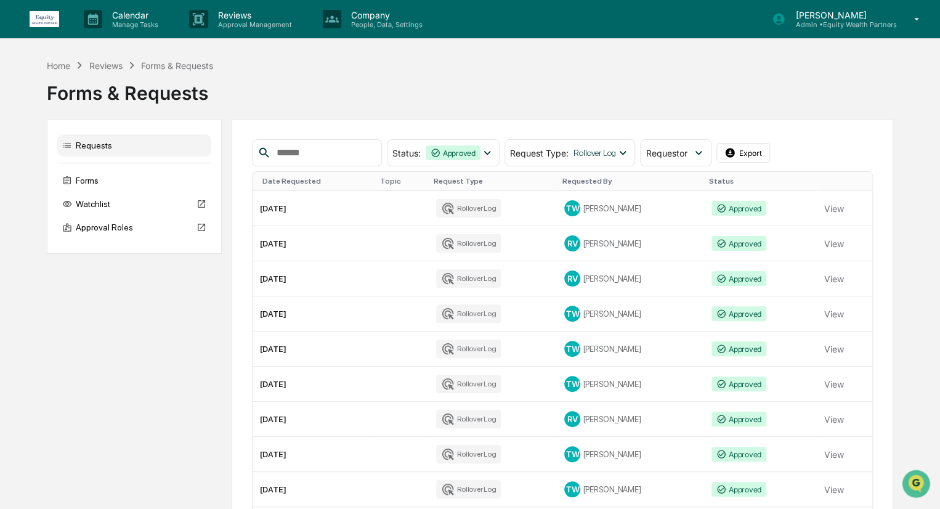
drag, startPoint x: 371, startPoint y: 277, endPoint x: 338, endPoint y: 95, distance: 184.7
click at [338, 95] on div "Forms & Requests" at bounding box center [470, 88] width 846 height 32
click at [816, 277] on td "View" at bounding box center [843, 278] width 55 height 35
